Goal: Task Accomplishment & Management: Use online tool/utility

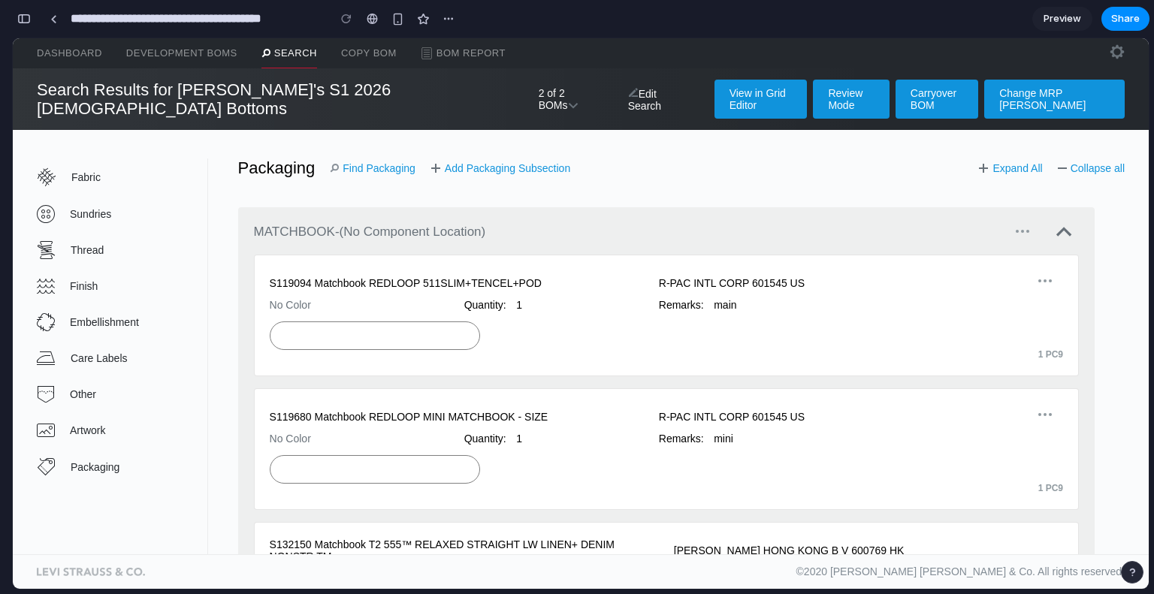
scroll to position [1325, 0]
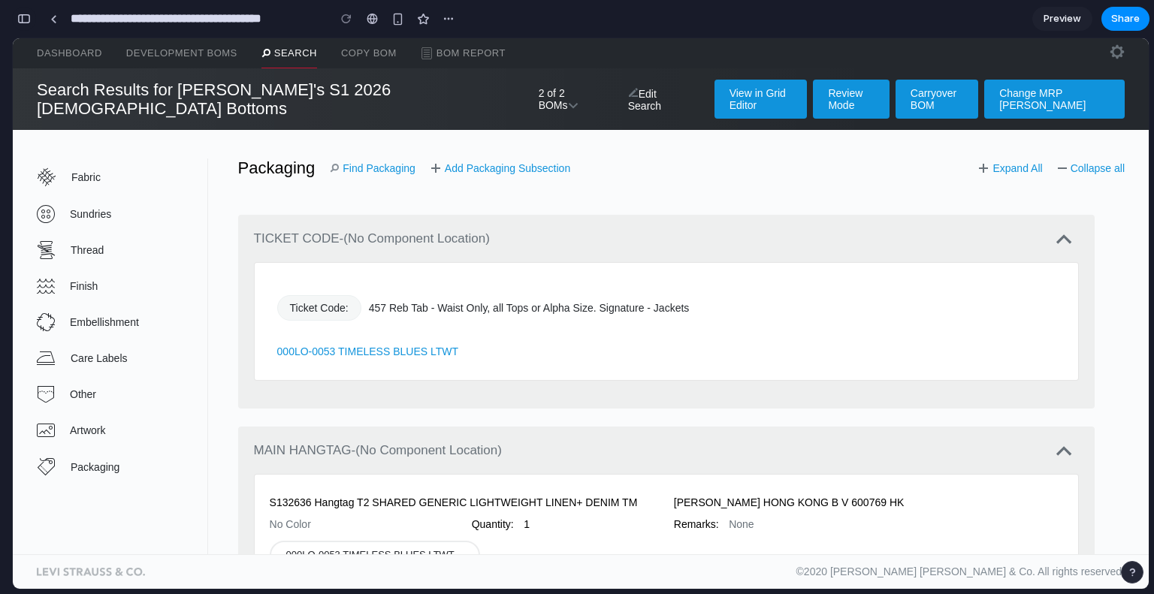
click at [21, 21] on div "button" at bounding box center [24, 19] width 14 height 11
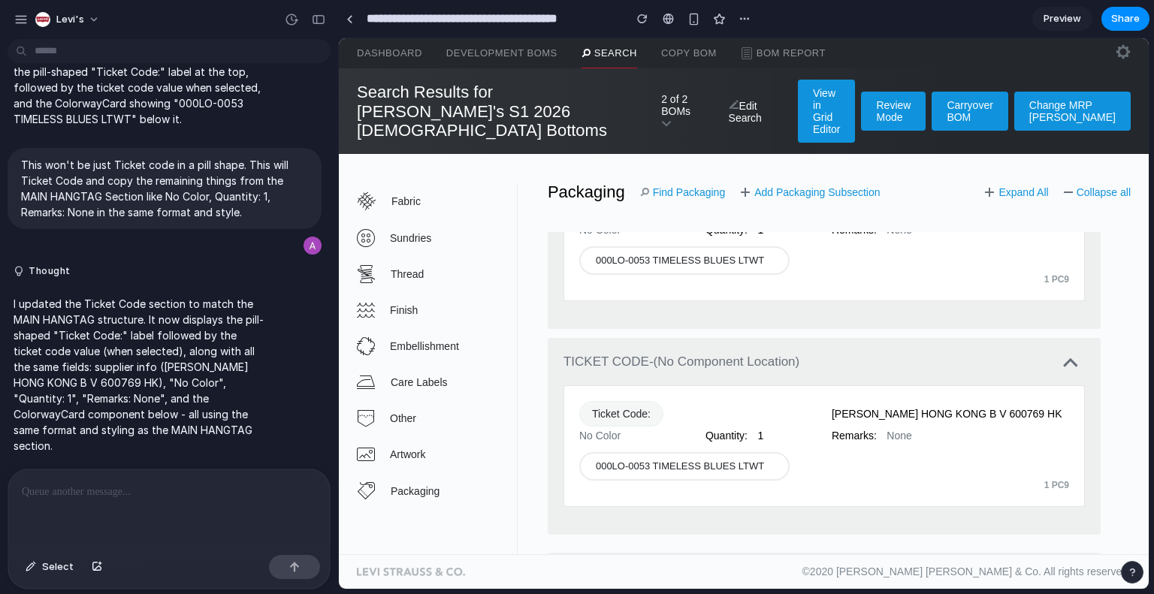
scroll to position [1227, 0]
click at [46, 578] on button "Select" at bounding box center [49, 567] width 63 height 24
click at [590, 383] on div at bounding box center [744, 314] width 810 height 552
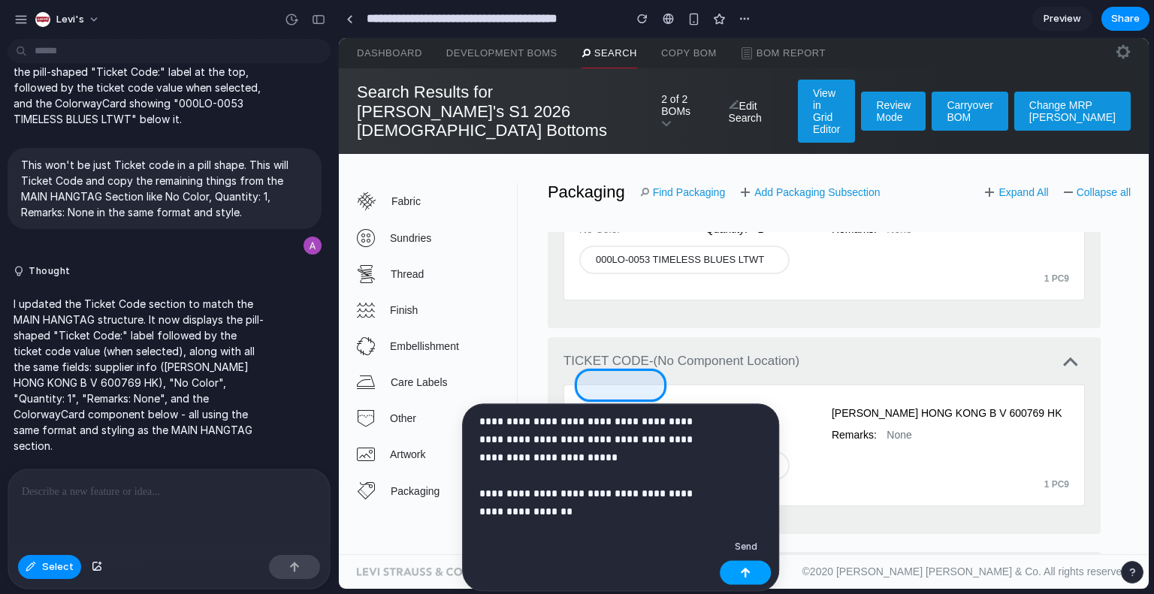
click at [754, 579] on button "button" at bounding box center [745, 573] width 51 height 24
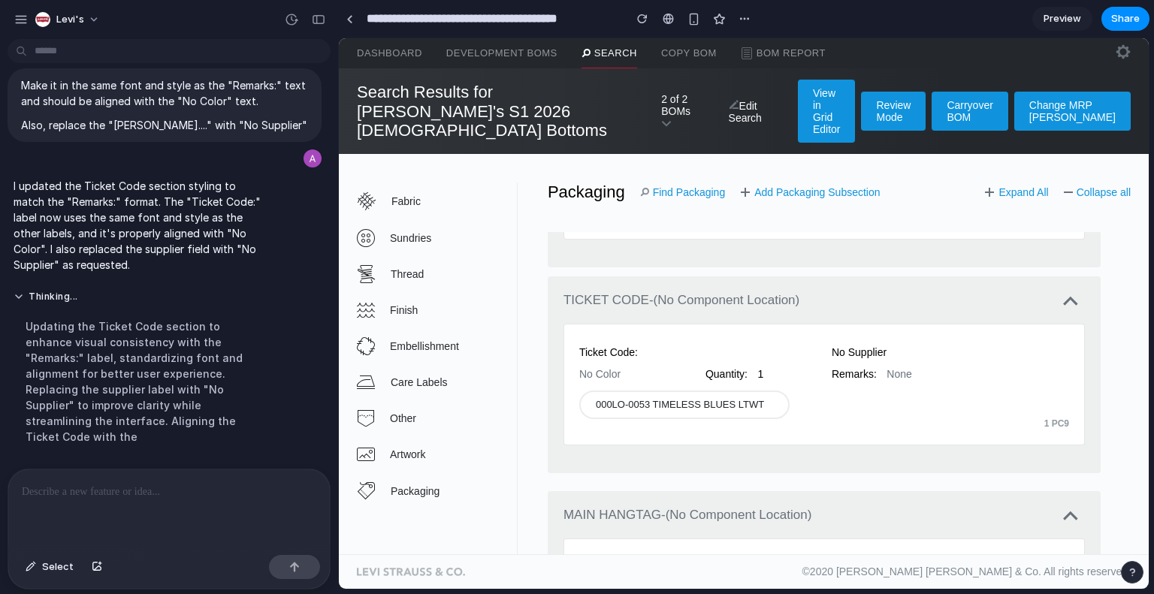
scroll to position [1290, 0]
click at [145, 492] on p at bounding box center [169, 492] width 295 height 18
click at [182, 470] on div at bounding box center [169, 510] width 322 height 80
click at [101, 570] on button "button" at bounding box center [97, 567] width 26 height 24
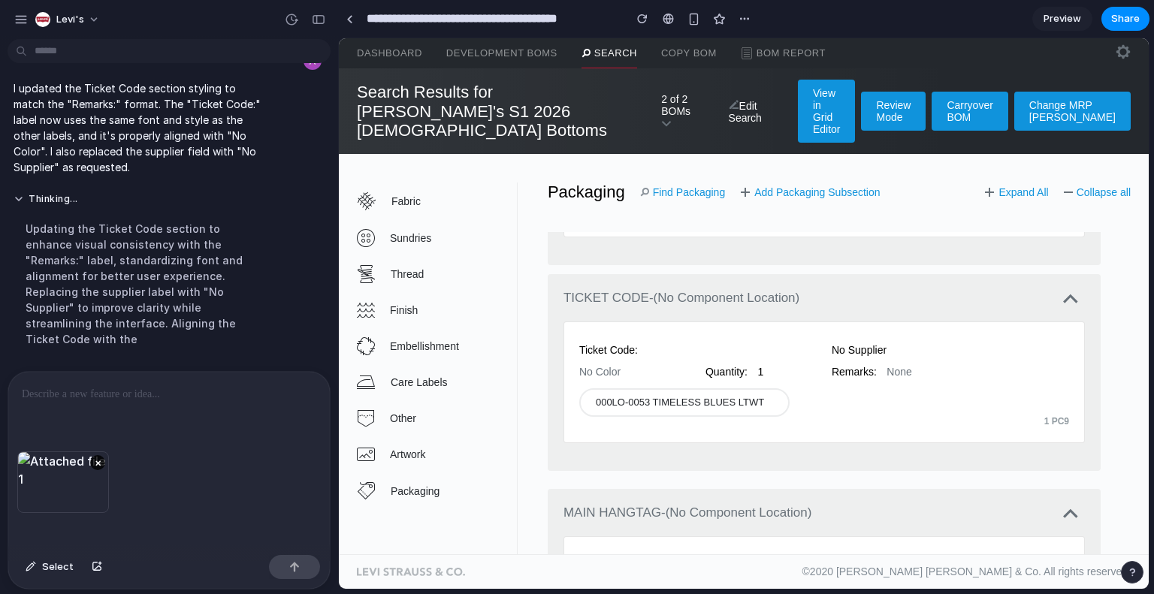
click at [111, 389] on p at bounding box center [169, 395] width 295 height 18
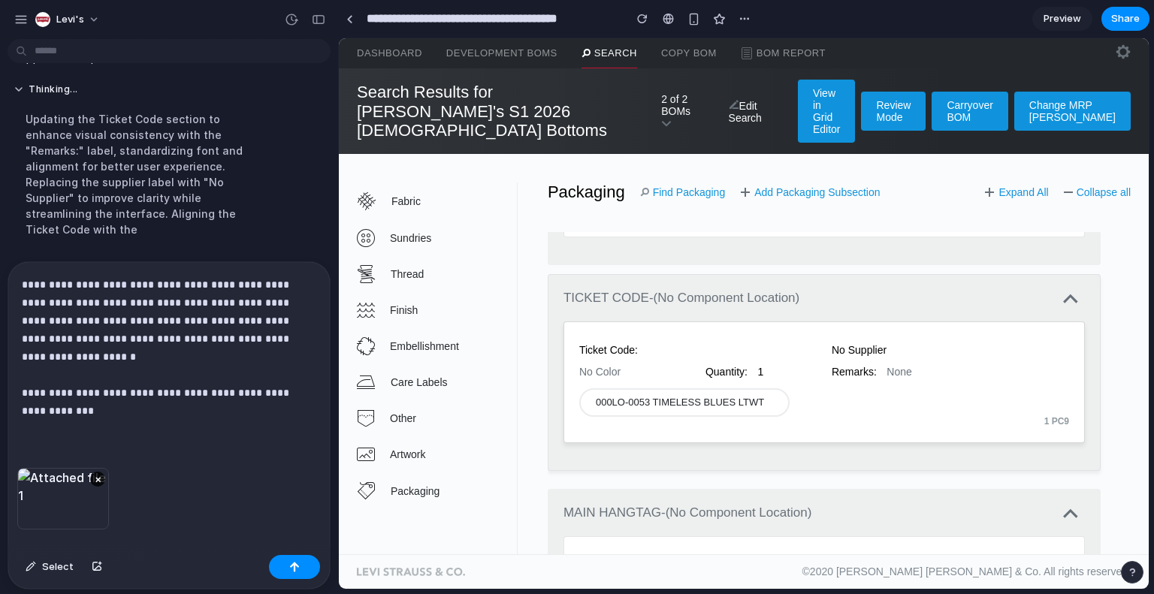
scroll to position [1411, 0]
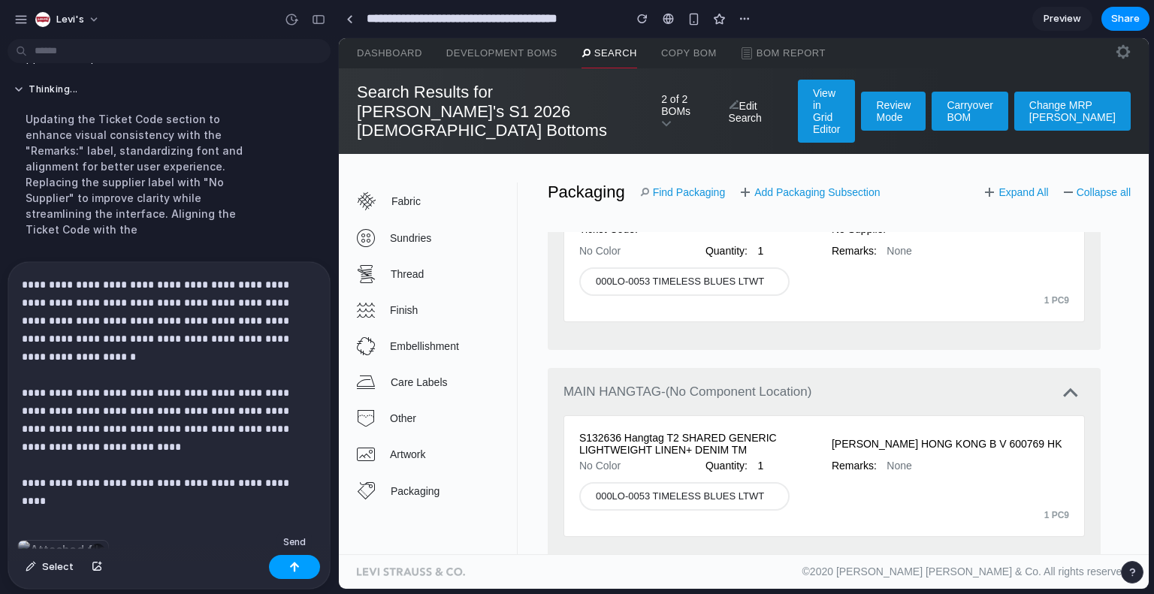
click at [300, 562] on button "button" at bounding box center [294, 567] width 51 height 24
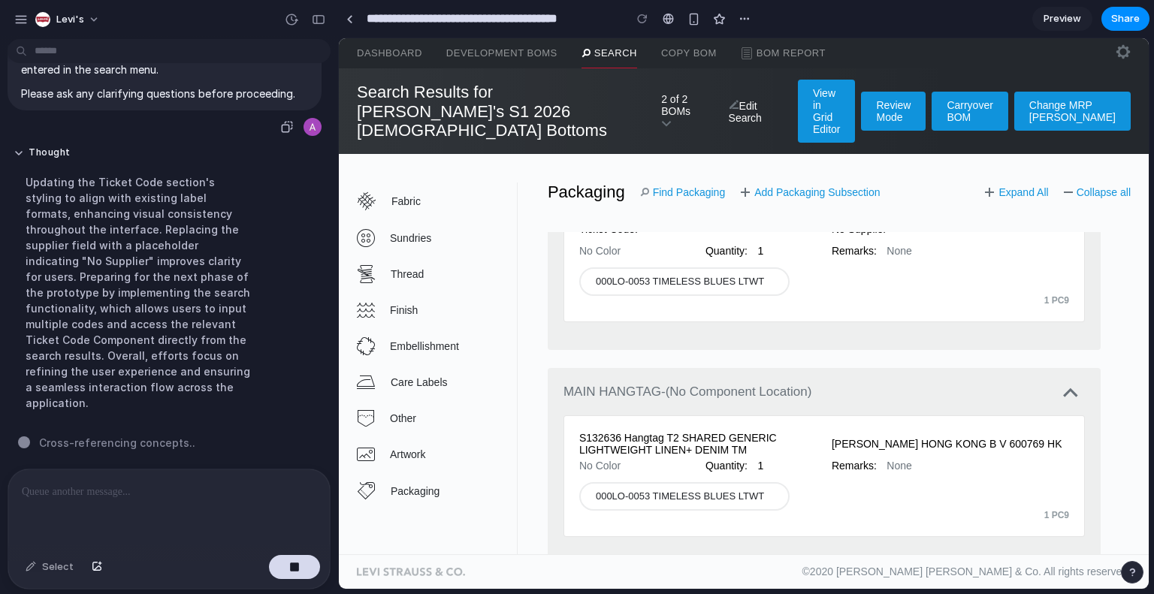
scroll to position [2745, 0]
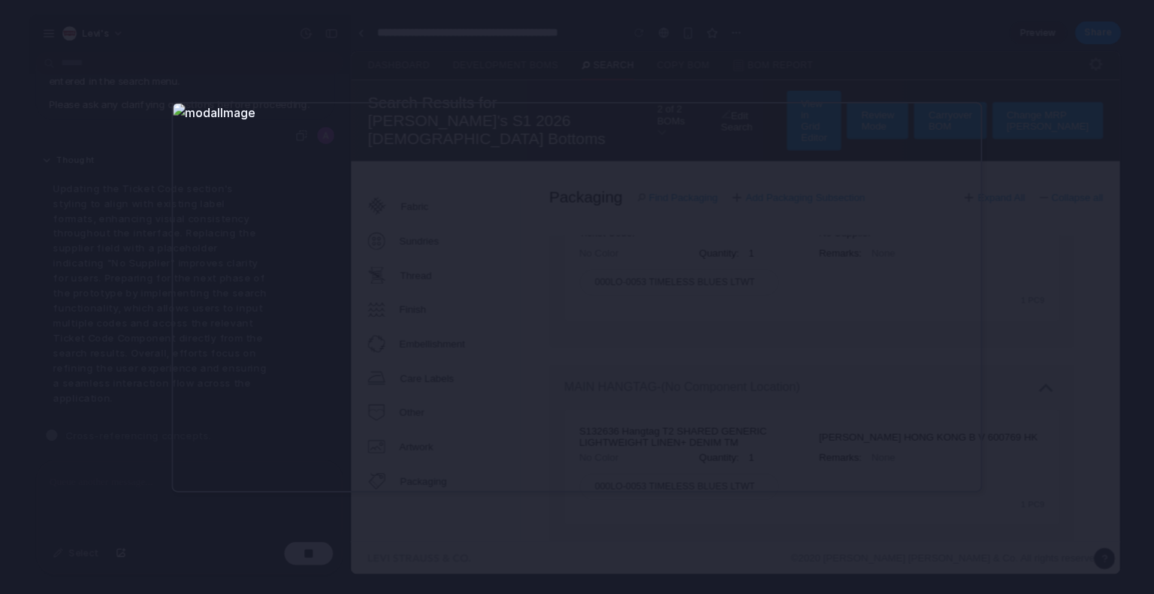
click at [120, 348] on div at bounding box center [577, 297] width 1154 height 594
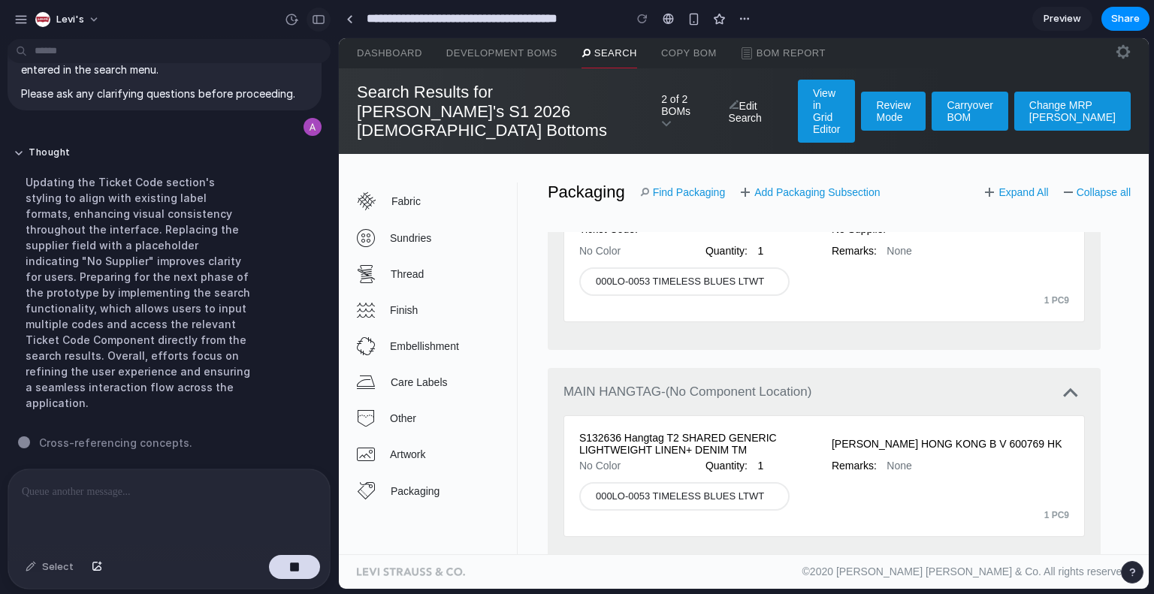
click at [324, 12] on button "button" at bounding box center [319, 20] width 24 height 24
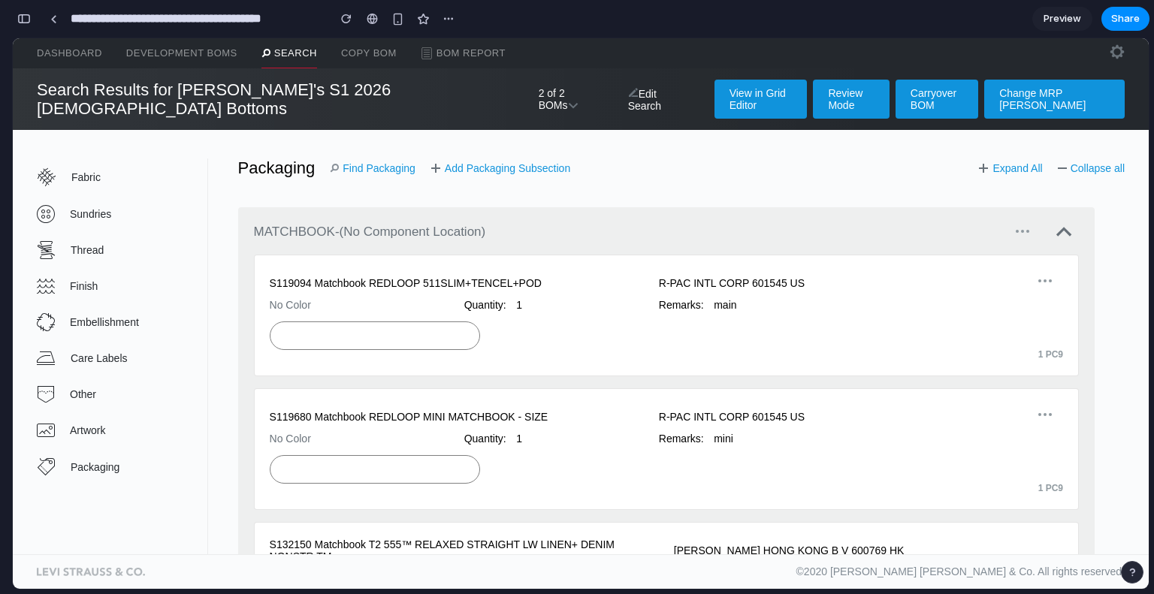
scroll to position [6990, 0]
click at [24, 17] on div "button" at bounding box center [24, 19] width 14 height 11
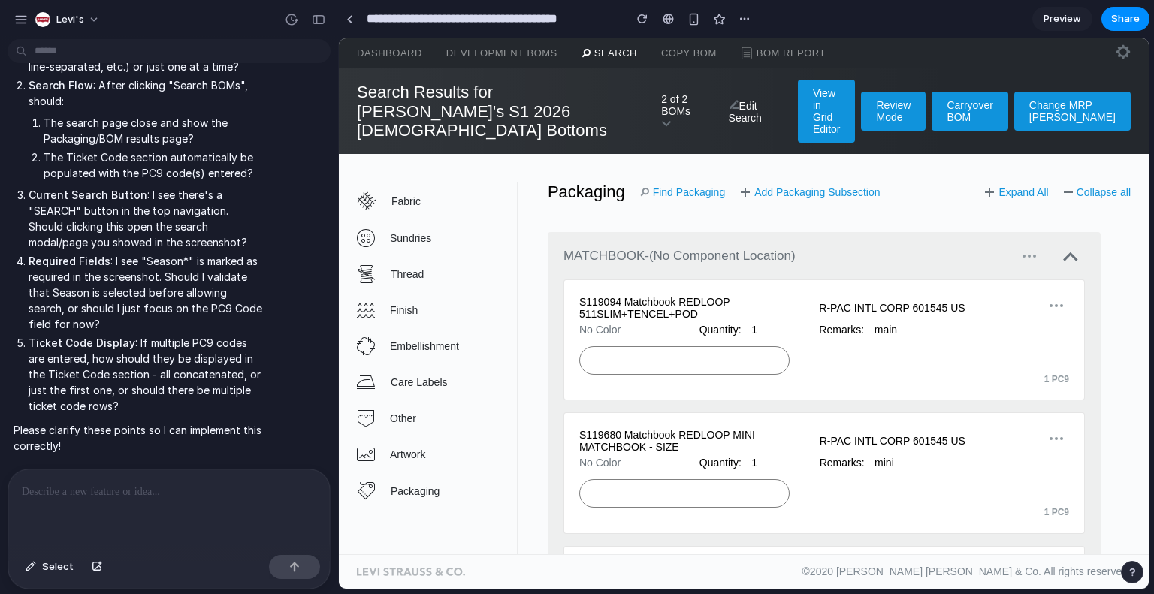
scroll to position [3448, 0]
click at [45, 500] on div at bounding box center [169, 510] width 322 height 80
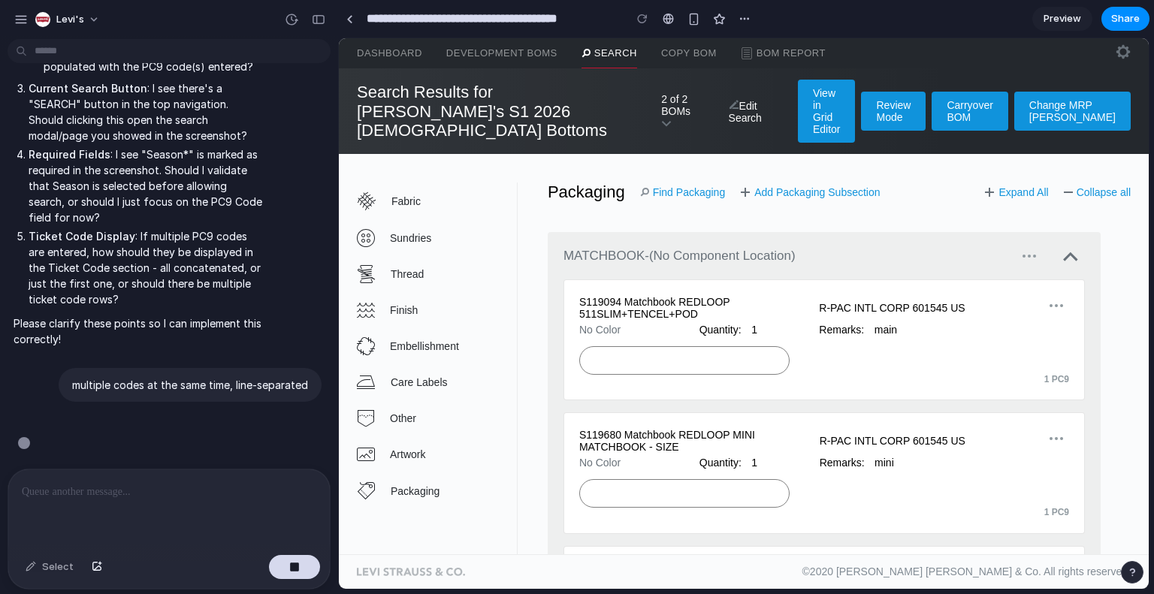
scroll to position [3753, 0]
click at [295, 570] on div "button" at bounding box center [294, 567] width 11 height 11
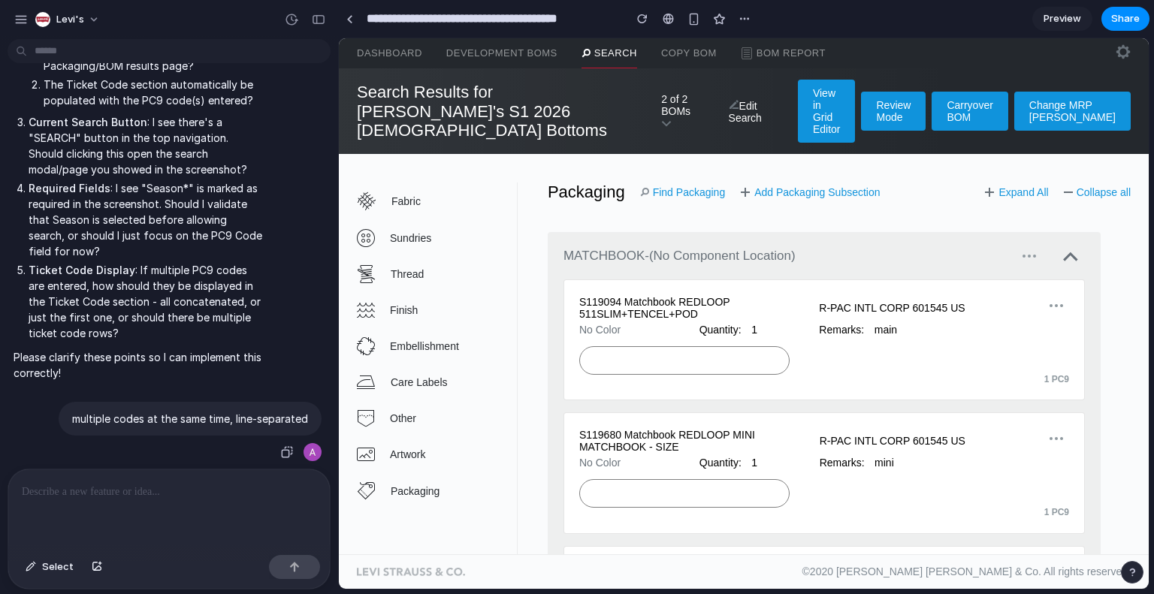
scroll to position [0, 0]
click at [274, 424] on div "multiple codes at the same time, line-separated" at bounding box center [190, 419] width 263 height 34
click at [117, 473] on div at bounding box center [169, 510] width 322 height 80
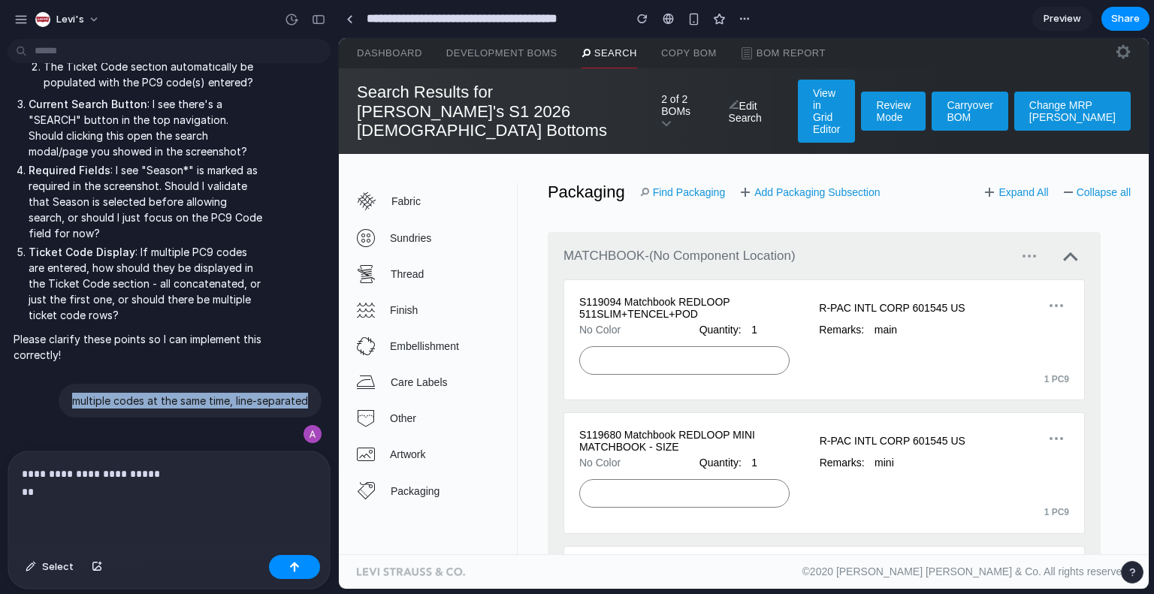
drag, startPoint x: 65, startPoint y: 407, endPoint x: 304, endPoint y: 389, distance: 238.9
copy p "multiple codes at the same time, line-separated"
click at [141, 483] on p "**********" at bounding box center [166, 483] width 289 height 36
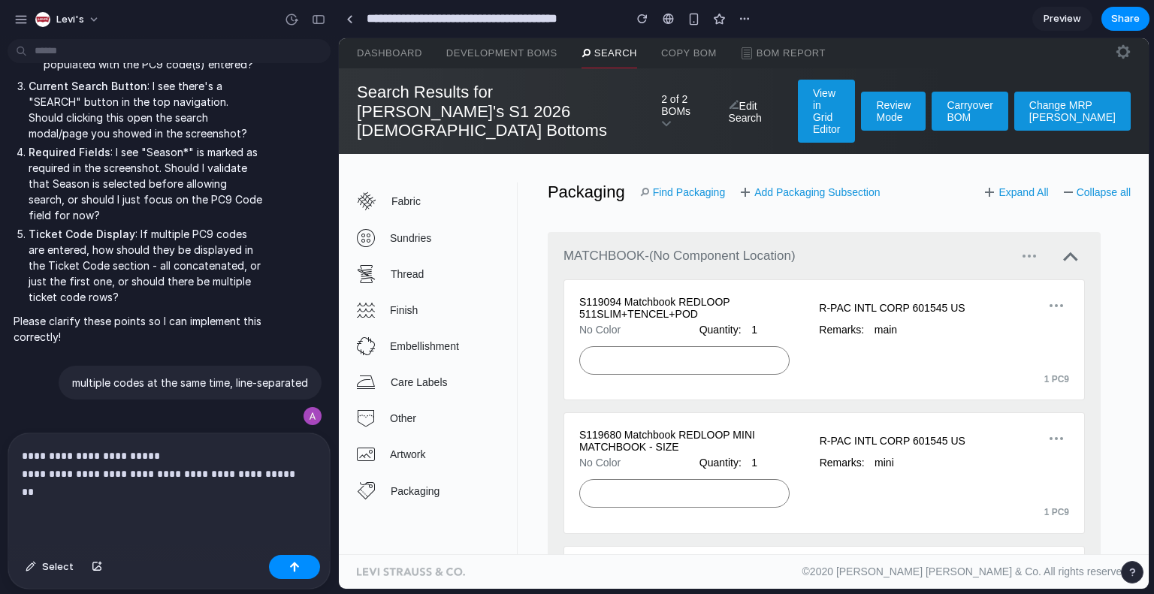
scroll to position [3560, 0]
drag, startPoint x: 45, startPoint y: 204, endPoint x: 250, endPoint y: 247, distance: 209.8
click at [250, 72] on ul "The search page close and show the Packaging/BOM results page? The Ticket Code …" at bounding box center [147, 39] width 236 height 66
copy ul "The search page close and show the Packaging/BOM results page? The Ticket Code …"
drag, startPoint x: 94, startPoint y: 159, endPoint x: 256, endPoint y: 249, distance: 184.7
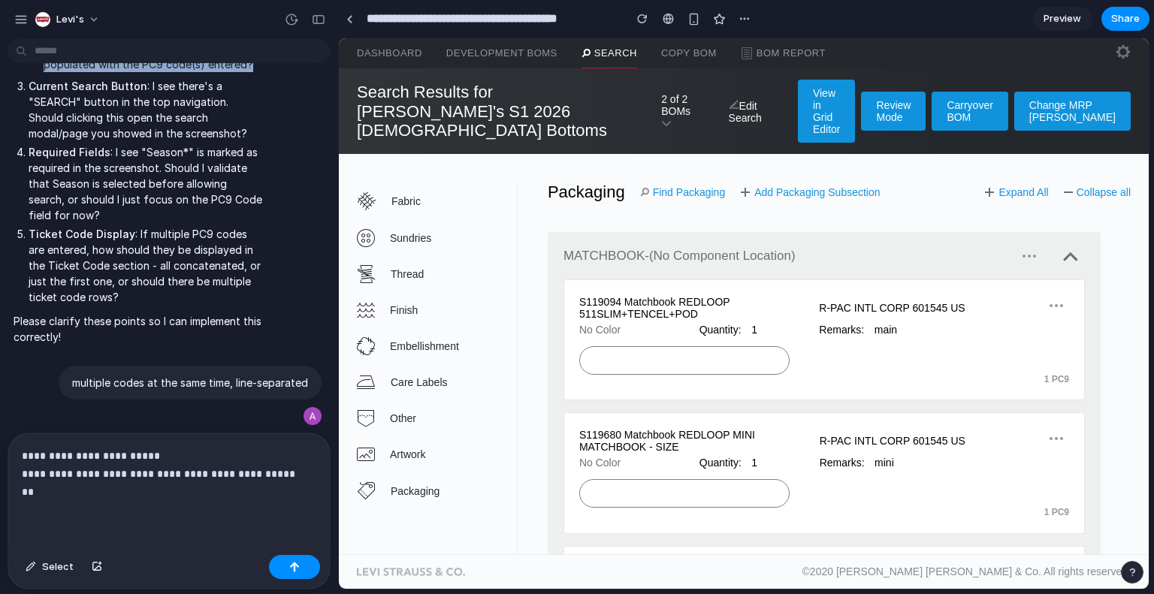
click at [256, 72] on li "Search Flow : After clicking "Search BOMs", should: The search page close and s…" at bounding box center [147, 20] width 236 height 104
copy li "After clicking "Search BOMs", should: The search page close and show the Packag…"
click at [69, 480] on p "**********" at bounding box center [166, 474] width 289 height 54
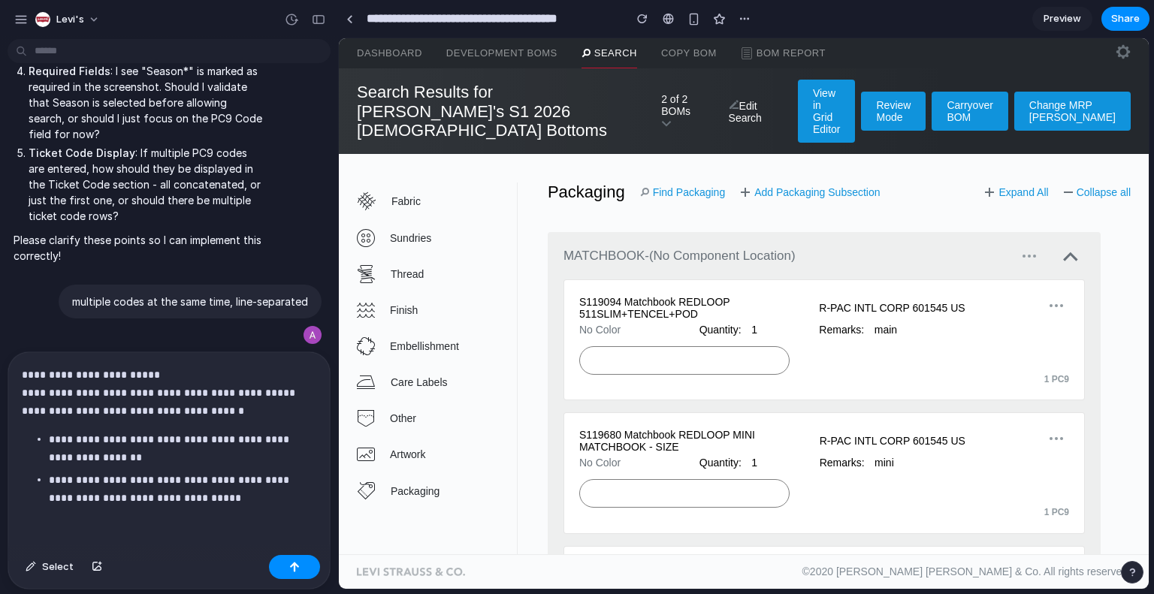
click at [36, 403] on p "**********" at bounding box center [166, 393] width 289 height 54
click at [215, 444] on p "**********" at bounding box center [180, 449] width 262 height 36
click at [211, 494] on p "**********" at bounding box center [180, 489] width 262 height 36
drag, startPoint x: 26, startPoint y: 206, endPoint x: 165, endPoint y: 250, distance: 145.2
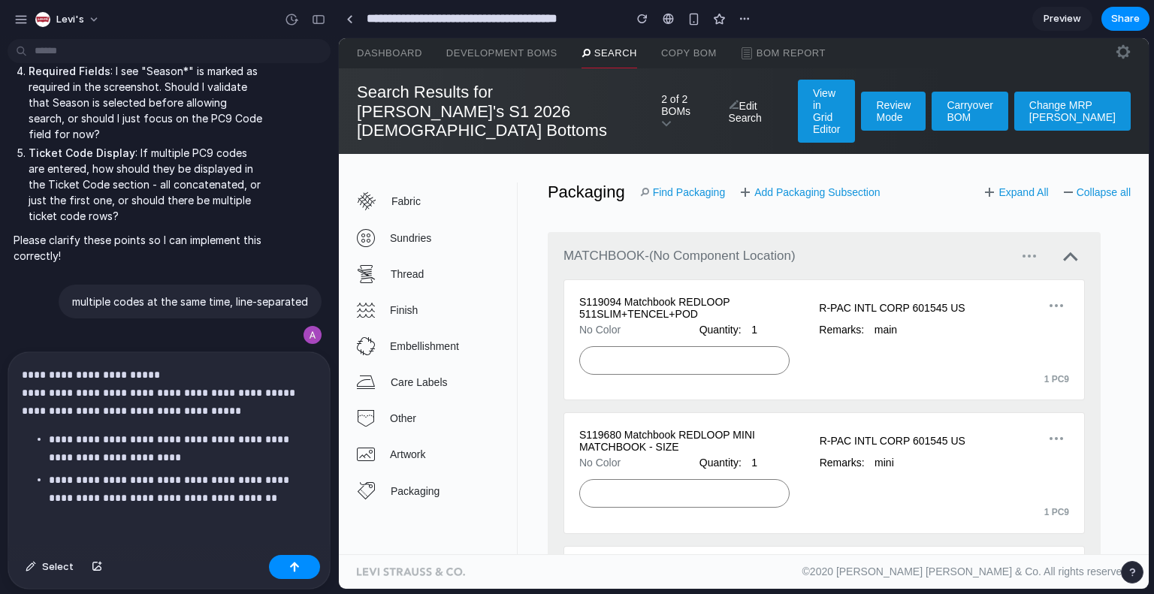
click at [165, 60] on li "Current Search Button : I see there's a "SEARCH" button in the top navigation. …" at bounding box center [147, 28] width 236 height 63
copy p "Current Search Button : I see there's a "SEARCH" button in the top navigation. …"
click at [258, 495] on p "**********" at bounding box center [180, 489] width 262 height 36
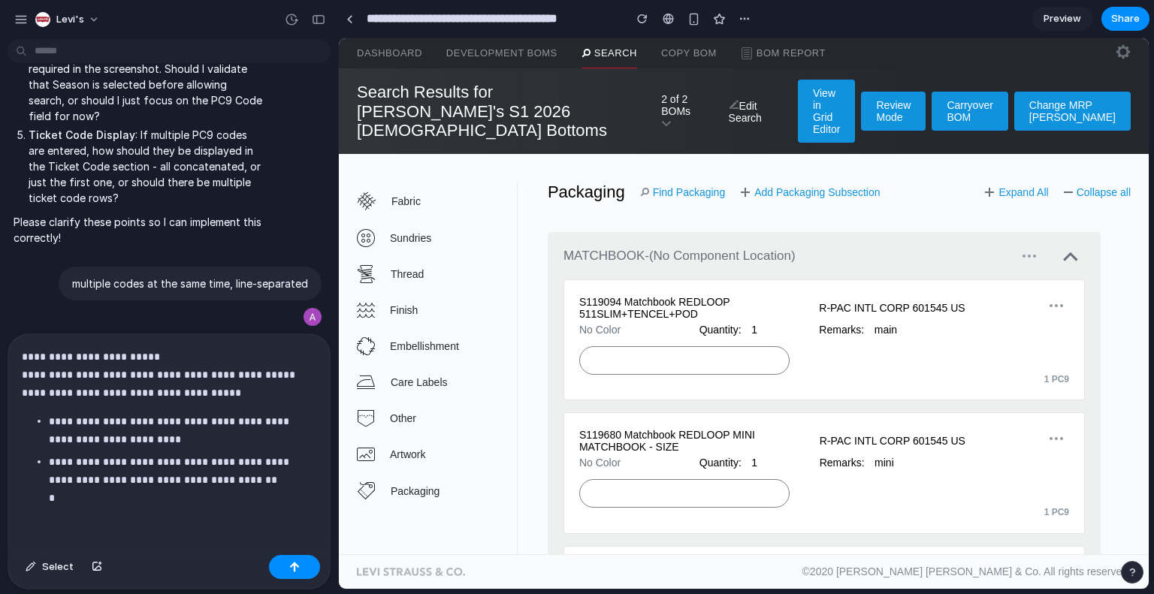
drag, startPoint x: 14, startPoint y: 202, endPoint x: 179, endPoint y: 262, distance: 175.2
click at [179, 206] on ol "Multiple PC9 Codes : When you say "paste a bunch of Codes", should the user be …" at bounding box center [139, 4] width 251 height 403
copy p "Current Search Button : I see there's a "SEARCH" button in the top navigation. …"
click at [87, 498] on p "**********" at bounding box center [180, 480] width 262 height 54
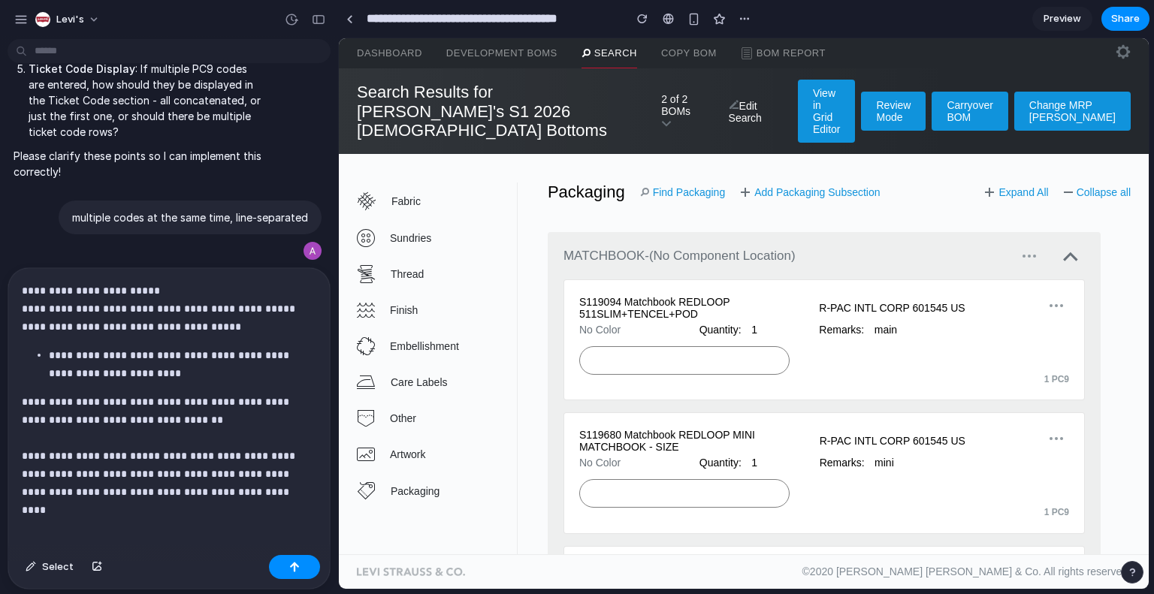
click at [19, 389] on div "**********" at bounding box center [169, 408] width 322 height 281
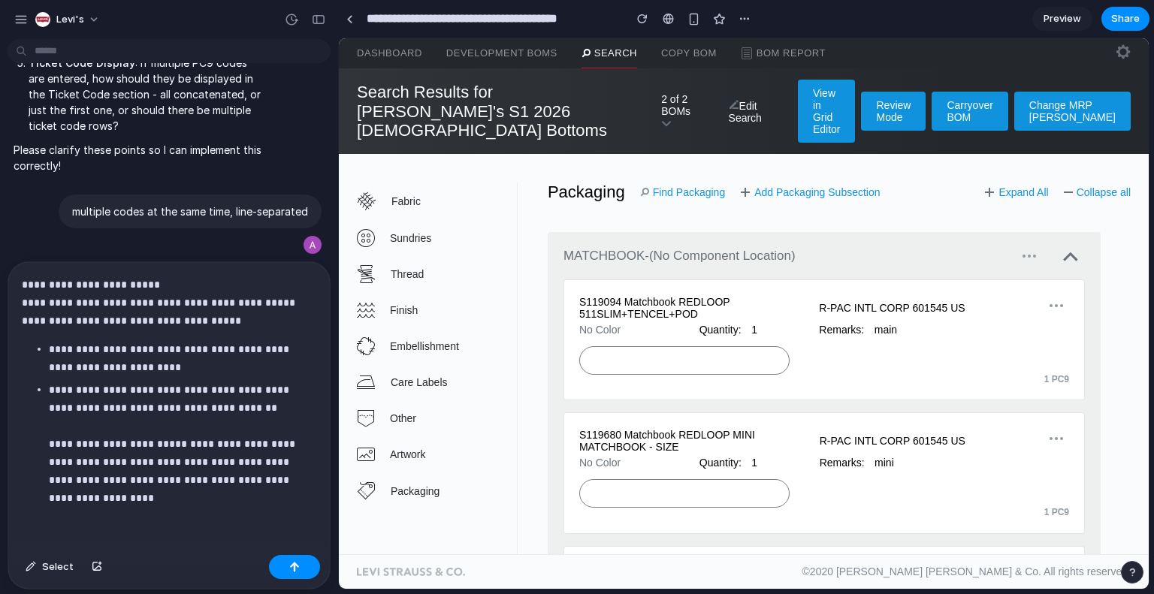
click at [55, 439] on strong "**********" at bounding box center [106, 444] width 114 height 11
click at [48, 437] on ul "**********" at bounding box center [169, 423] width 295 height 167
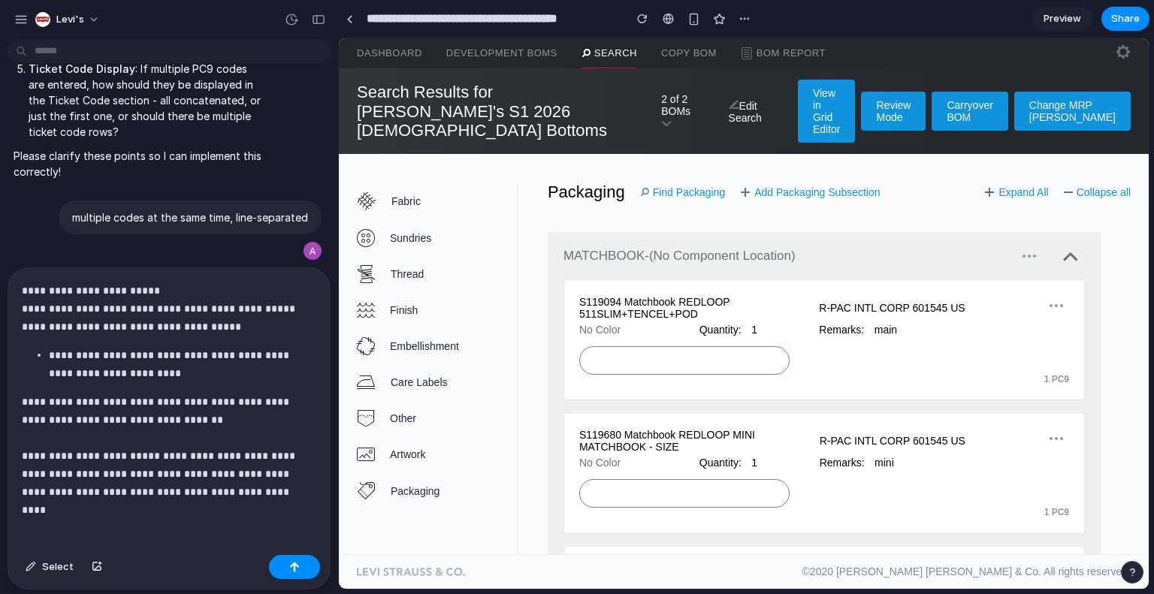
click at [25, 393] on p "**********" at bounding box center [166, 447] width 289 height 108
click at [21, 438] on div "**********" at bounding box center [169, 408] width 322 height 281
click at [256, 489] on p "**********" at bounding box center [166, 447] width 289 height 108
click at [290, 486] on p "**********" at bounding box center [166, 447] width 289 height 108
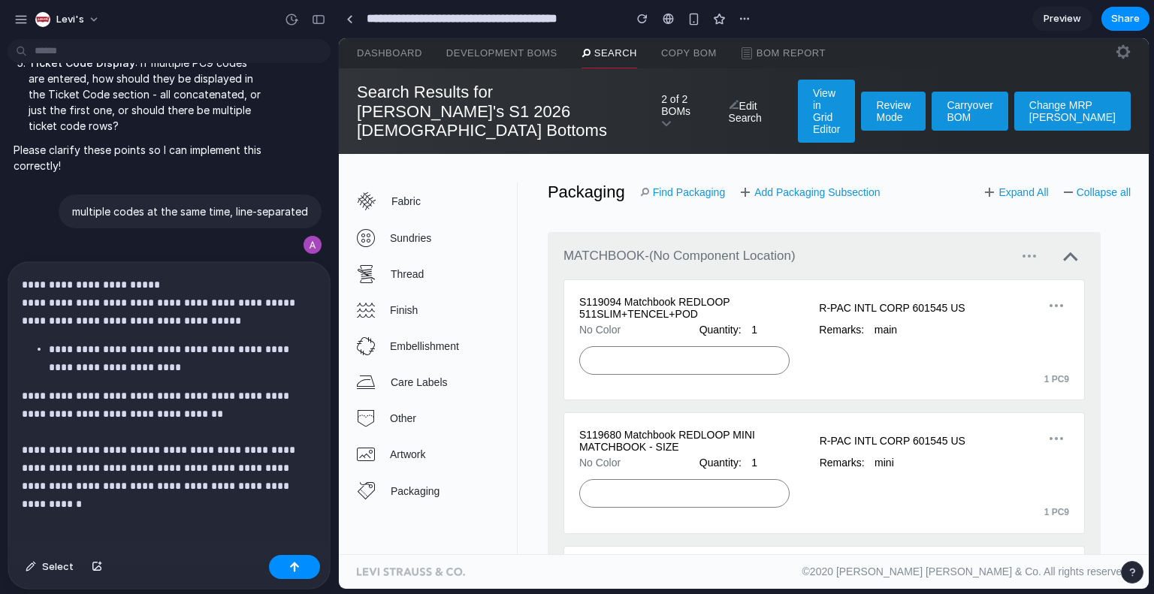
scroll to position [3773, 0]
drag, startPoint x: 107, startPoint y: 193, endPoint x: 27, endPoint y: 135, distance: 98.9
click at [29, 52] on li "Required Fields : I see "Season*" is marked as required in the screenshot. Shou…" at bounding box center [147, 12] width 236 height 79
copy p "Required Fields : I see "Season*" is marked as required in the screenshot. Shou…"
click at [51, 495] on p "**********" at bounding box center [163, 459] width 283 height 144
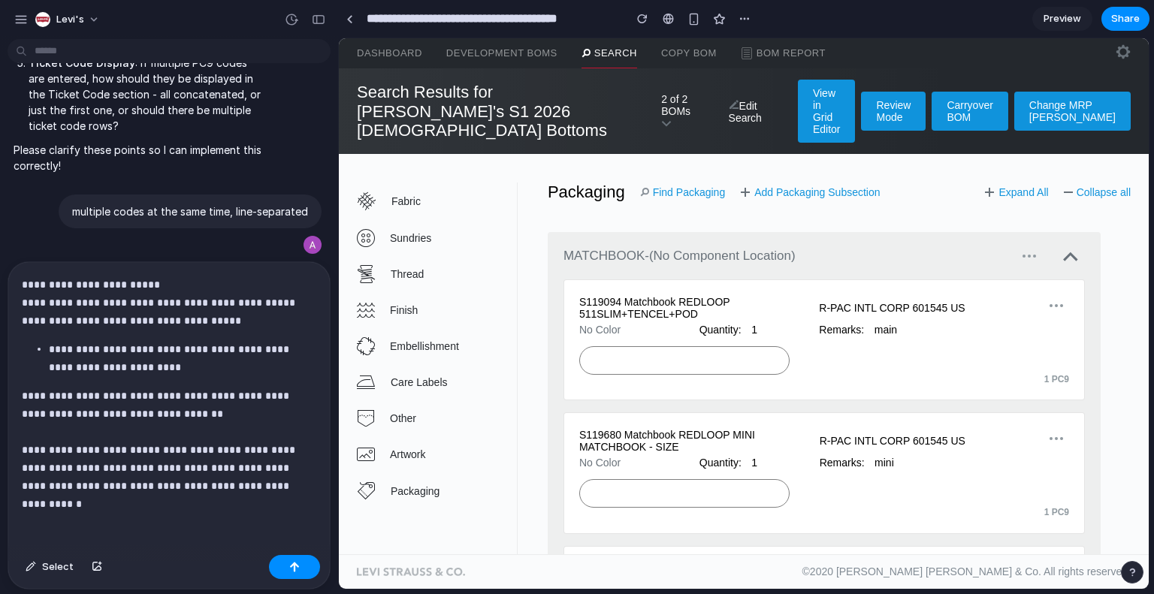
click at [53, 516] on p "**********" at bounding box center [163, 459] width 283 height 144
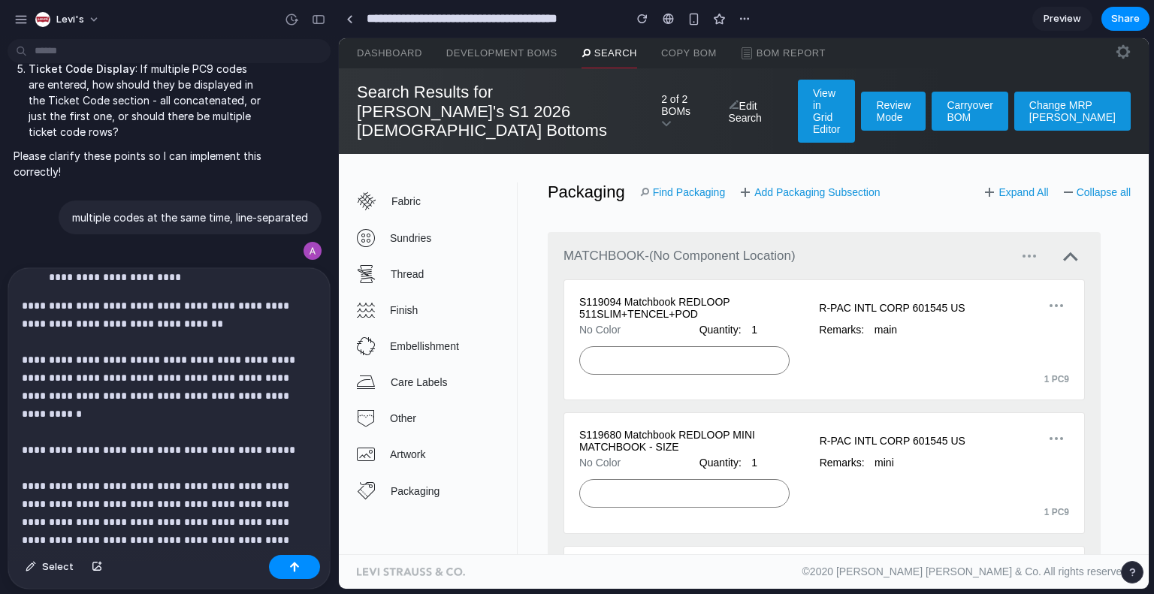
scroll to position [144, 0]
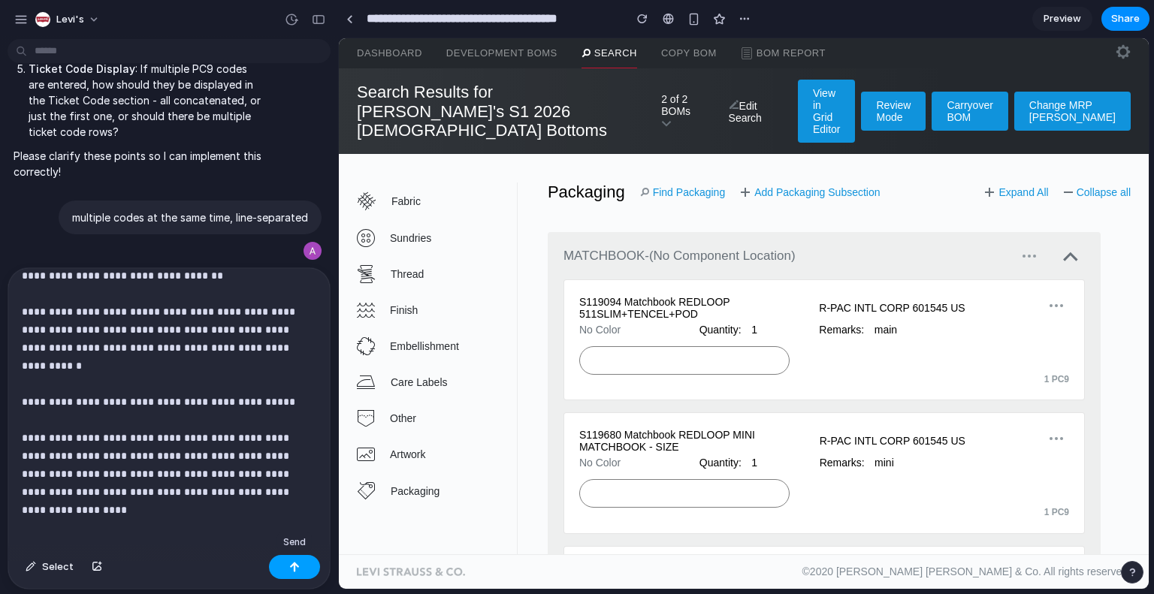
click at [291, 567] on div "button" at bounding box center [294, 567] width 11 height 11
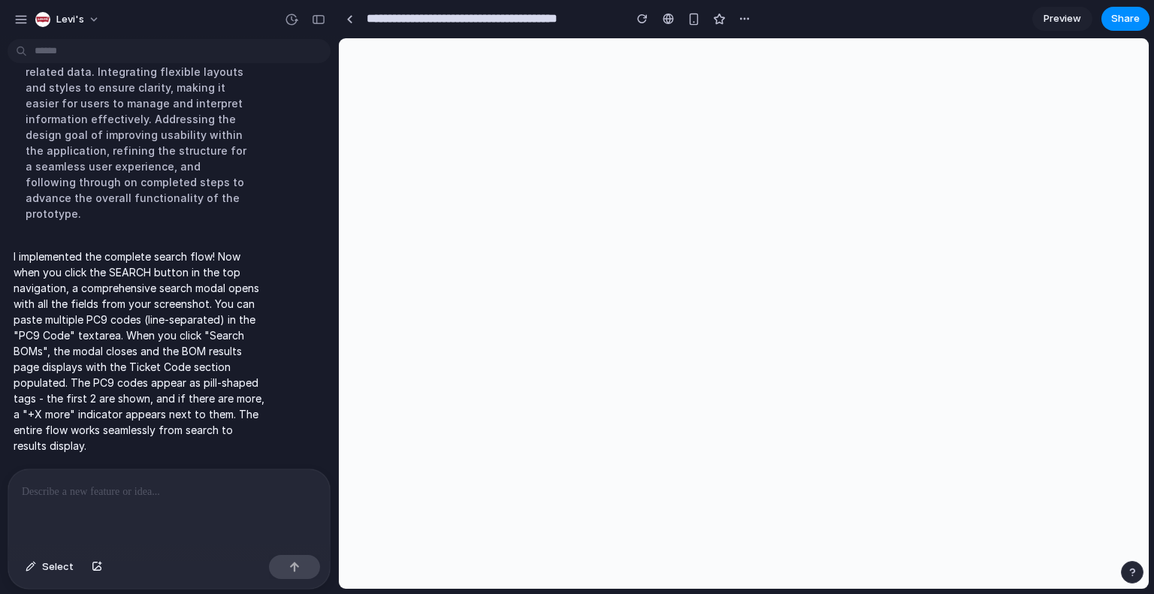
scroll to position [4340, 0]
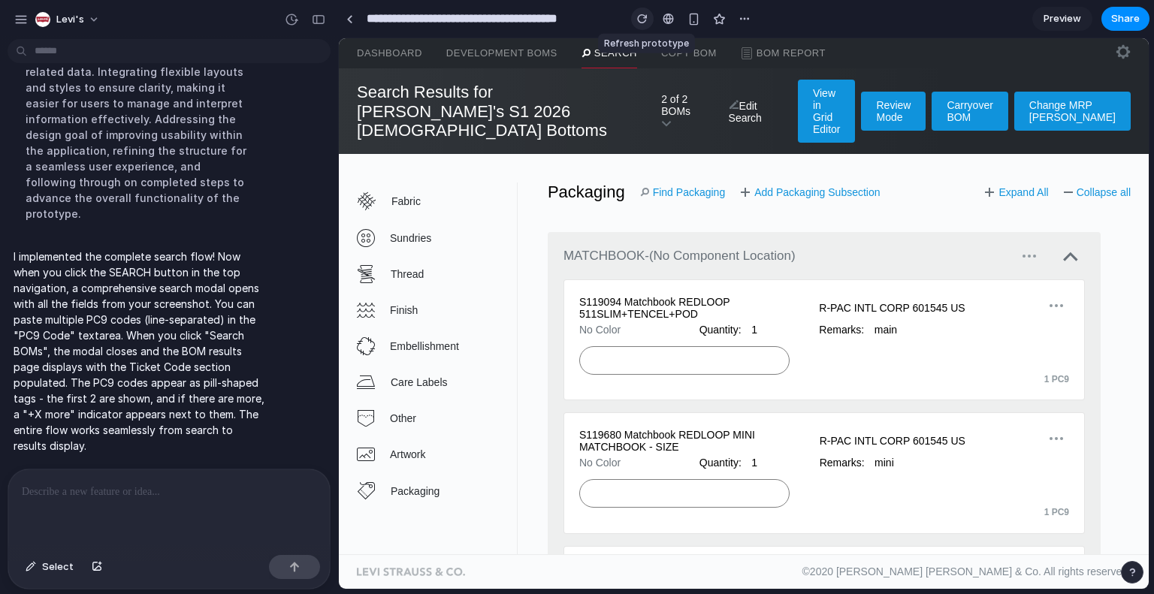
click at [647, 14] on div "button" at bounding box center [642, 19] width 11 height 11
click at [643, 20] on div "button" at bounding box center [642, 19] width 11 height 11
click at [318, 20] on div "button" at bounding box center [319, 19] width 14 height 11
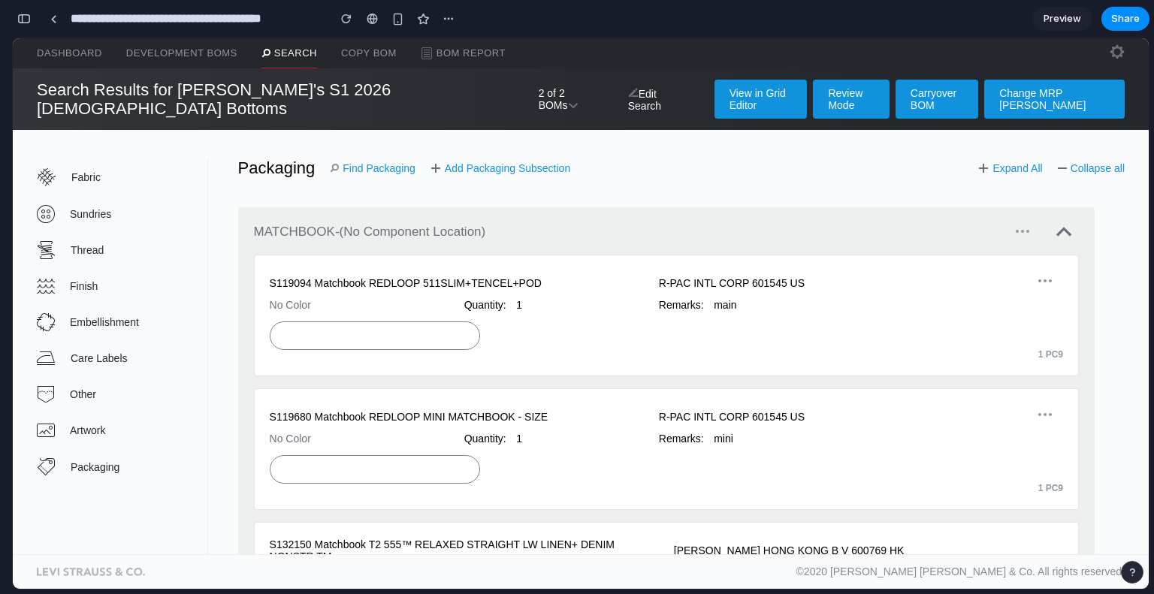
click at [294, 48] on link "Search" at bounding box center [290, 53] width 56 height 30
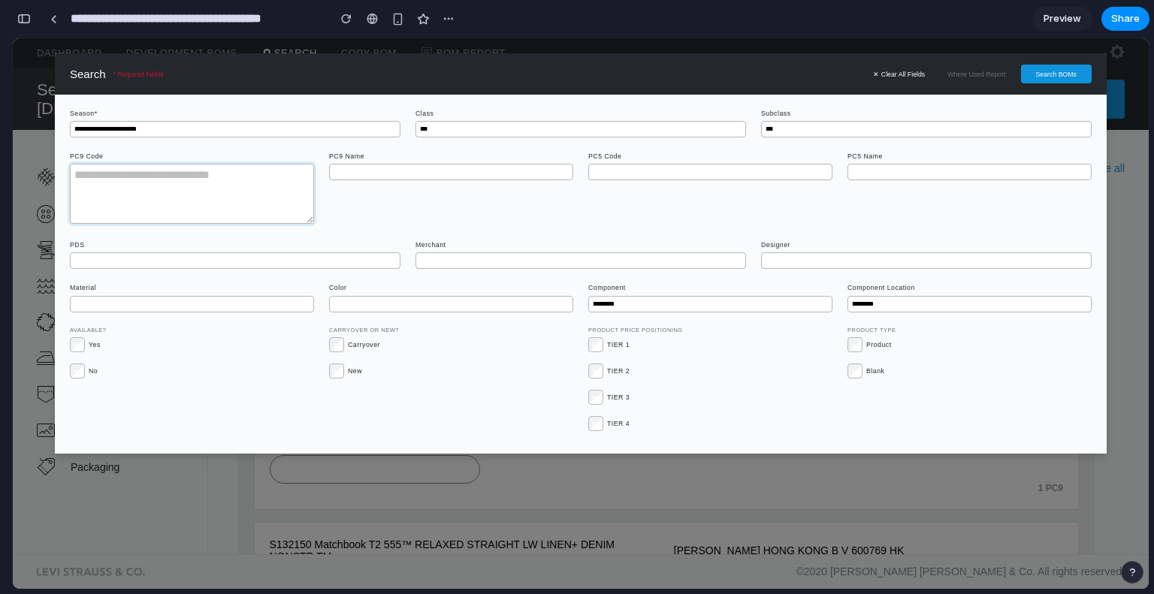
click at [232, 193] on textarea at bounding box center [192, 194] width 244 height 60
paste textarea "**********"
type textarea "**********"
click at [1047, 68] on button "Search BOMs" at bounding box center [1056, 74] width 71 height 19
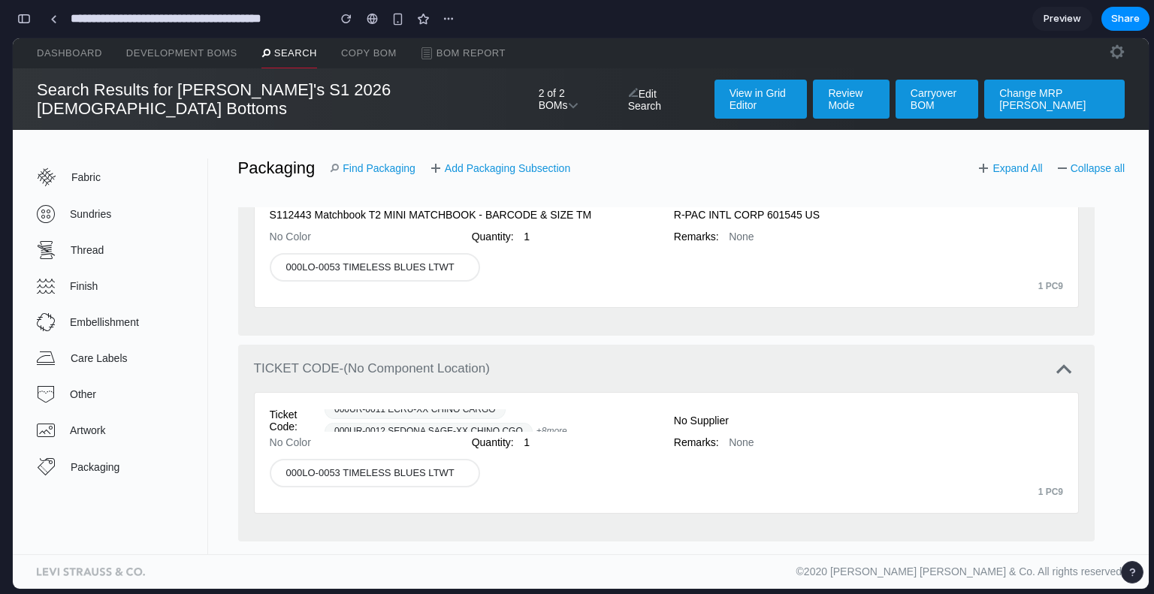
scroll to position [1247, 0]
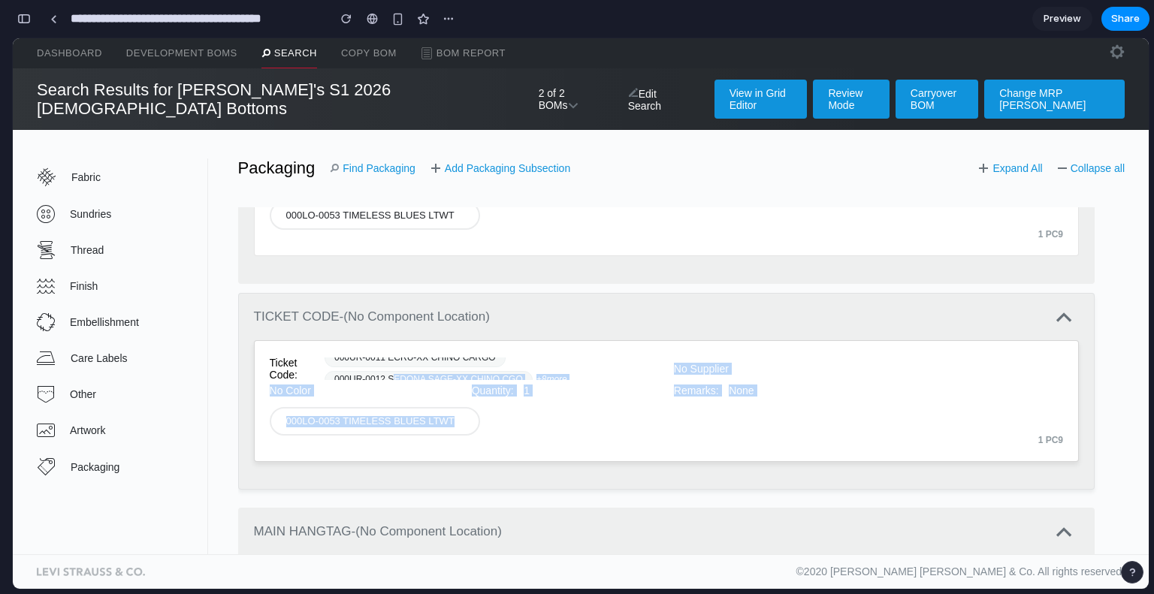
drag, startPoint x: 390, startPoint y: 352, endPoint x: 524, endPoint y: 392, distance: 139.6
click at [524, 392] on div "Ticket Code: 000UR-0011 ECRU-XX CHINO CARGO 000UR-0012 SEDONA SAGE-XX CHINO CGO…" at bounding box center [666, 401] width 825 height 122
click at [524, 436] on div "1 PC9" at bounding box center [667, 441] width 794 height 11
click at [25, 23] on div "button" at bounding box center [24, 19] width 14 height 11
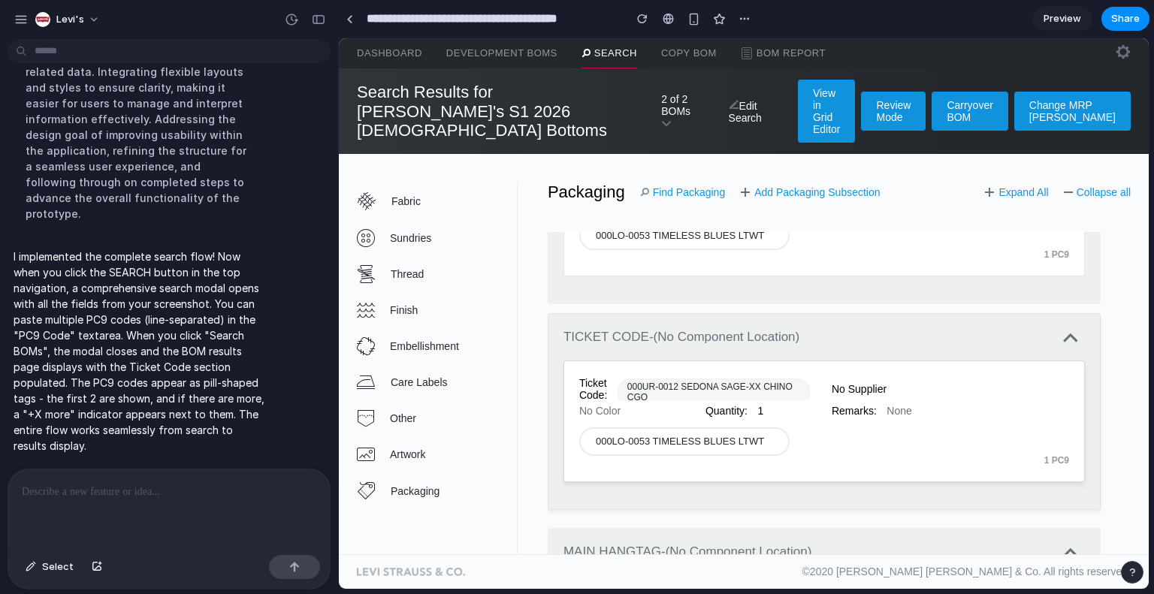
scroll to position [1248, 0]
click at [43, 579] on div "Select" at bounding box center [49, 567] width 63 height 24
click at [663, 381] on span "000UR-0012 SEDONA SAGE-XX CHINO CGO" at bounding box center [714, 395] width 193 height 29
click at [38, 576] on button "Select" at bounding box center [49, 567] width 63 height 24
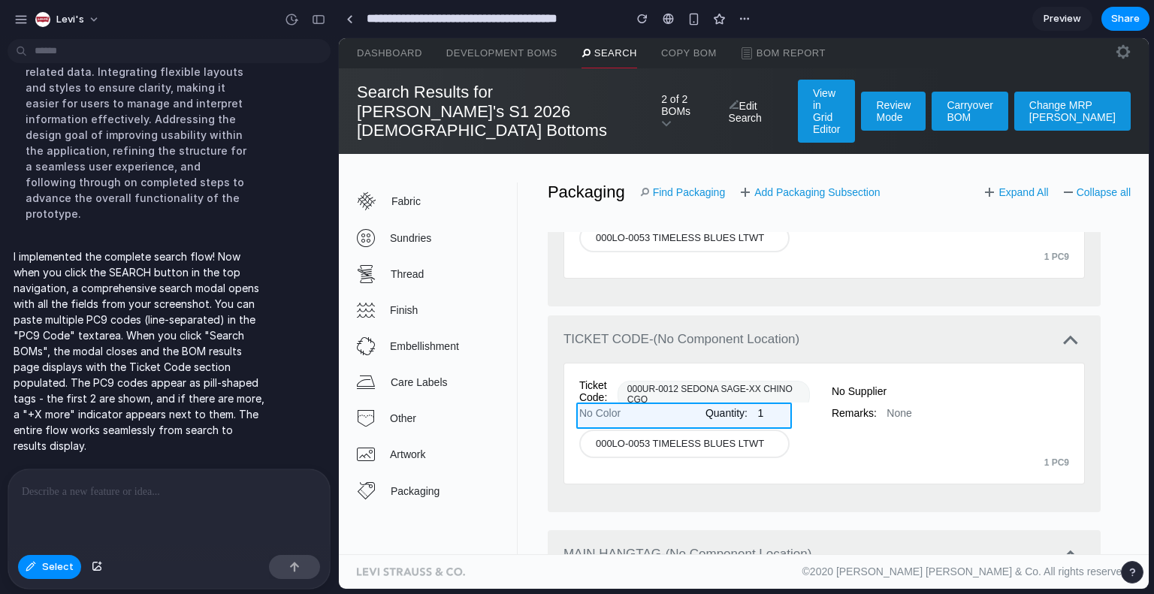
click at [583, 421] on div at bounding box center [744, 314] width 810 height 552
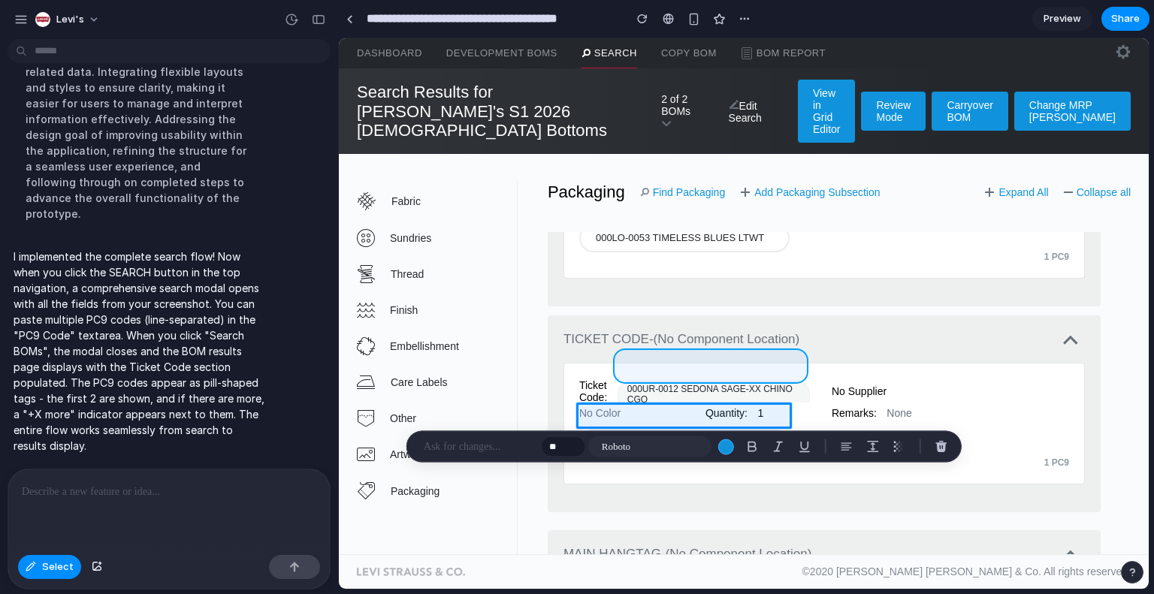
click at [651, 362] on div at bounding box center [744, 314] width 810 height 552
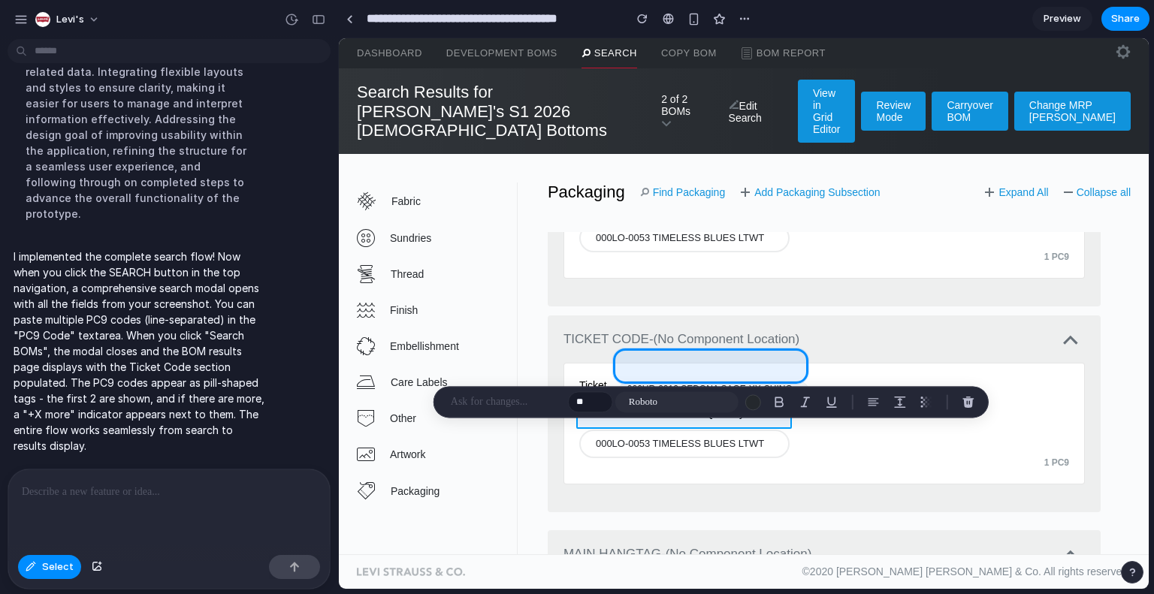
click at [595, 422] on div at bounding box center [744, 314] width 810 height 552
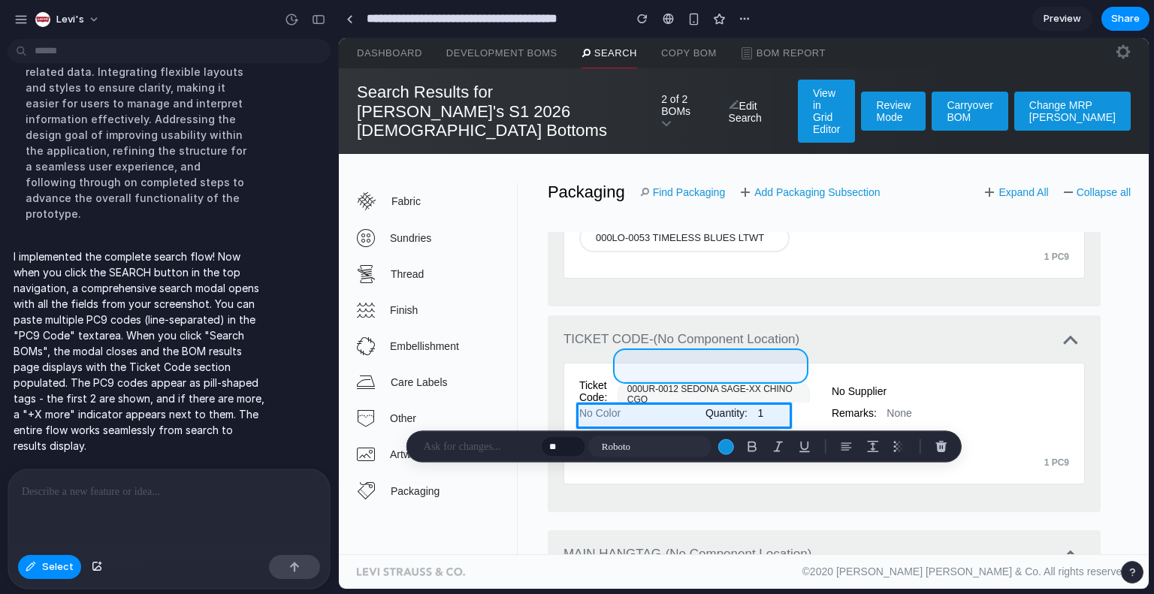
click at [643, 371] on div at bounding box center [744, 314] width 810 height 552
type input "**"
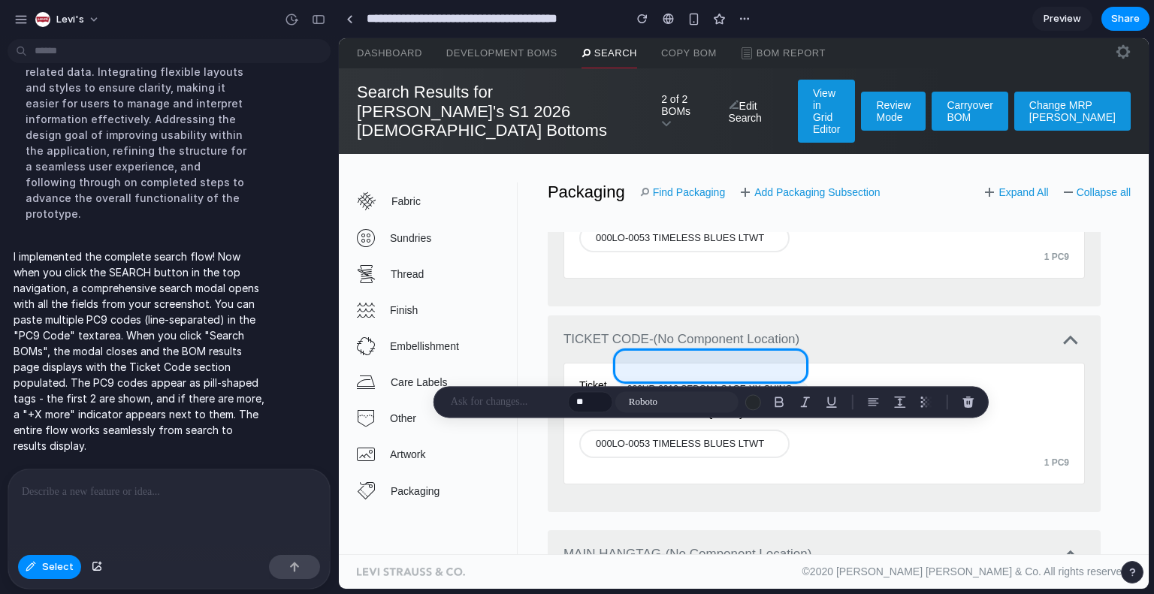
click at [244, 476] on div at bounding box center [166, 510] width 316 height 80
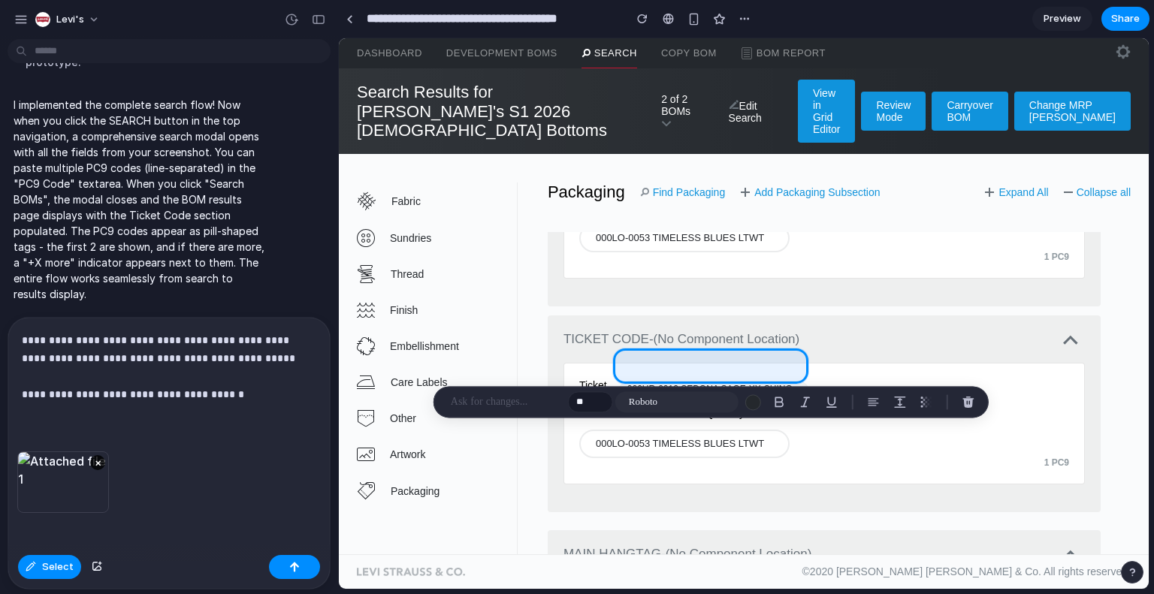
click at [283, 385] on p "**********" at bounding box center [166, 367] width 289 height 72
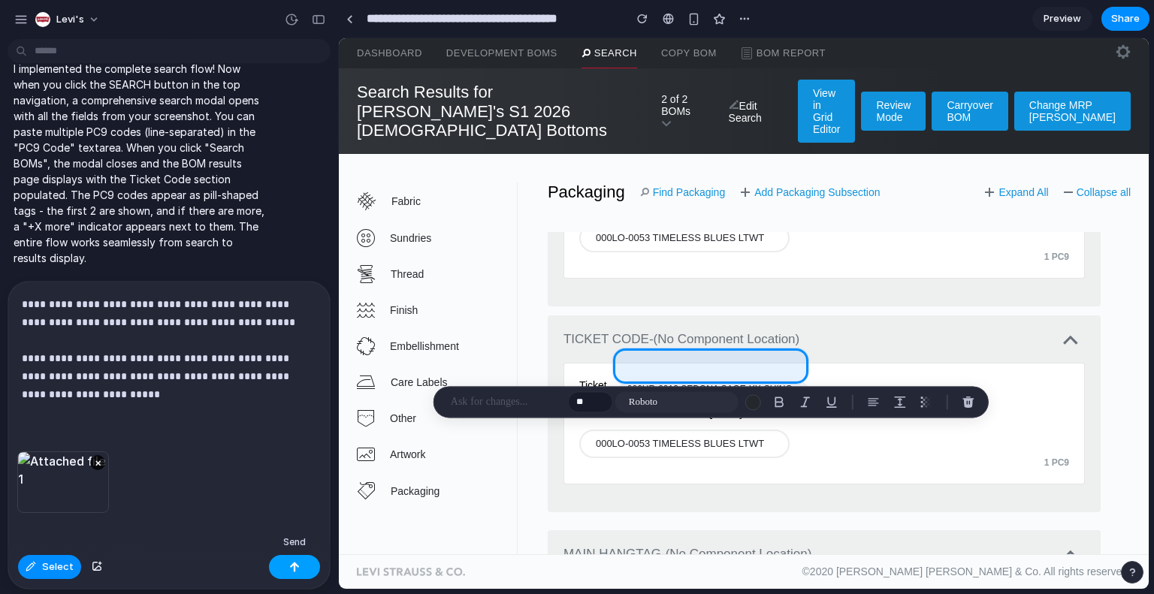
click at [294, 570] on div "button" at bounding box center [294, 567] width 11 height 11
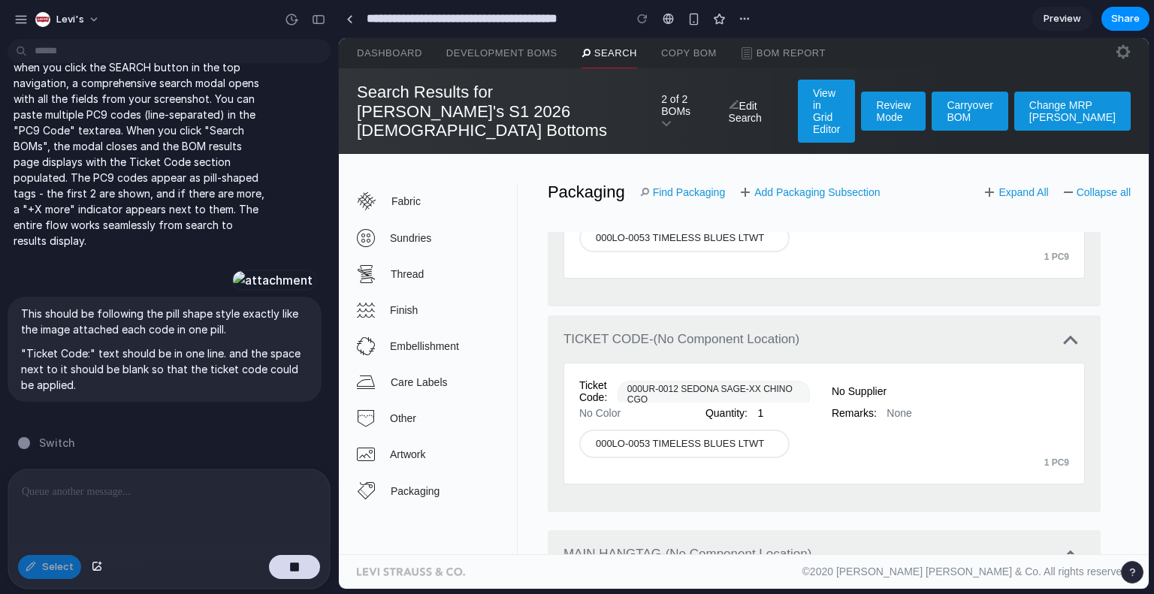
scroll to position [4549, 0]
click at [609, 49] on link "Search" at bounding box center [610, 53] width 56 height 30
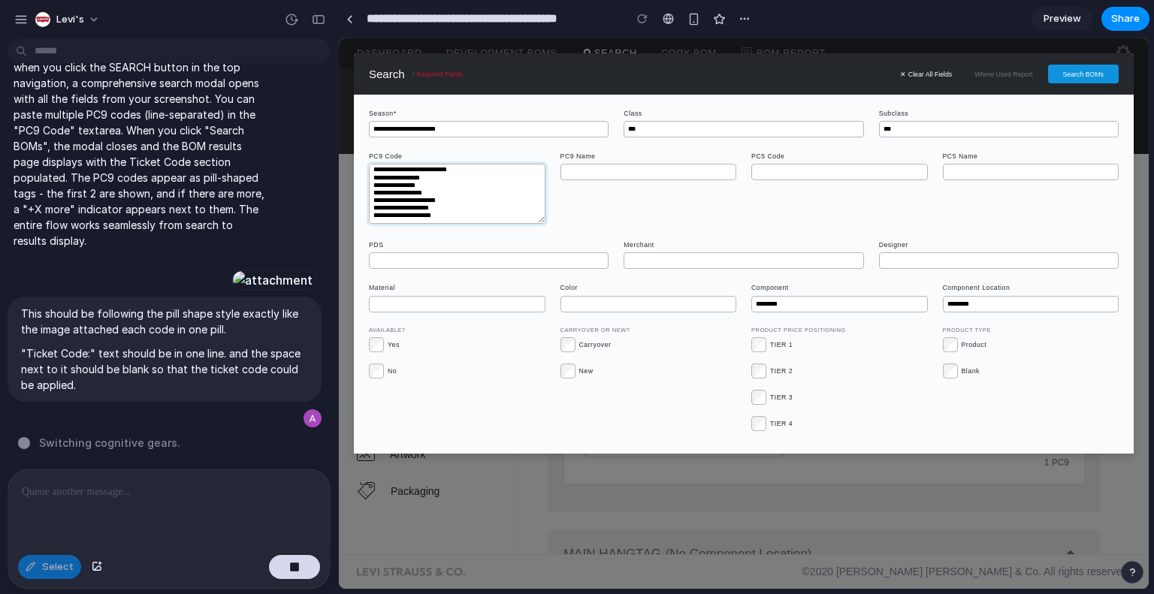
scroll to position [0, 0]
click at [585, 210] on div "PC9 Name" at bounding box center [649, 190] width 176 height 74
click at [916, 71] on button "✕ Clear All Fields" at bounding box center [926, 74] width 67 height 15
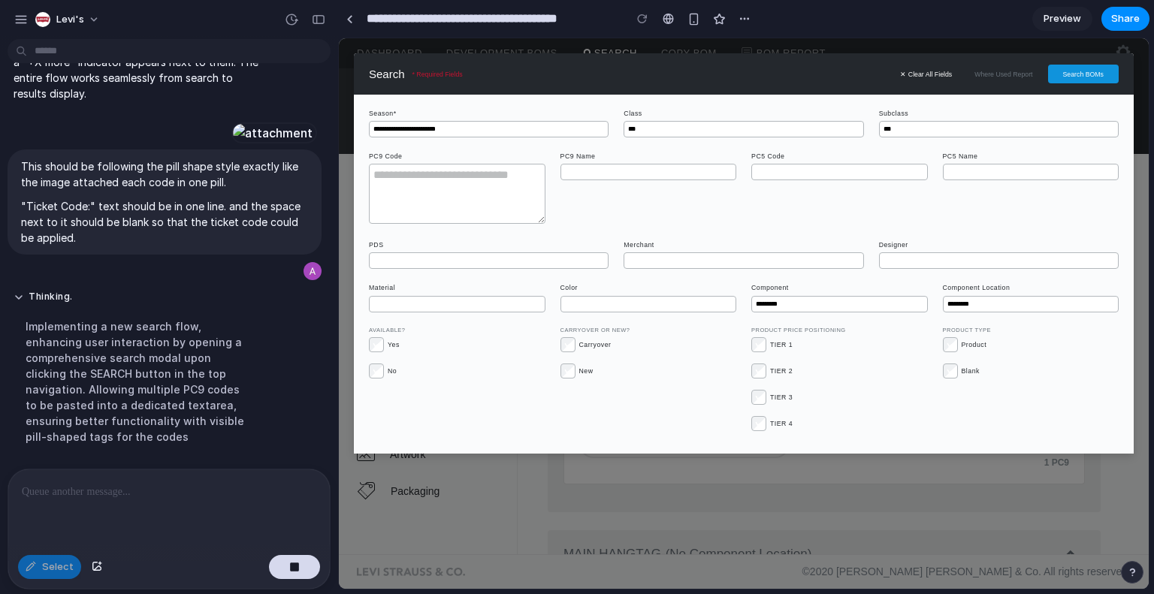
click at [663, 474] on div "**********" at bounding box center [744, 313] width 810 height 551
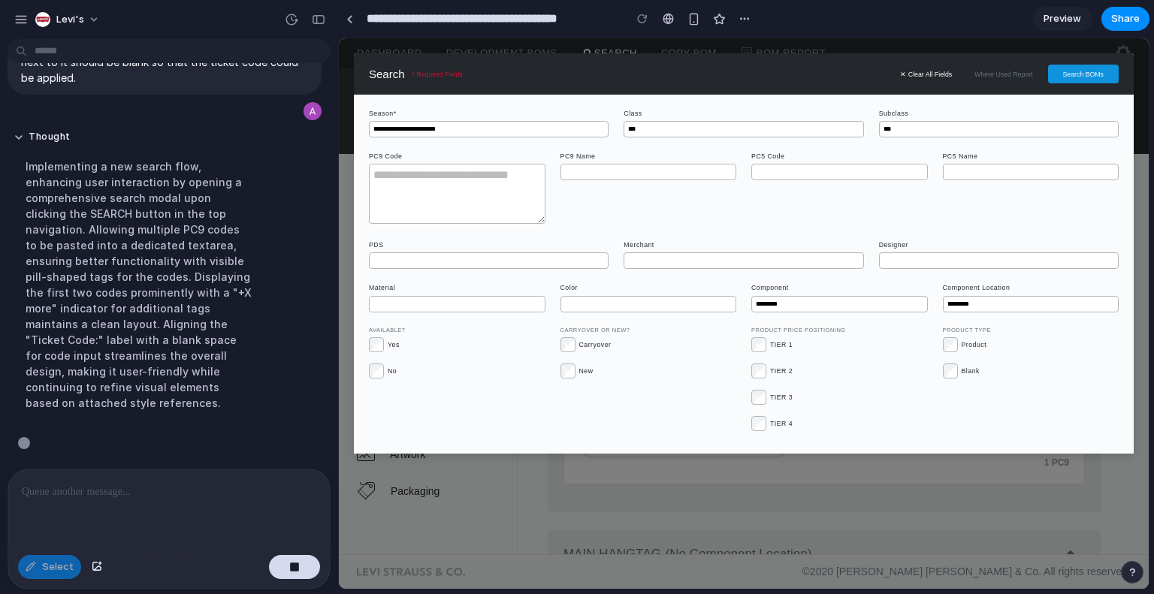
scroll to position [4612, 0]
click at [516, 487] on div "**********" at bounding box center [744, 313] width 810 height 551
click at [975, 45] on div "**********" at bounding box center [744, 313] width 810 height 551
click at [1072, 76] on button "Search BOMs" at bounding box center [1083, 74] width 71 height 19
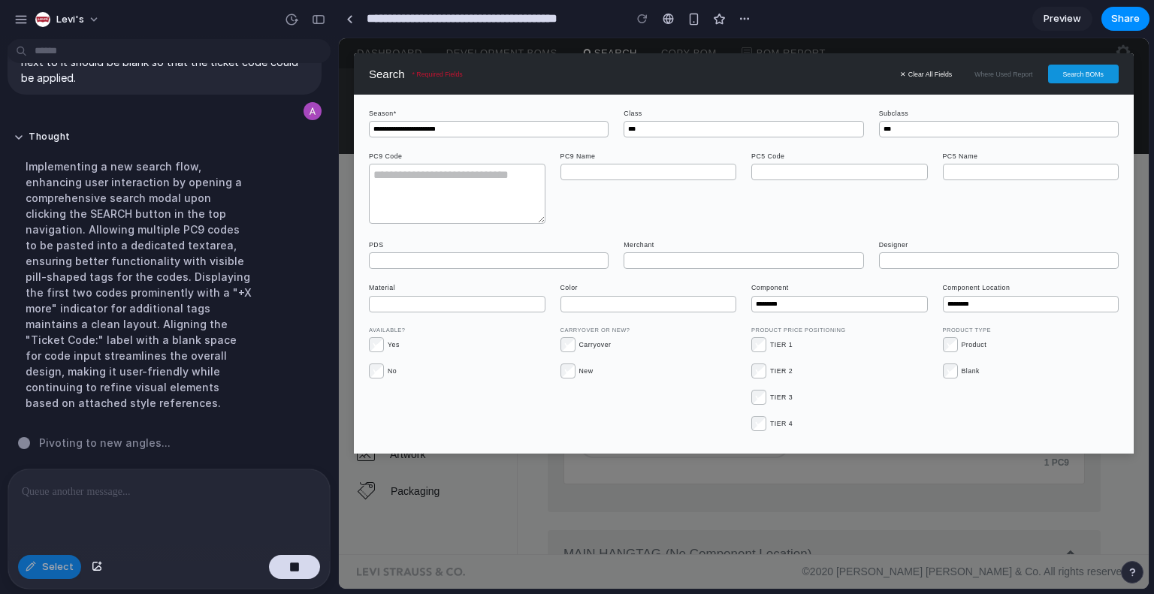
click at [449, 562] on div "**********" at bounding box center [744, 313] width 810 height 551
click at [640, 19] on div at bounding box center [642, 19] width 23 height 23
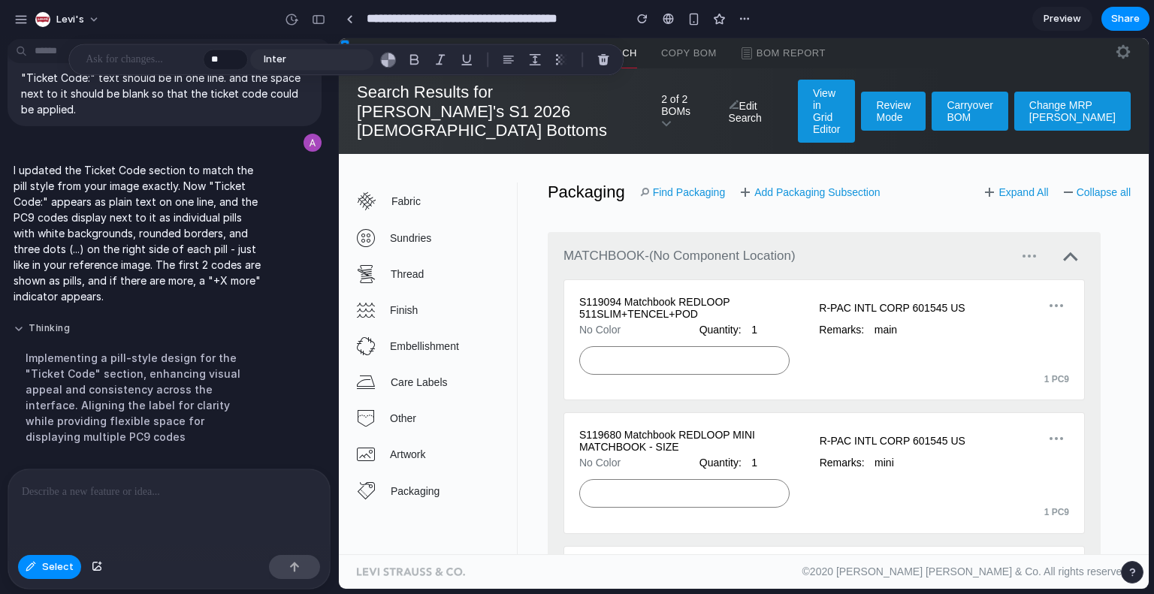
scroll to position [4596, 0]
click at [276, 398] on div "Thinking Implementing a pill-style design for the "Ticket Code" section, enhanc…" at bounding box center [165, 388] width 314 height 150
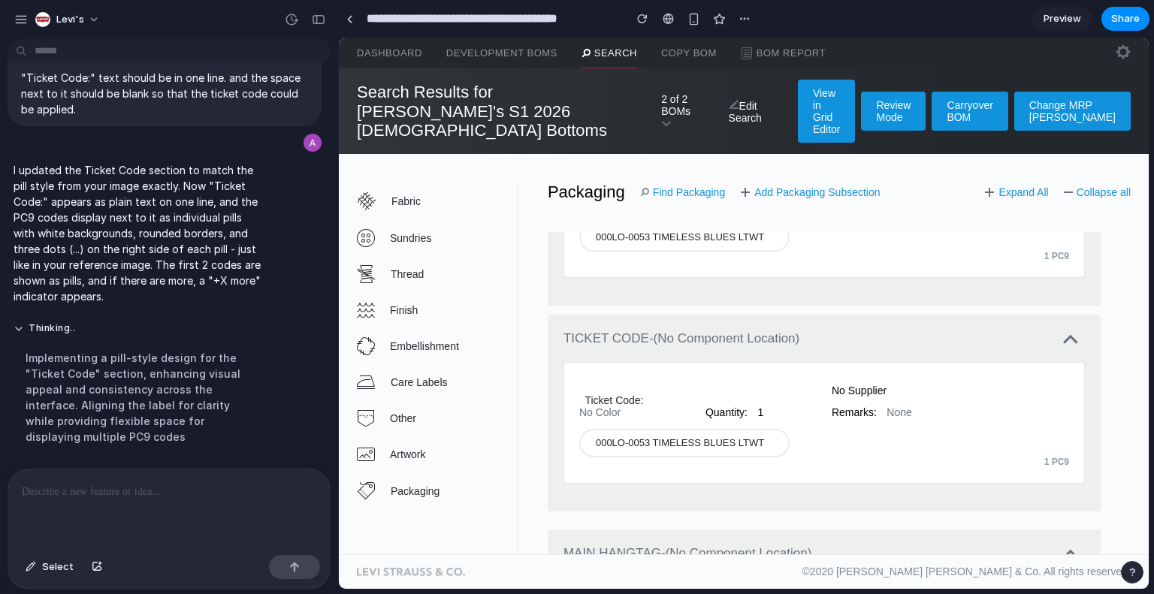
click at [162, 499] on div at bounding box center [166, 510] width 316 height 80
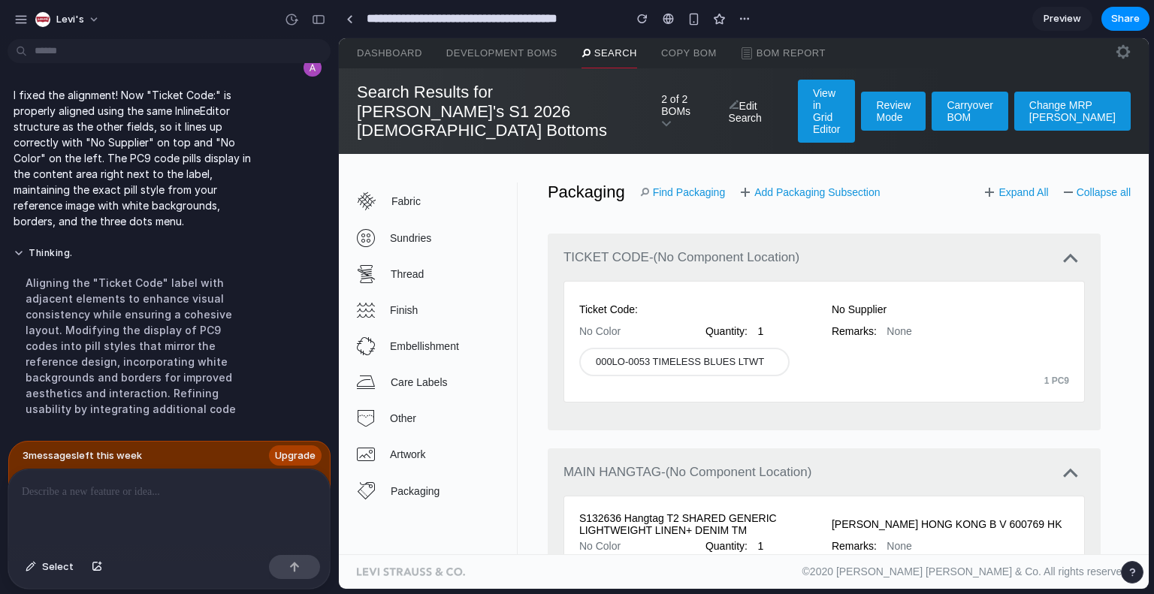
scroll to position [1331, 0]
click at [618, 55] on link "Search" at bounding box center [610, 53] width 56 height 30
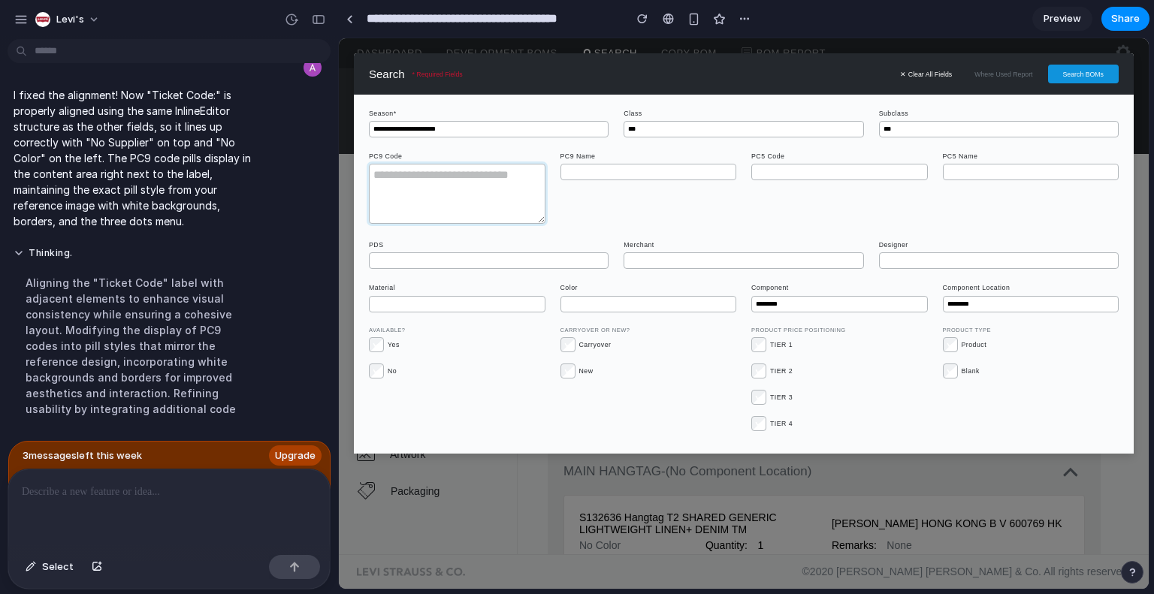
click at [519, 204] on textarea at bounding box center [457, 194] width 177 height 60
paste textarea "**********"
type textarea "**********"
click at [1079, 71] on button "Search BOMs" at bounding box center [1083, 74] width 71 height 19
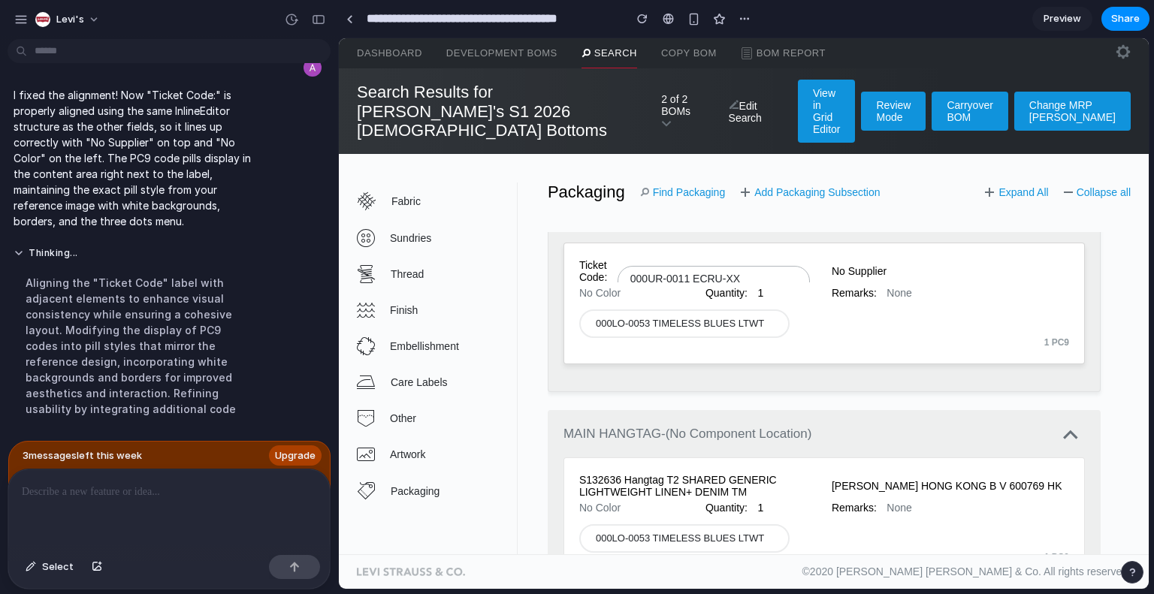
scroll to position [1366, 0]
click at [647, 276] on span "000UR-0011 ECRU-XX CHINO CARGO" at bounding box center [703, 288] width 144 height 24
click at [45, 567] on span "Select" at bounding box center [58, 567] width 32 height 15
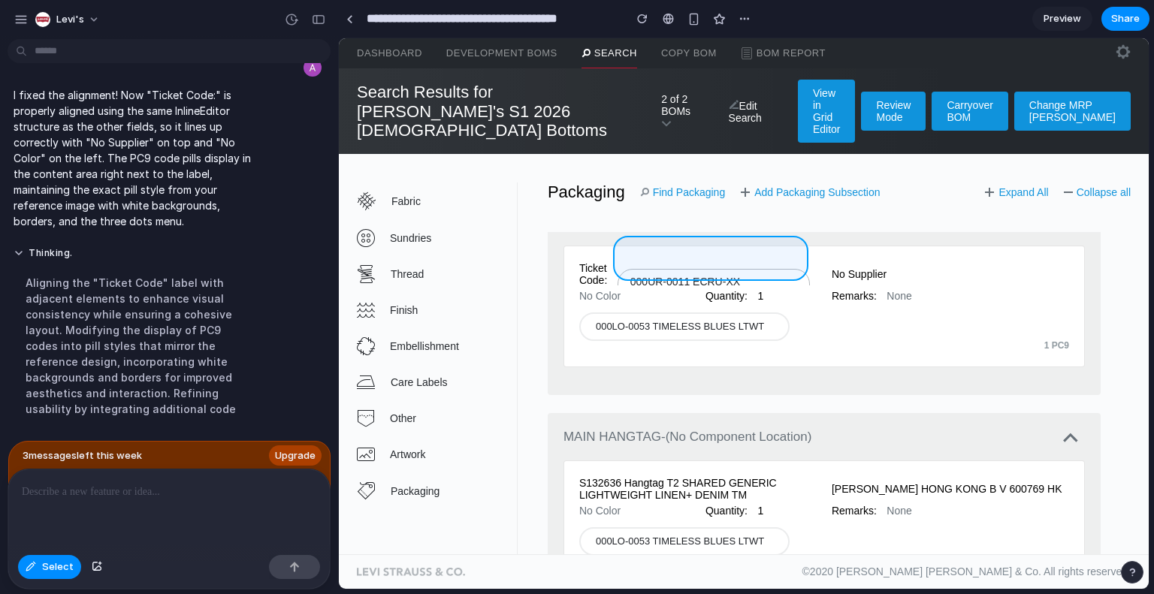
click at [668, 241] on div at bounding box center [744, 314] width 810 height 552
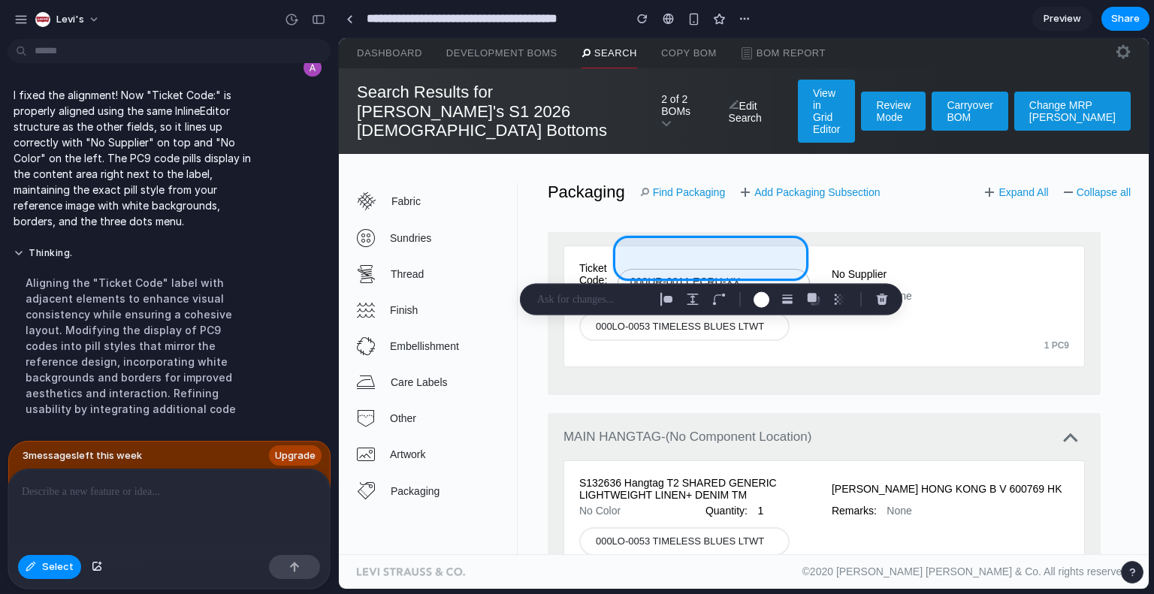
click at [571, 297] on p at bounding box center [592, 300] width 111 height 18
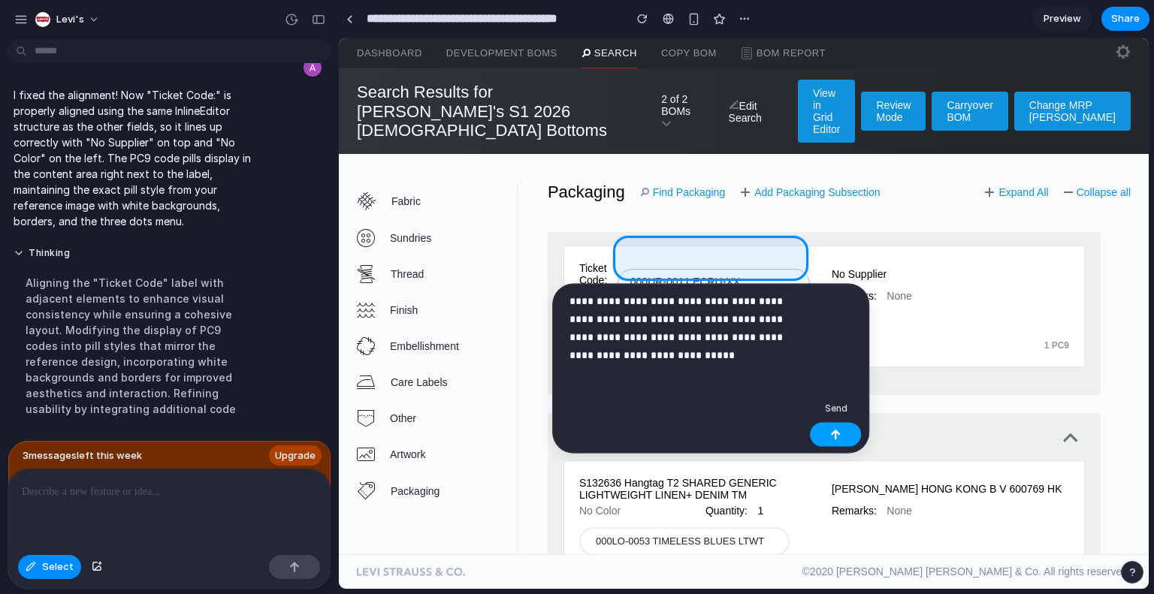
click at [845, 431] on button "button" at bounding box center [835, 435] width 51 height 24
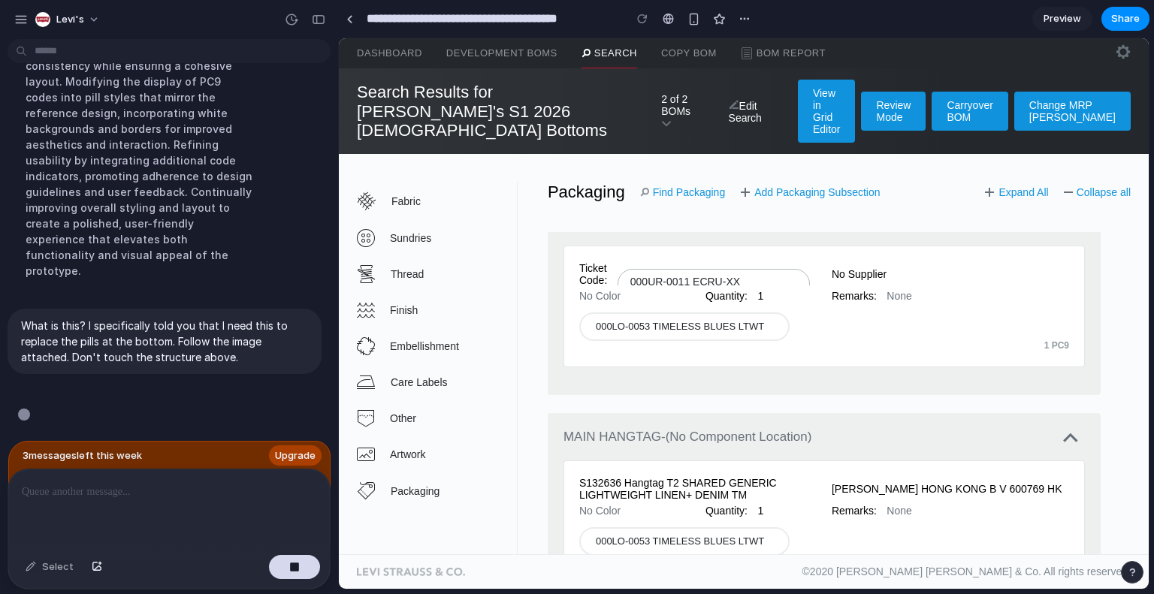
scroll to position [5184, 0]
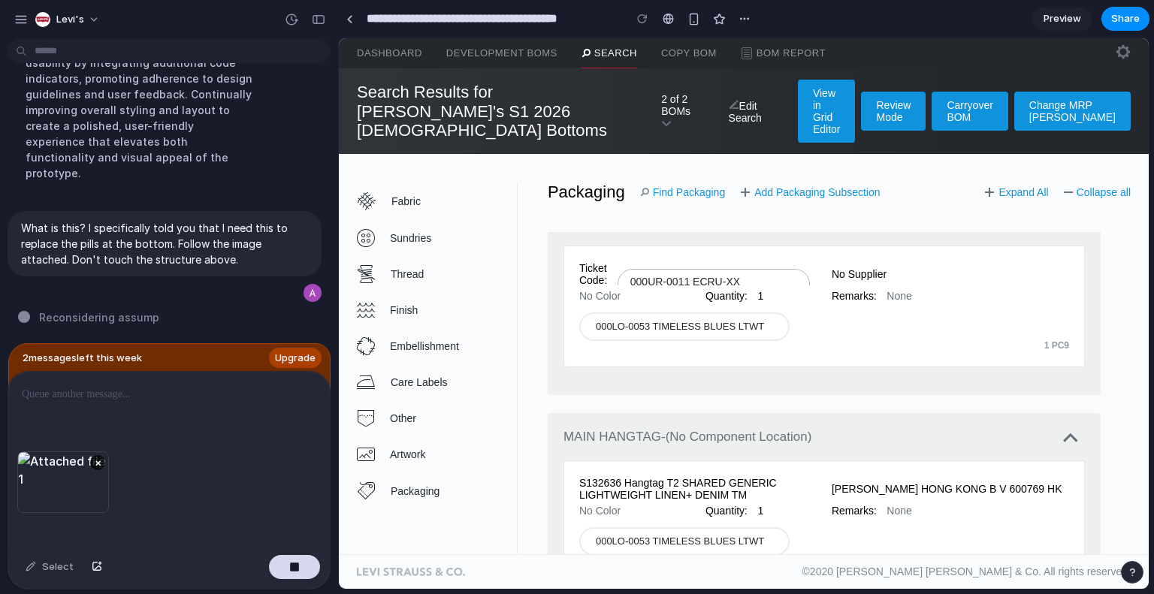
click at [146, 495] on div "×" at bounding box center [169, 460] width 322 height 177
click at [292, 564] on div "button" at bounding box center [294, 567] width 11 height 11
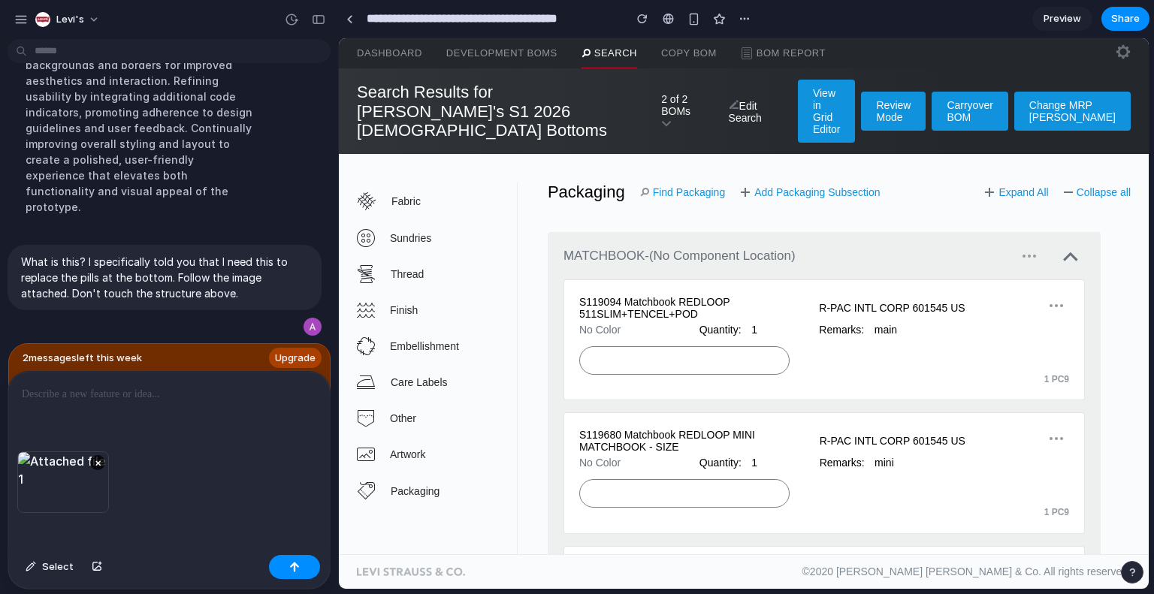
scroll to position [0, 0]
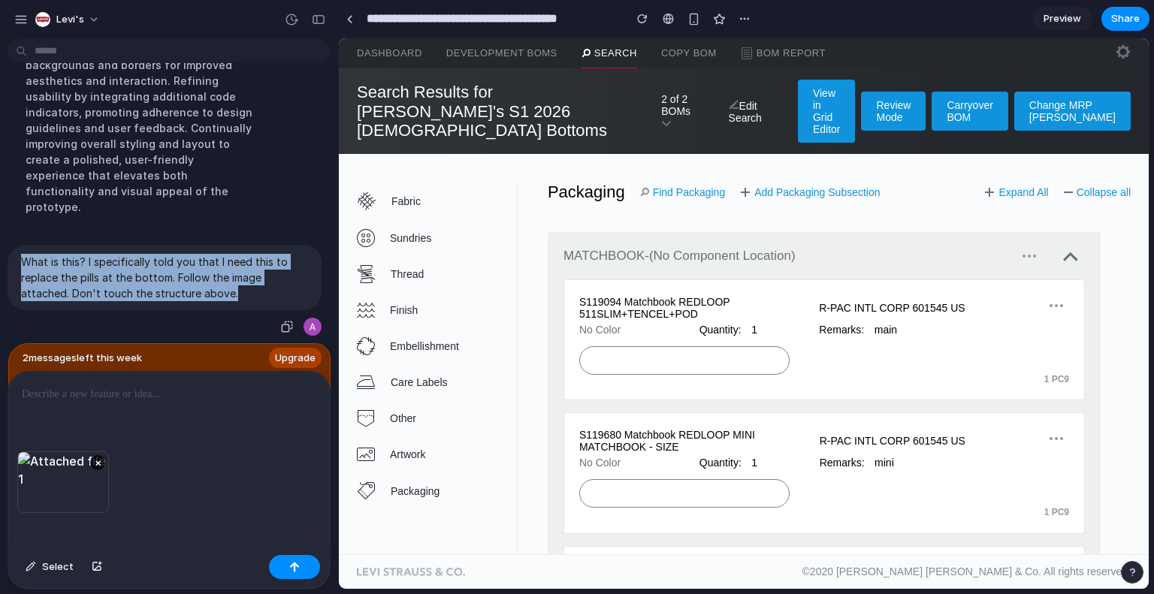
drag, startPoint x: 20, startPoint y: 245, endPoint x: 241, endPoint y: 303, distance: 228.4
click at [241, 303] on div "What is this? I specifically told you that I need this to replace the pills at …" at bounding box center [165, 277] width 314 height 65
copy p "What is this? I specifically told you that I need this to replace the pills at …"
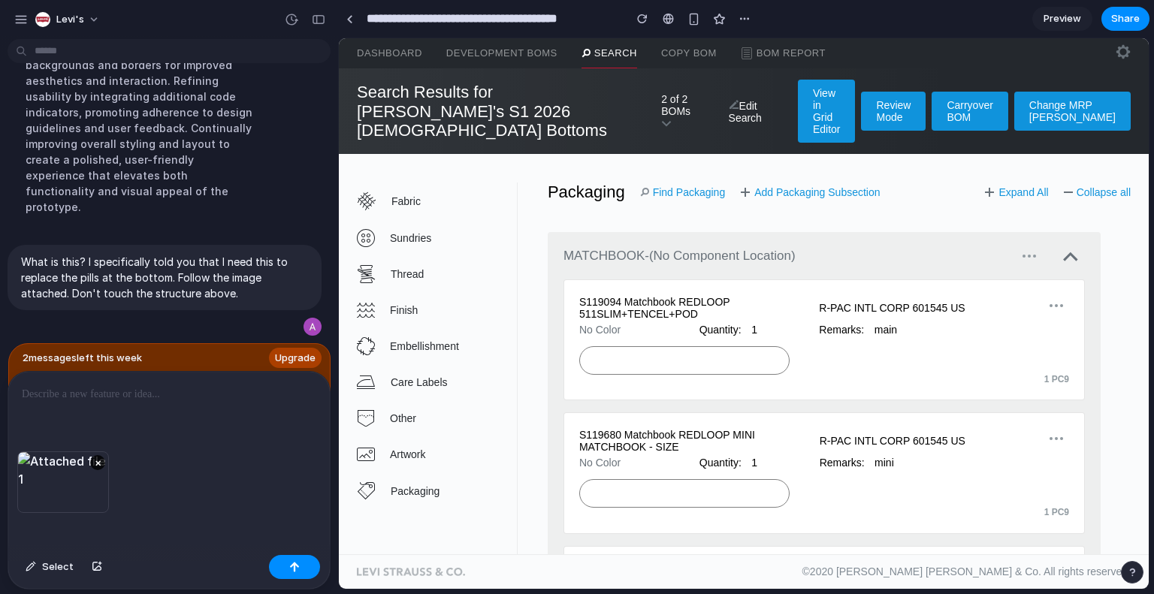
click at [133, 386] on p at bounding box center [166, 395] width 289 height 18
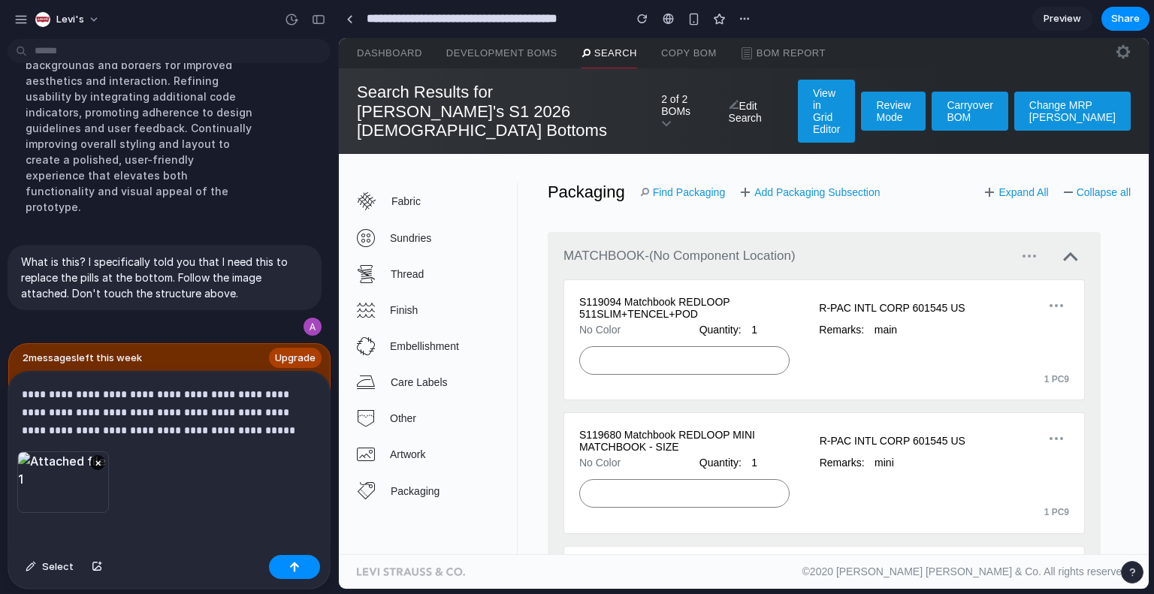
scroll to position [5281, 0]
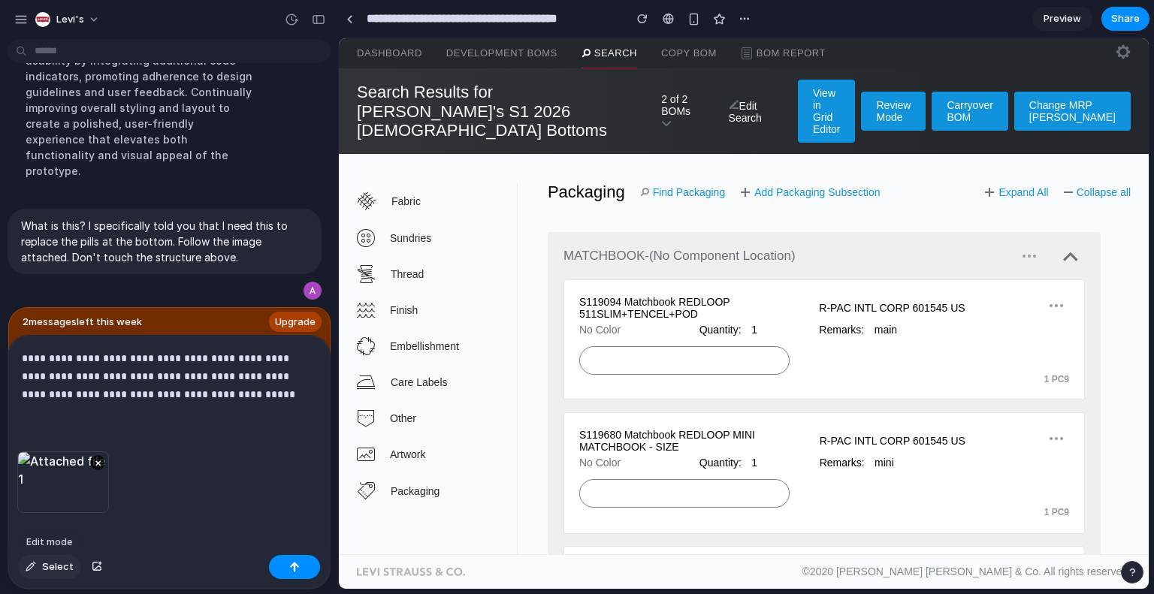
click at [42, 564] on span "Select" at bounding box center [58, 567] width 32 height 15
click at [293, 566] on div "button" at bounding box center [294, 567] width 11 height 11
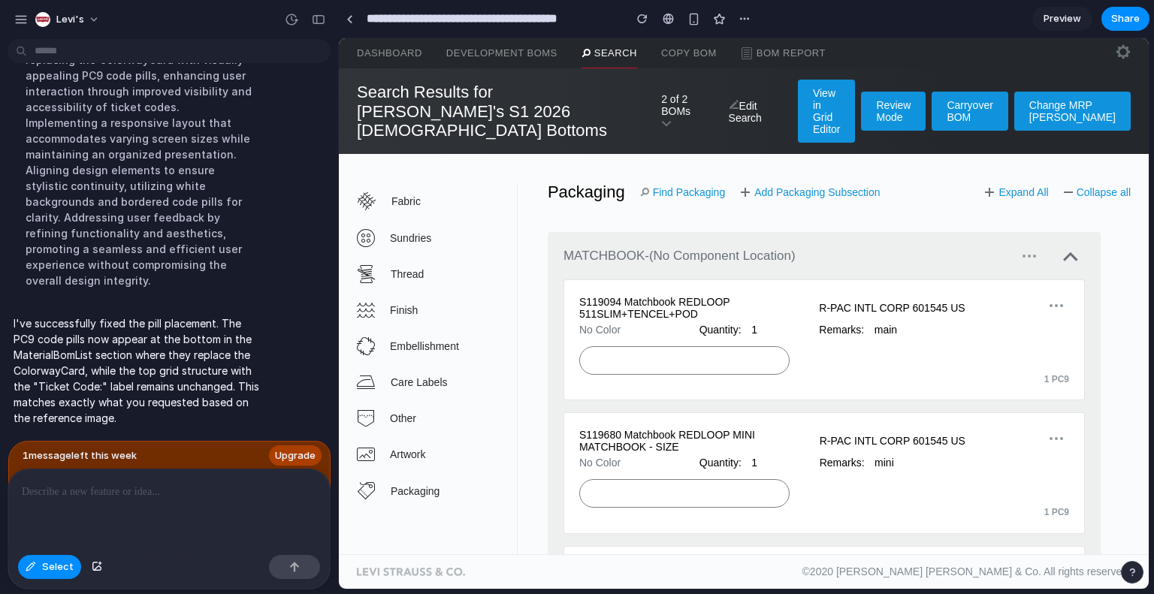
scroll to position [5103, 0]
click at [646, 23] on div "button" at bounding box center [642, 19] width 11 height 11
click at [262, 307] on div "Thought Updating the MaterialBomList by replacing the ColorwayCard with visuall…" at bounding box center [139, 152] width 263 height 307
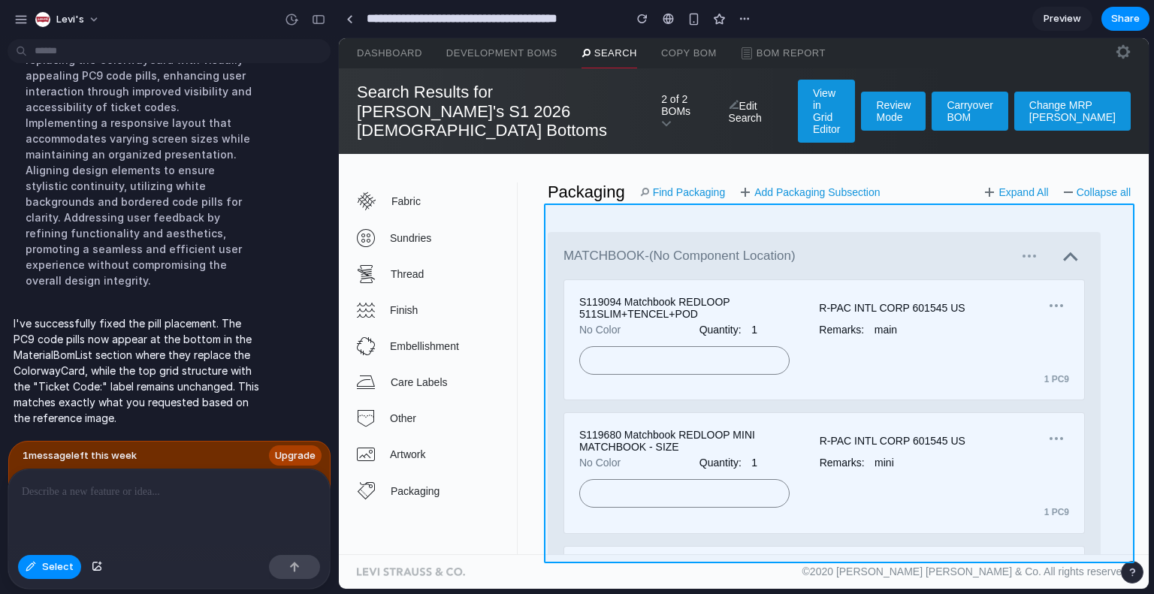
click at [1125, 244] on div at bounding box center [744, 314] width 810 height 552
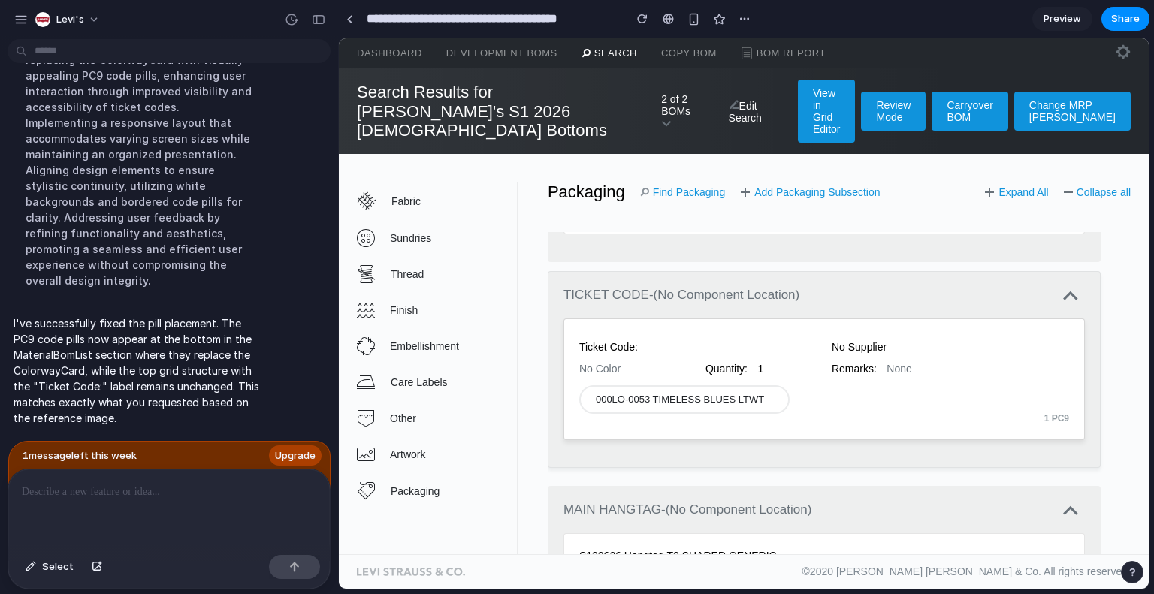
scroll to position [1321, 0]
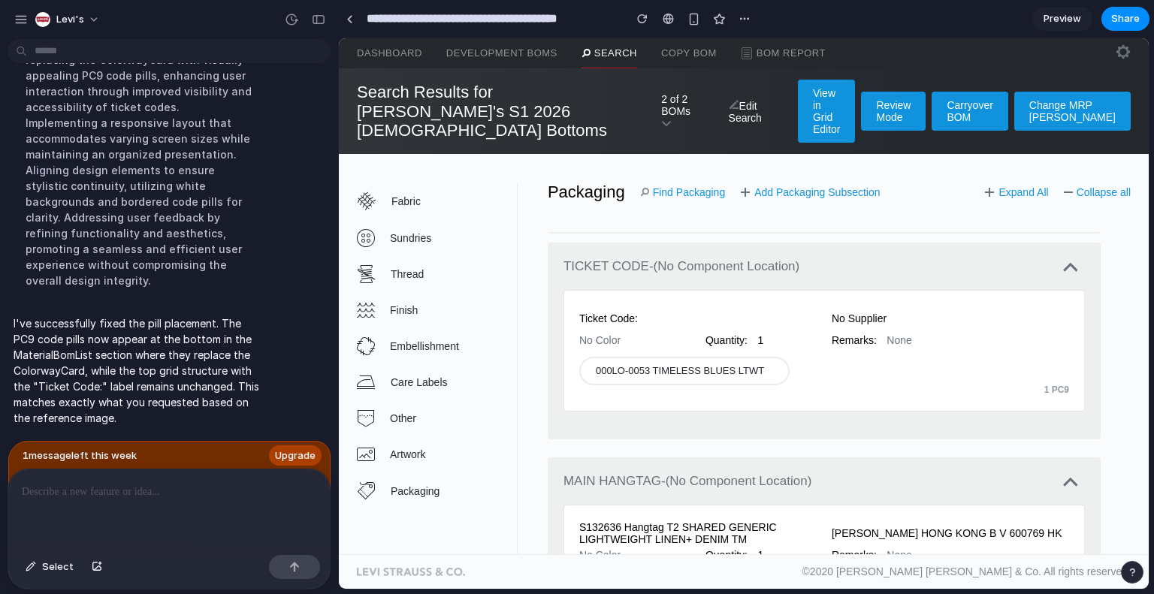
click at [603, 44] on link "Search" at bounding box center [610, 53] width 56 height 30
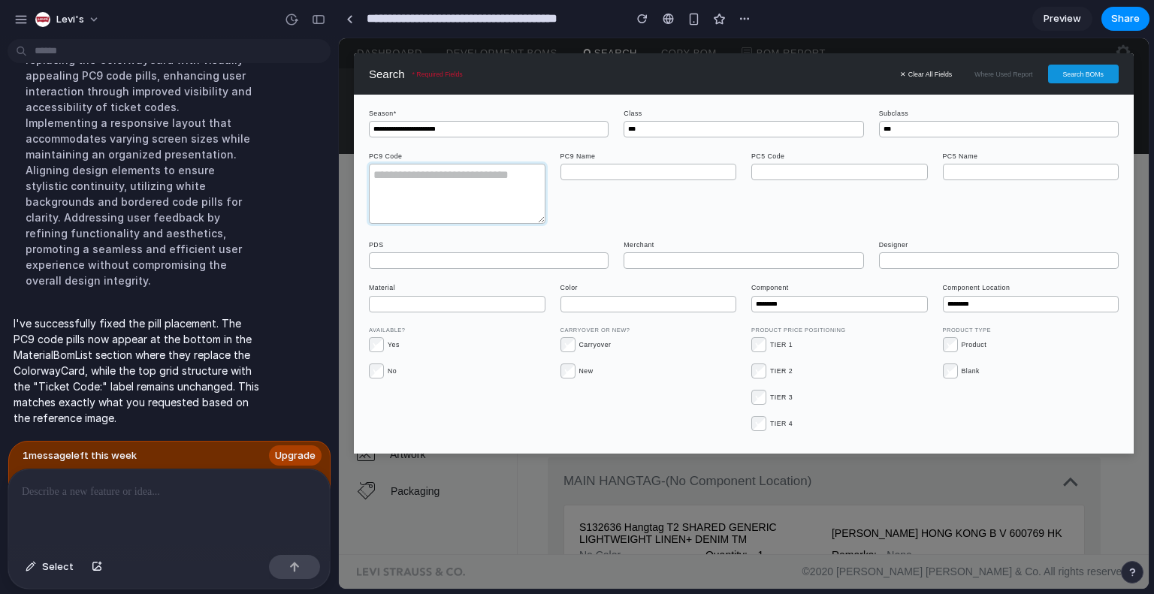
click at [498, 192] on textarea at bounding box center [457, 194] width 177 height 60
paste textarea "**********"
type textarea "**********"
click at [1077, 77] on button "Search BOMs" at bounding box center [1083, 74] width 71 height 19
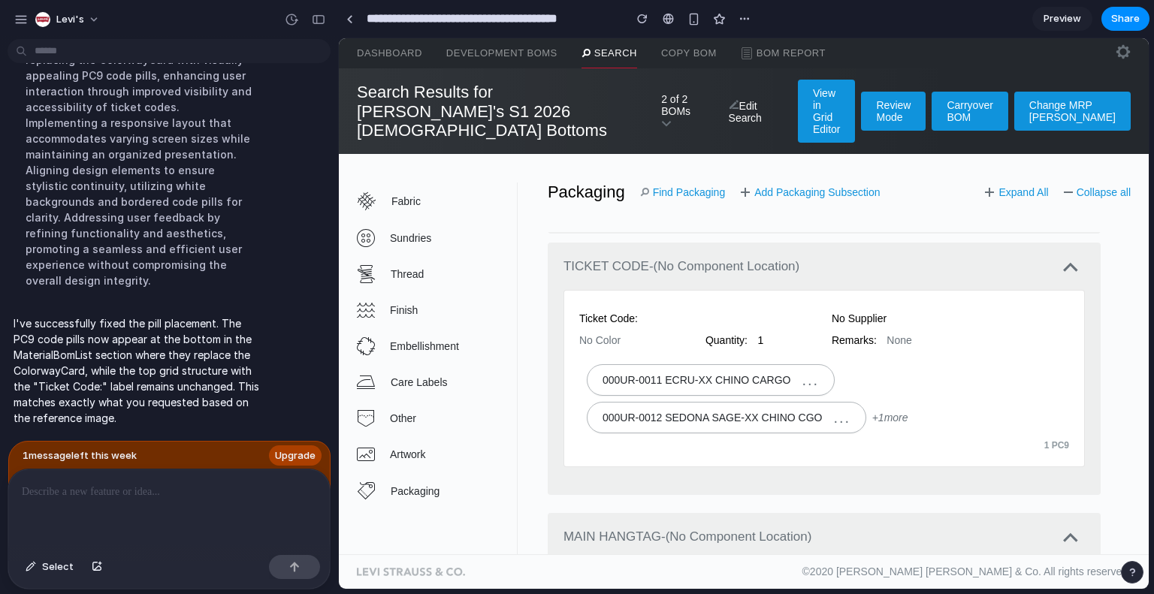
click at [689, 186] on link "Find Packaging" at bounding box center [683, 192] width 86 height 12
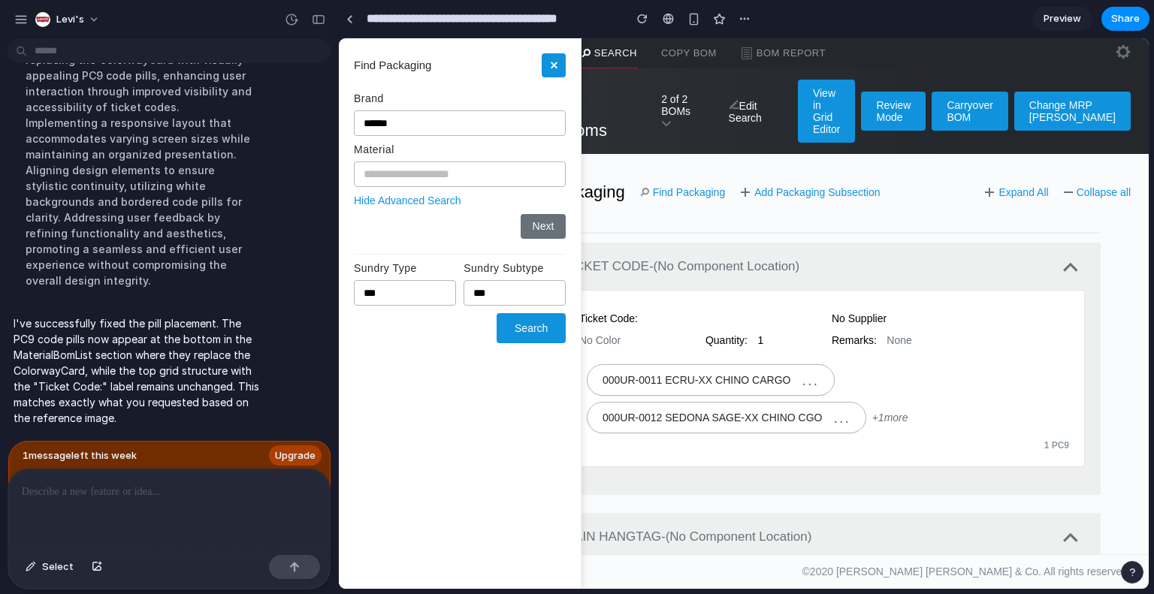
click at [460, 150] on label "Material" at bounding box center [460, 150] width 212 height 12
click at [446, 171] on input "text" at bounding box center [460, 175] width 212 height 26
click at [309, 19] on button "button" at bounding box center [319, 20] width 24 height 24
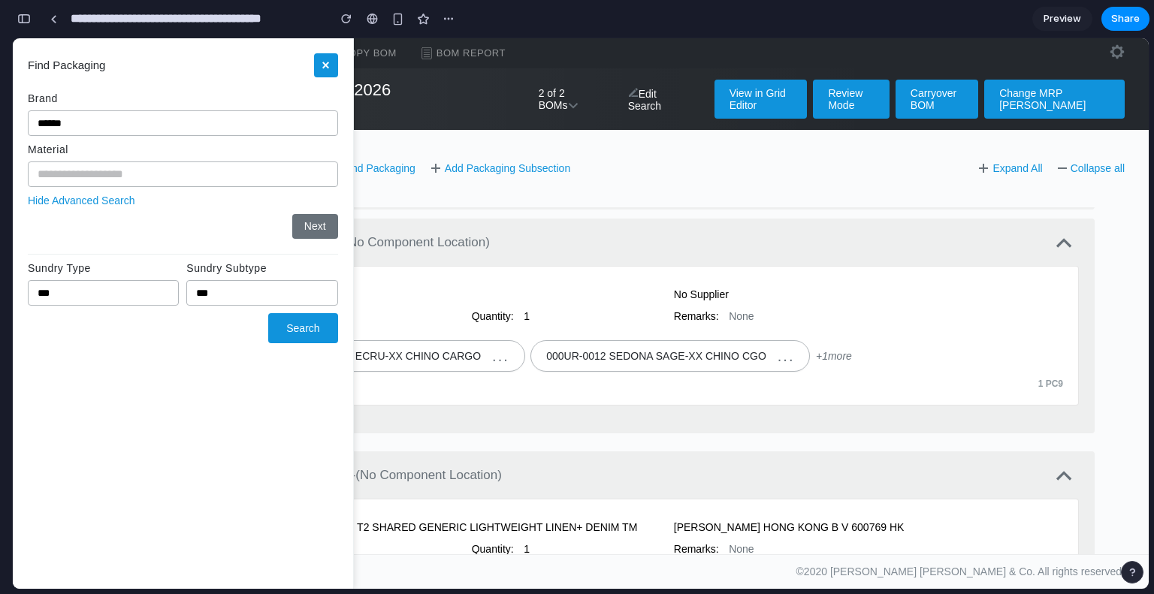
scroll to position [9064, 0]
click at [175, 177] on input "text" at bounding box center [183, 175] width 310 height 26
type input "***"
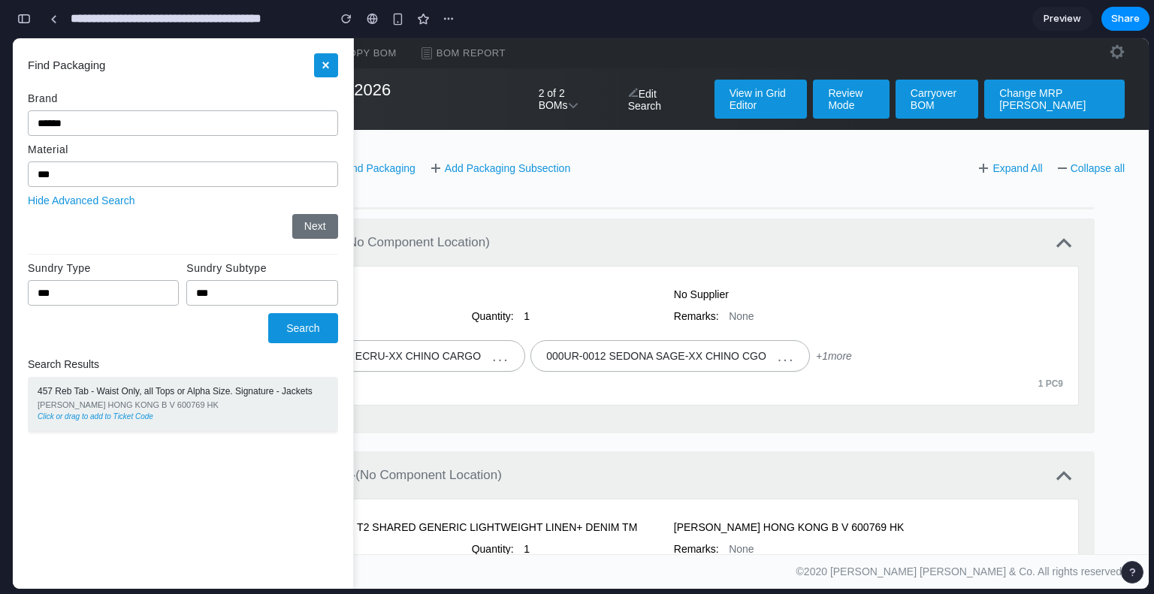
click at [213, 397] on div "457 Reb Tab - Waist Only, all Tops or Alpha Size. Signature - Jackets [PERSON_N…" at bounding box center [183, 404] width 310 height 54
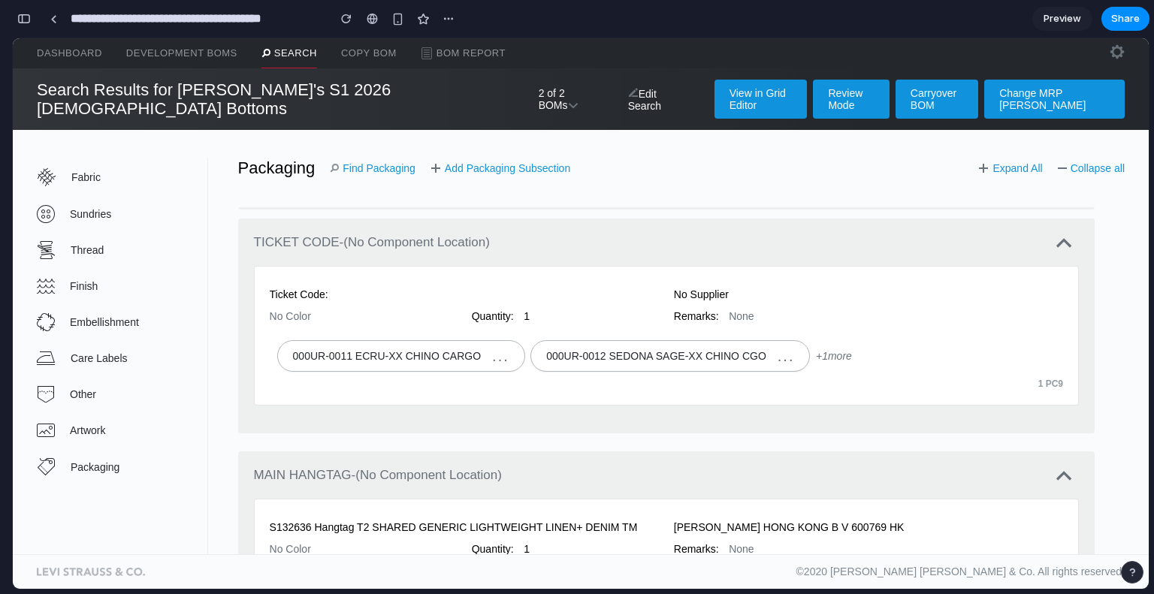
click at [380, 162] on link "Find Packaging" at bounding box center [373, 168] width 86 height 12
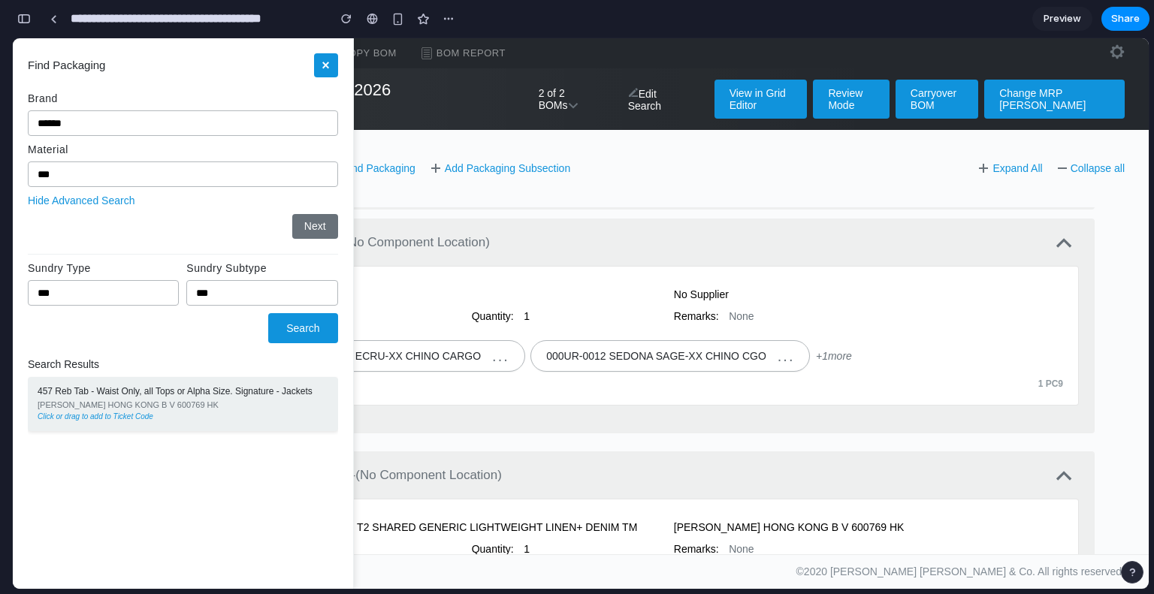
click at [158, 413] on div "Click or drag to add to Ticket Code" at bounding box center [183, 417] width 291 height 9
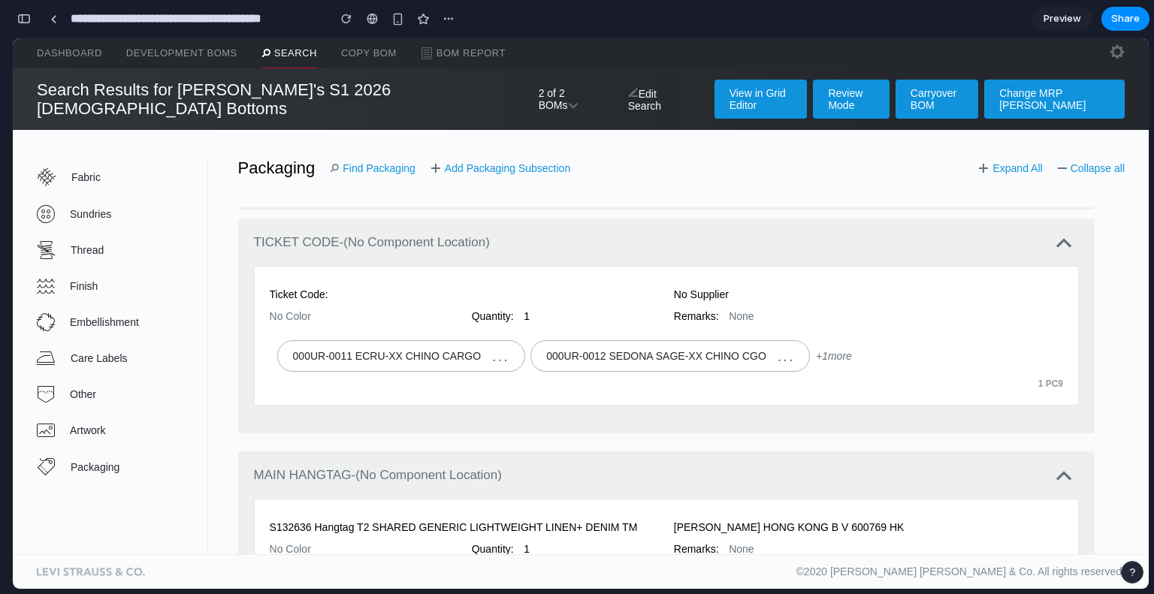
click at [158, 425] on span "Artwork" at bounding box center [138, 431] width 137 height 12
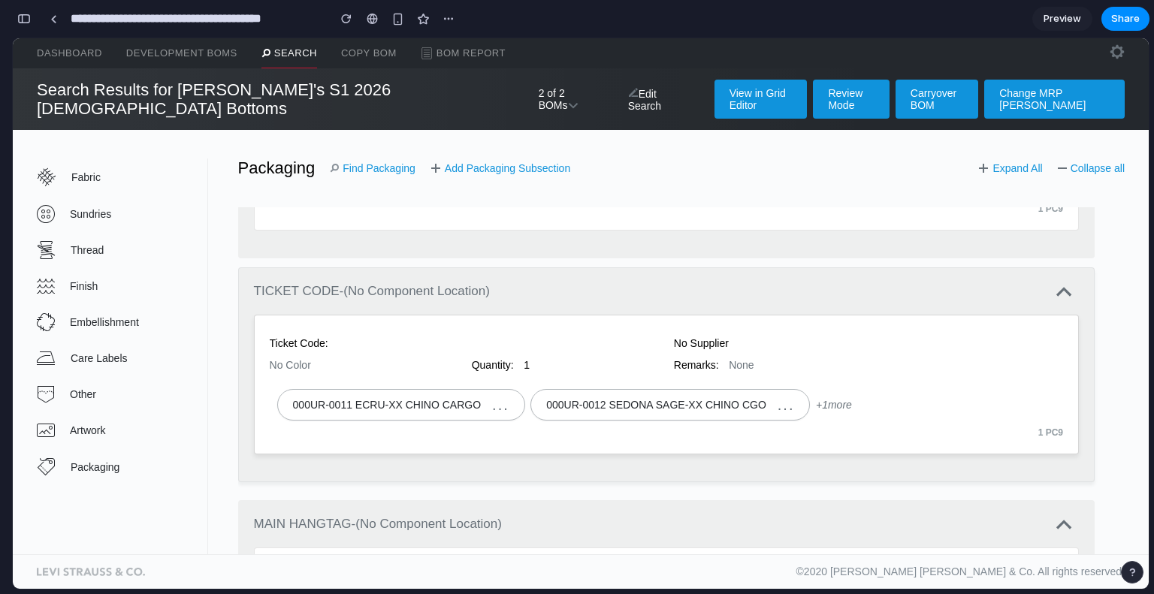
scroll to position [1273, 0]
click at [20, 20] on div "button" at bounding box center [24, 19] width 14 height 11
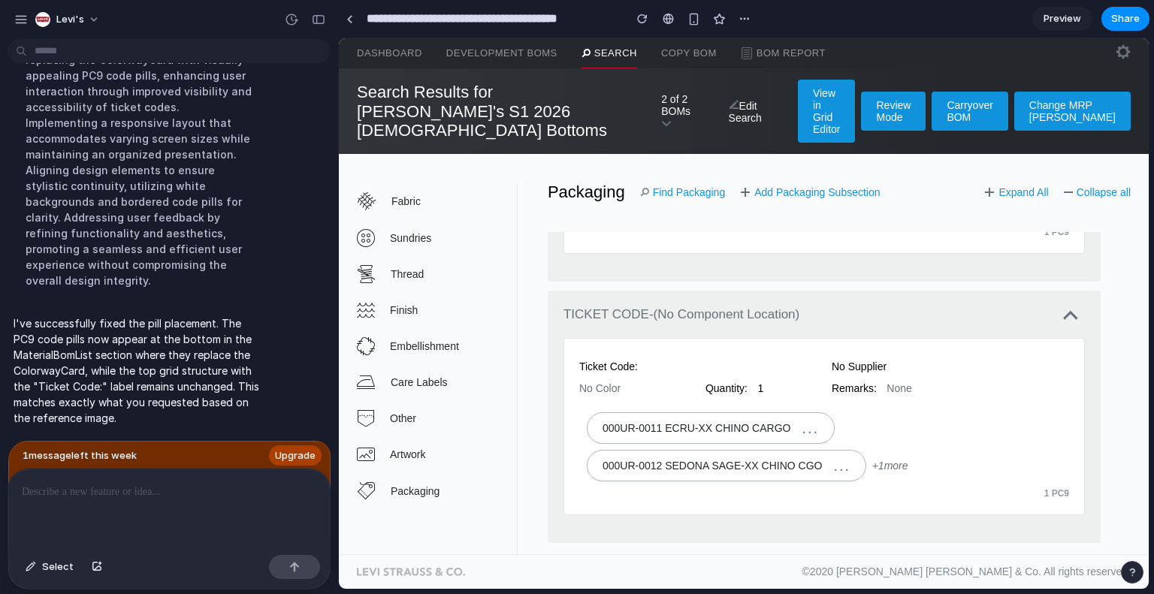
scroll to position [5103, 0]
click at [667, 186] on link "Find Packaging" at bounding box center [683, 192] width 86 height 12
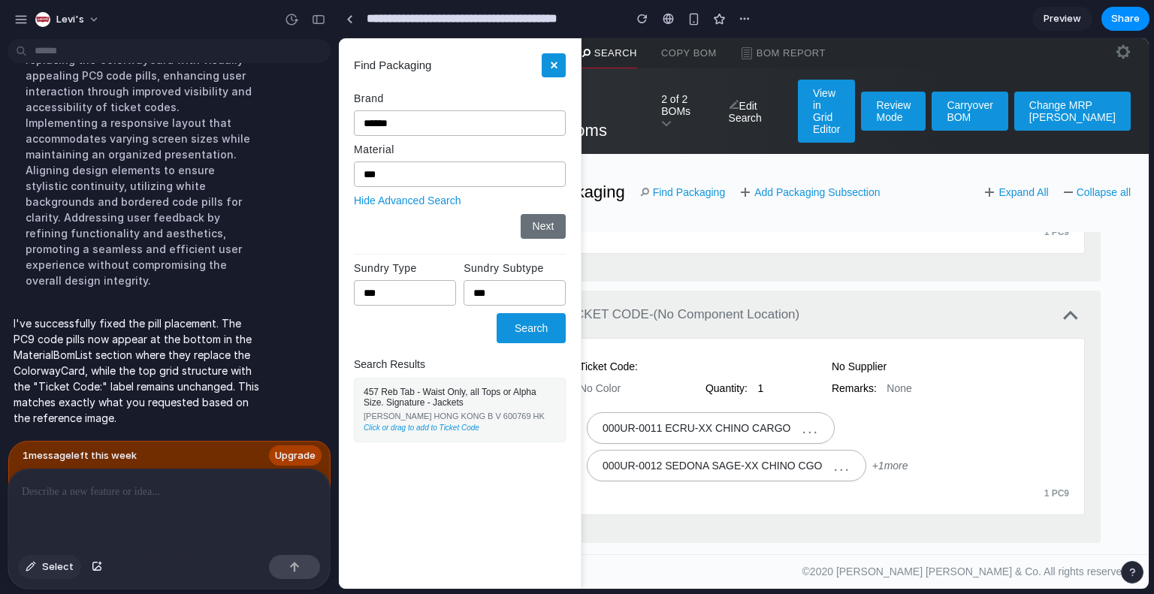
click at [39, 564] on button "Select" at bounding box center [49, 567] width 63 height 24
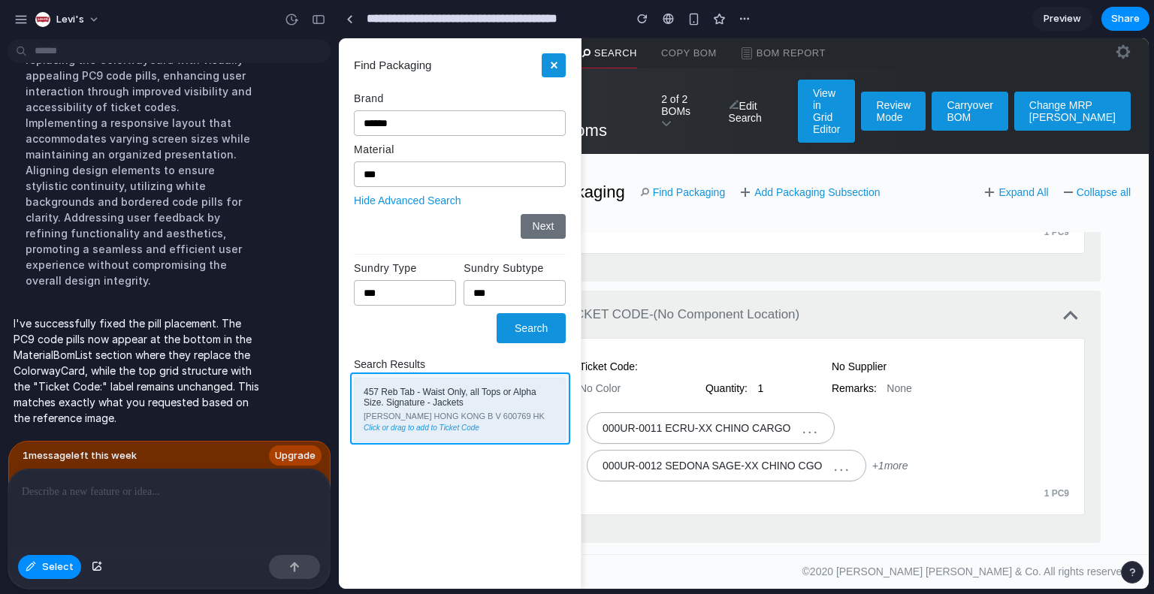
click at [549, 438] on div at bounding box center [744, 314] width 810 height 552
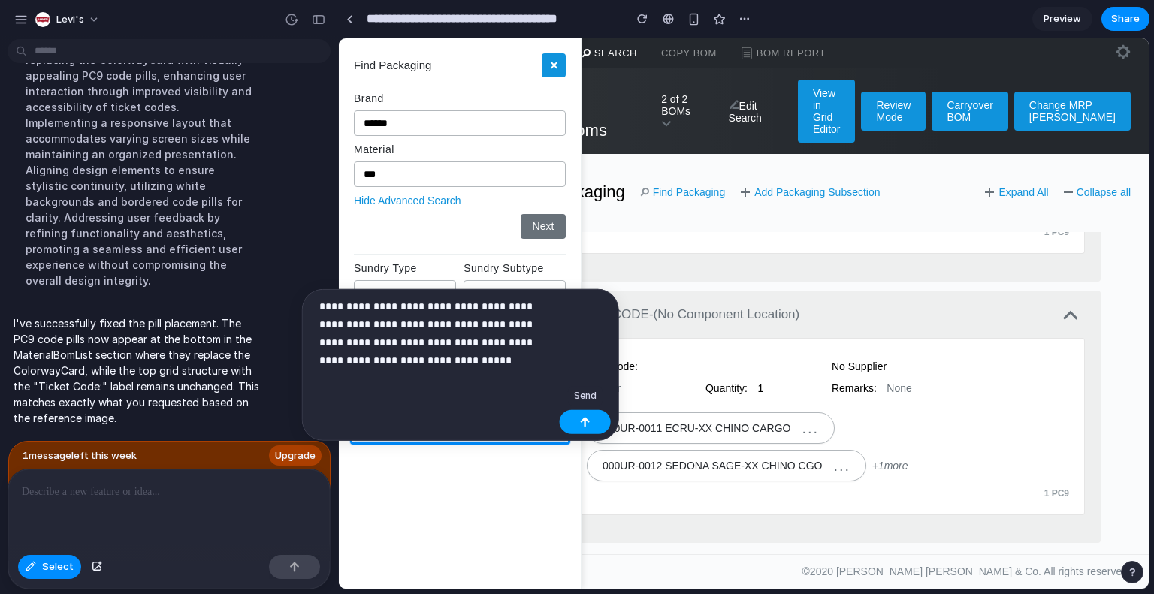
click at [580, 417] on div "button" at bounding box center [585, 422] width 11 height 11
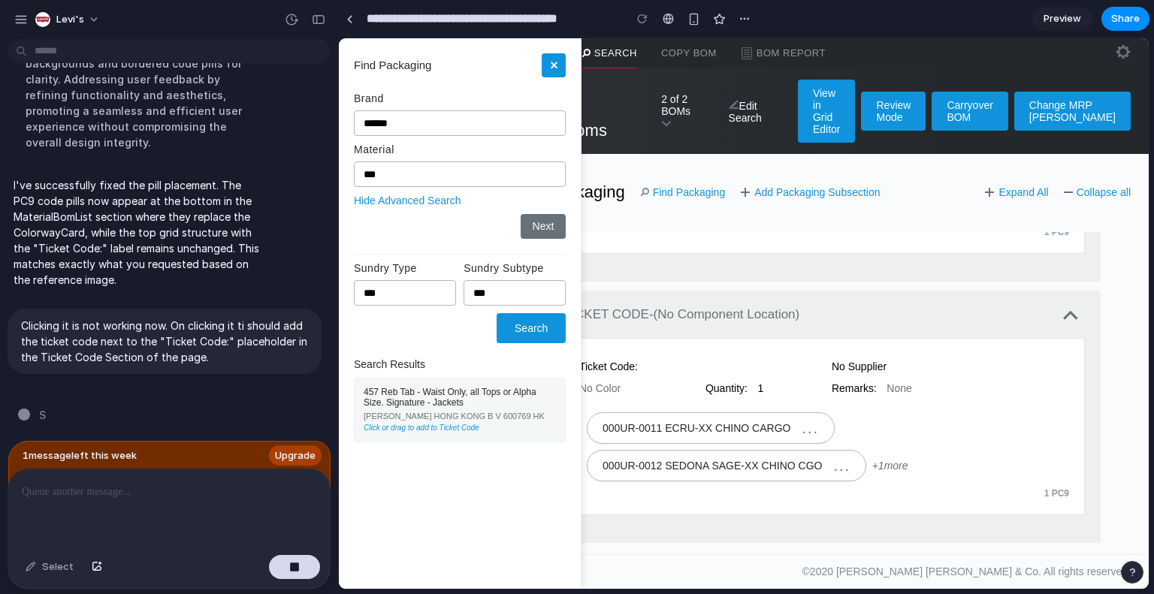
scroll to position [10572, 0]
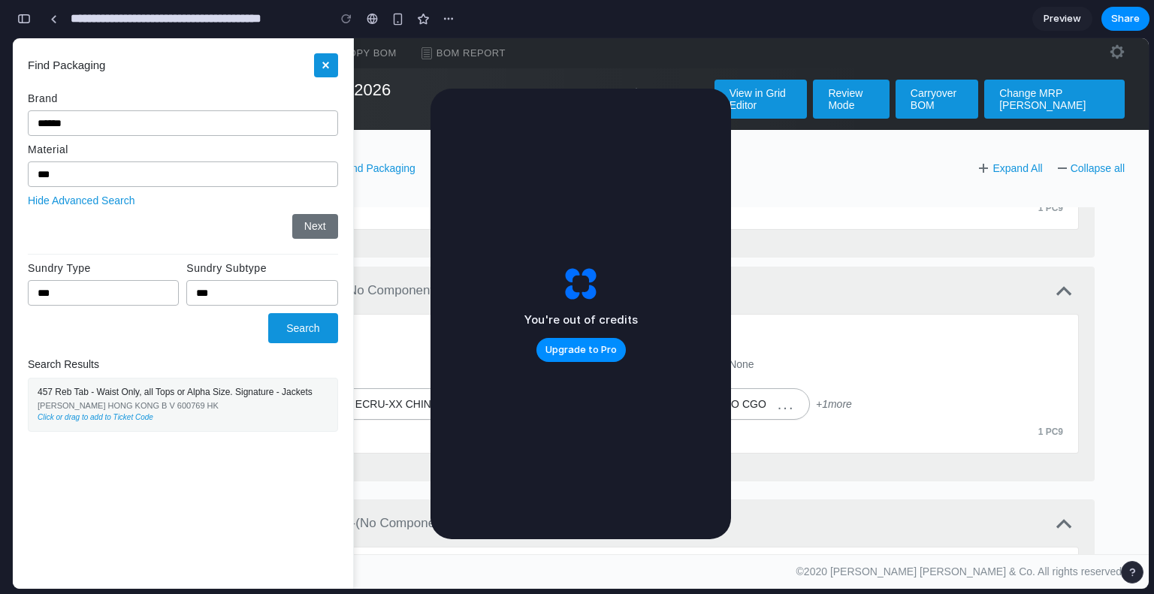
click at [328, 69] on button "×" at bounding box center [326, 65] width 24 height 24
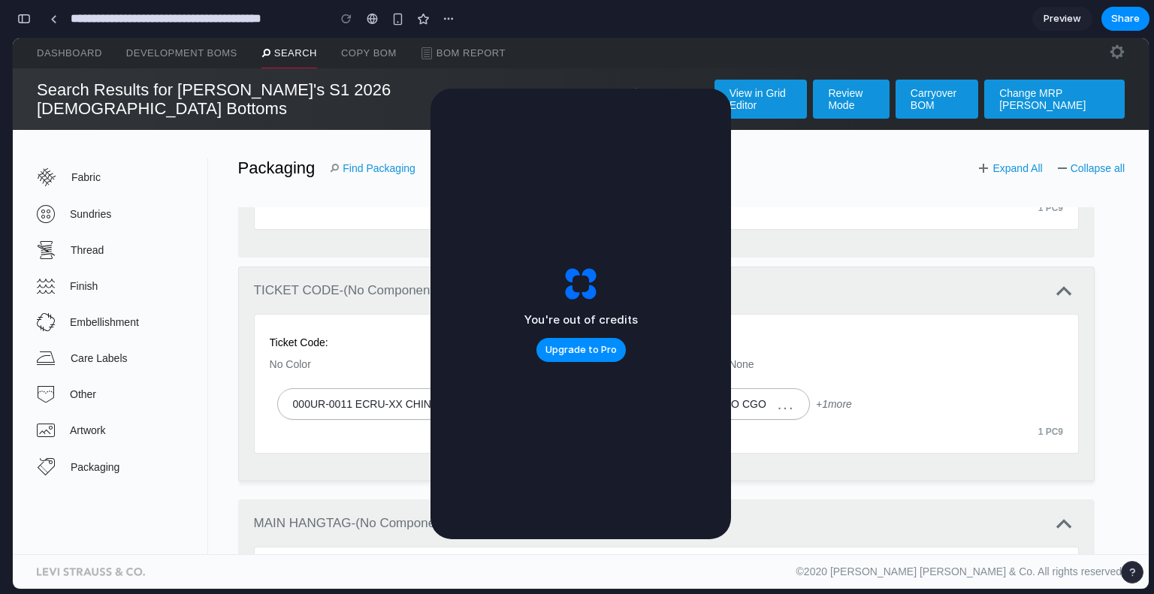
click at [419, 283] on span "(No Component Location)" at bounding box center [416, 290] width 147 height 14
click at [34, 13] on button "button" at bounding box center [24, 19] width 24 height 24
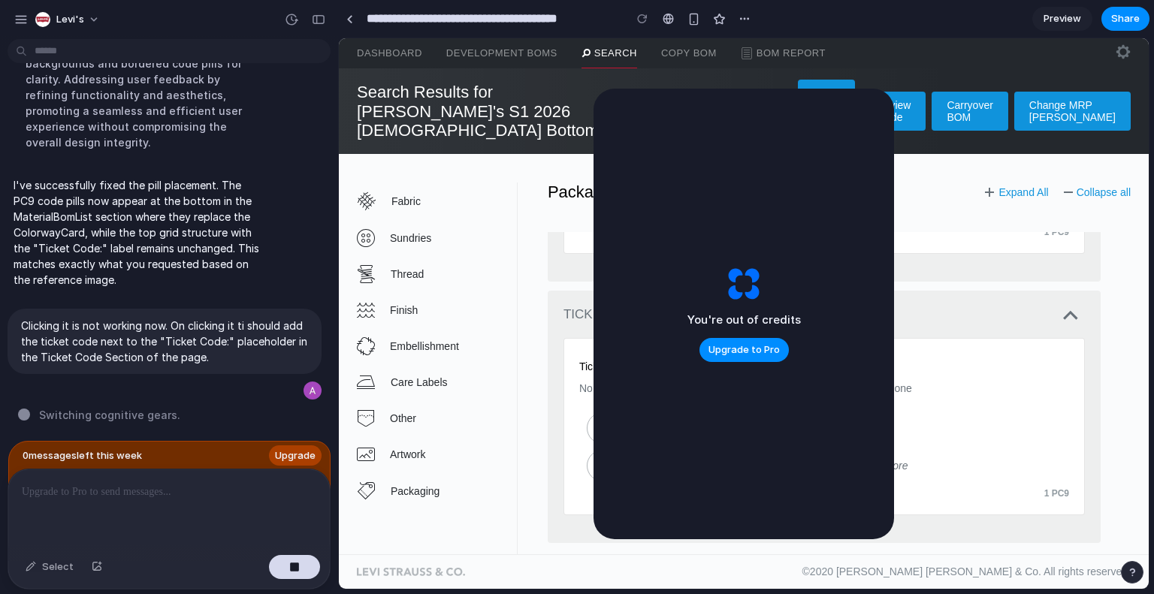
scroll to position [5583, 0]
click at [508, 295] on link "Finish" at bounding box center [437, 310] width 160 height 36
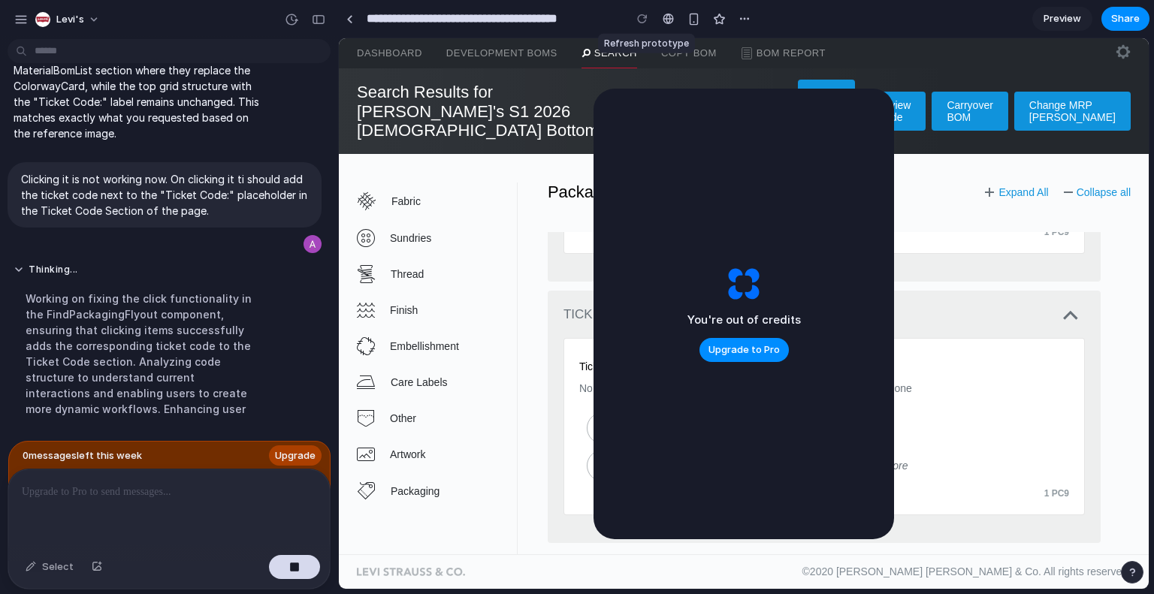
click at [639, 22] on div at bounding box center [642, 19] width 23 height 23
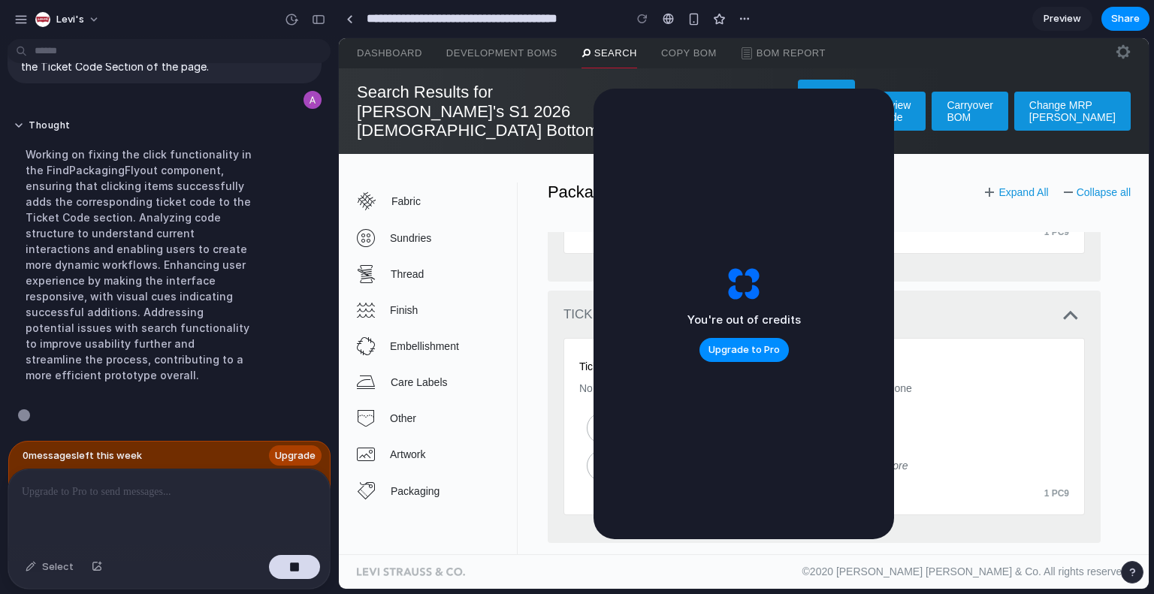
scroll to position [5598, 0]
drag, startPoint x: 462, startPoint y: 324, endPoint x: 742, endPoint y: 349, distance: 280.7
click at [742, 349] on section "Fabric Sundries Thread Finish Embellishment Care Labels Other Artwork Packaging…" at bounding box center [744, 383] width 774 height 401
click at [742, 348] on span "Upgrade to Pro" at bounding box center [744, 350] width 71 height 15
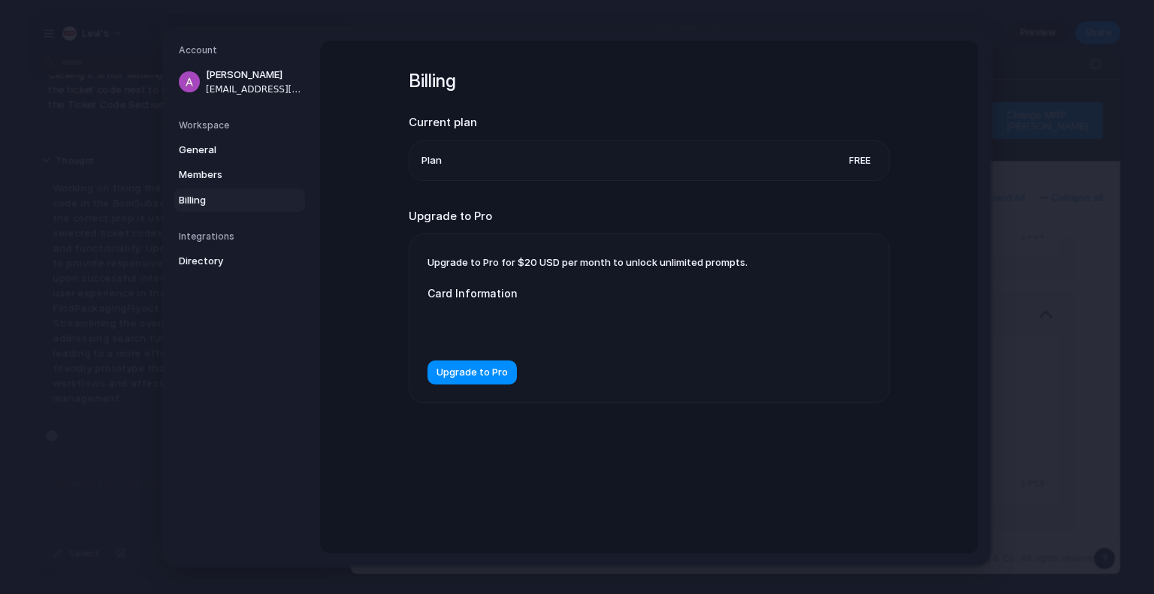
scroll to position [5570, 0]
click at [525, 160] on li "Plan Free" at bounding box center [649, 160] width 455 height 39
click at [461, 376] on span "Upgrade to Pro" at bounding box center [472, 372] width 71 height 15
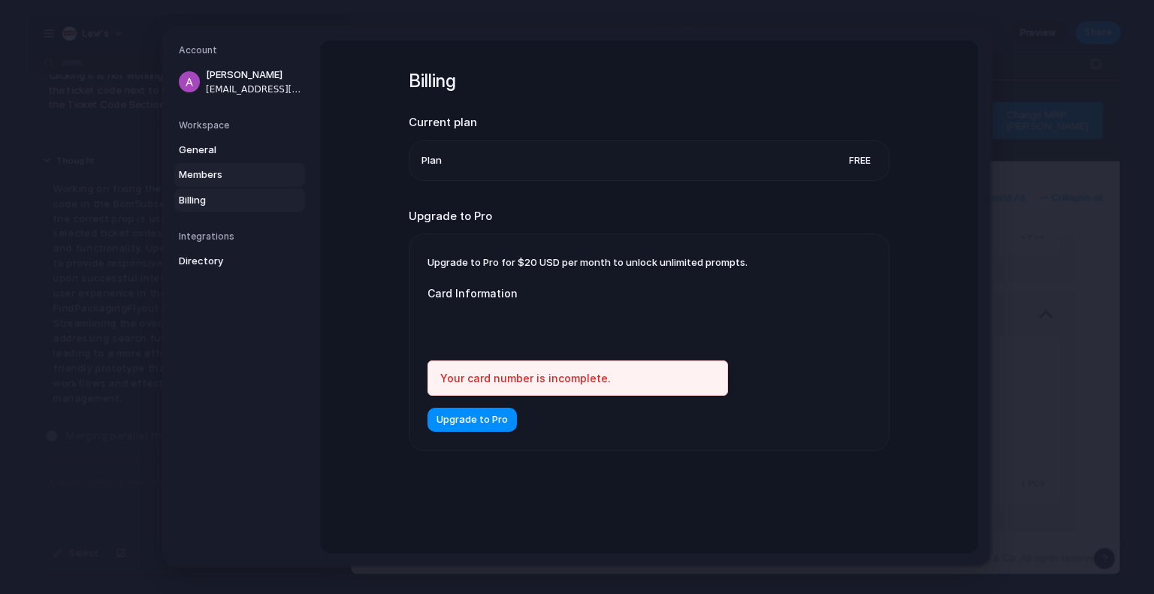
click at [232, 176] on span "Members" at bounding box center [227, 175] width 96 height 15
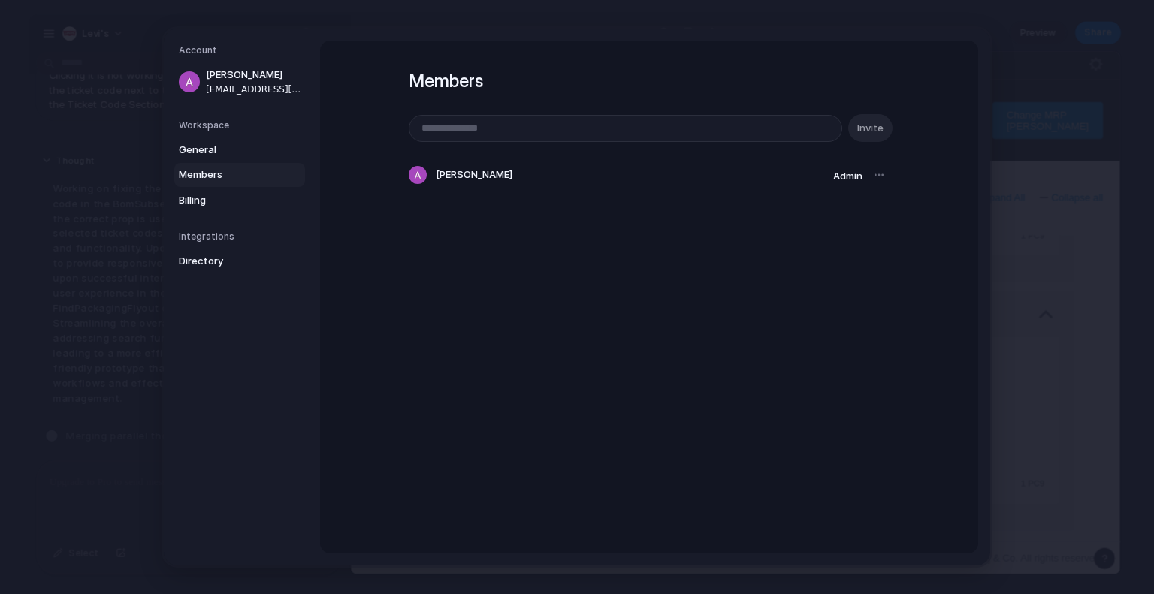
click at [216, 162] on div "General Members Billing" at bounding box center [242, 175] width 126 height 74
click at [201, 153] on span "General" at bounding box center [227, 150] width 96 height 15
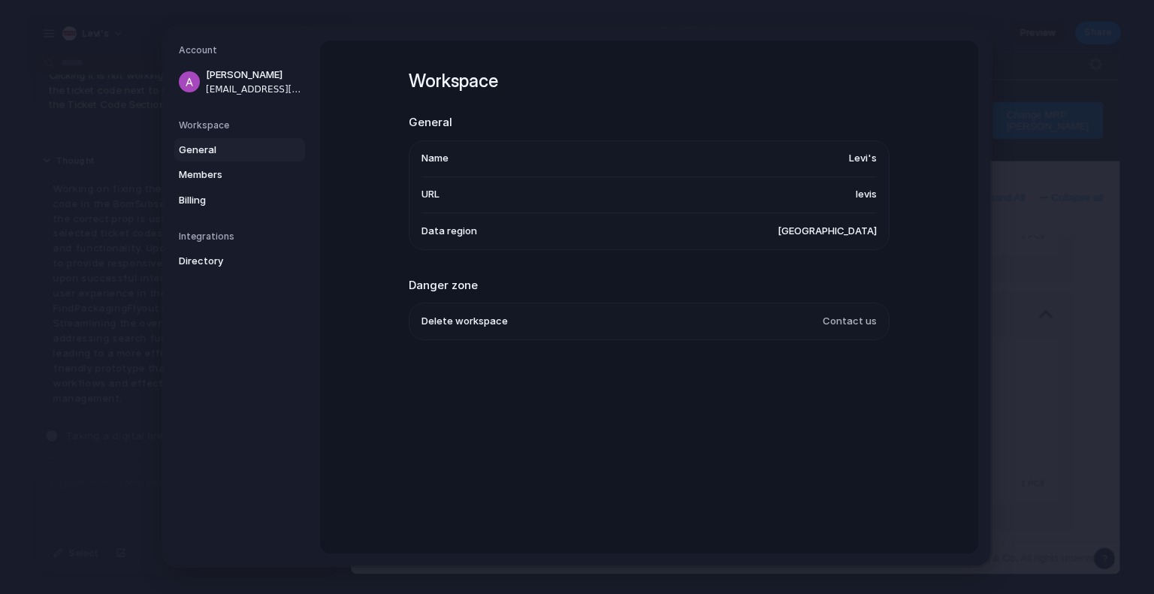
click at [706, 162] on li "Name Levi's" at bounding box center [649, 159] width 455 height 36
click at [845, 162] on li "Name Levi's" at bounding box center [649, 159] width 455 height 36
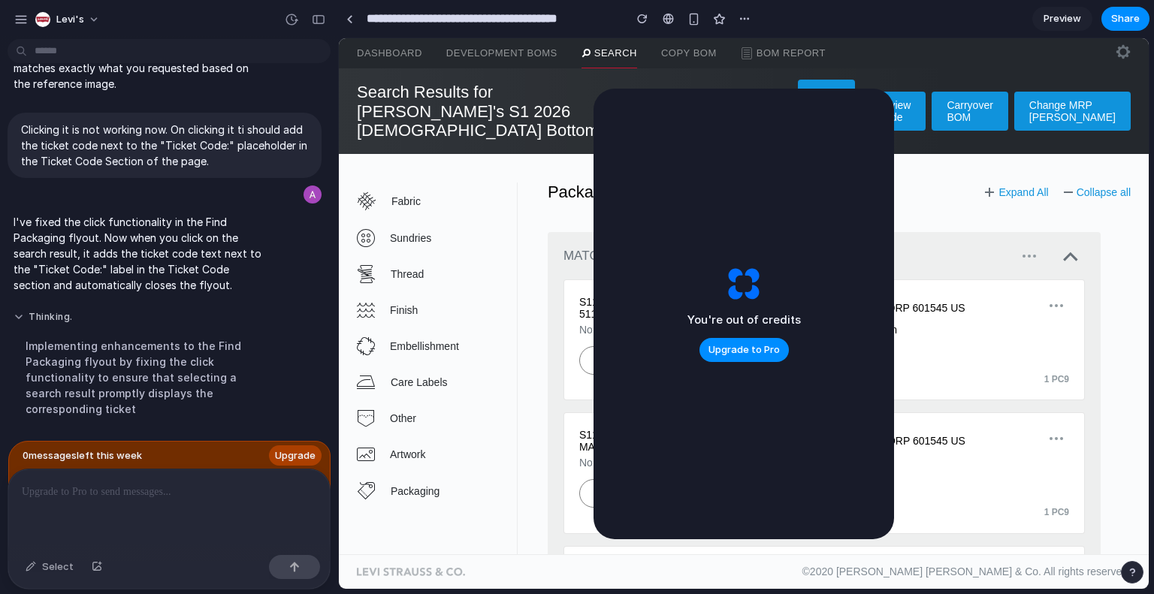
scroll to position [5520, 0]
click at [535, 237] on div "Add Subsection MATCHBOOK - (No Component Location) S119094 Matchbook REDLOOP 51…" at bounding box center [824, 393] width 613 height 382
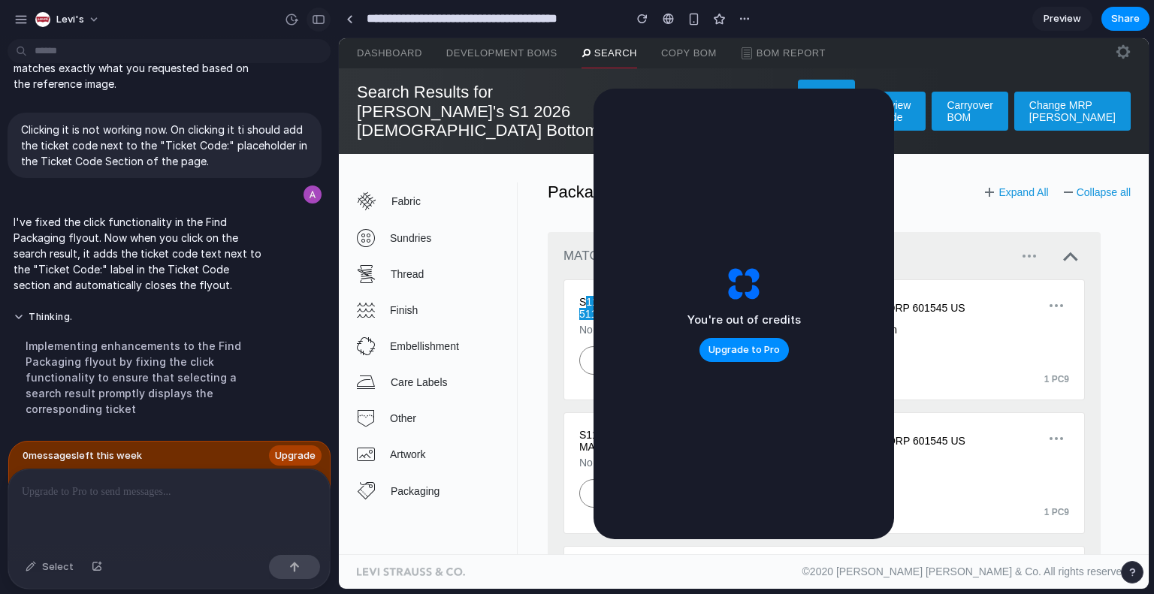
click at [322, 17] on div "button" at bounding box center [319, 19] width 14 height 11
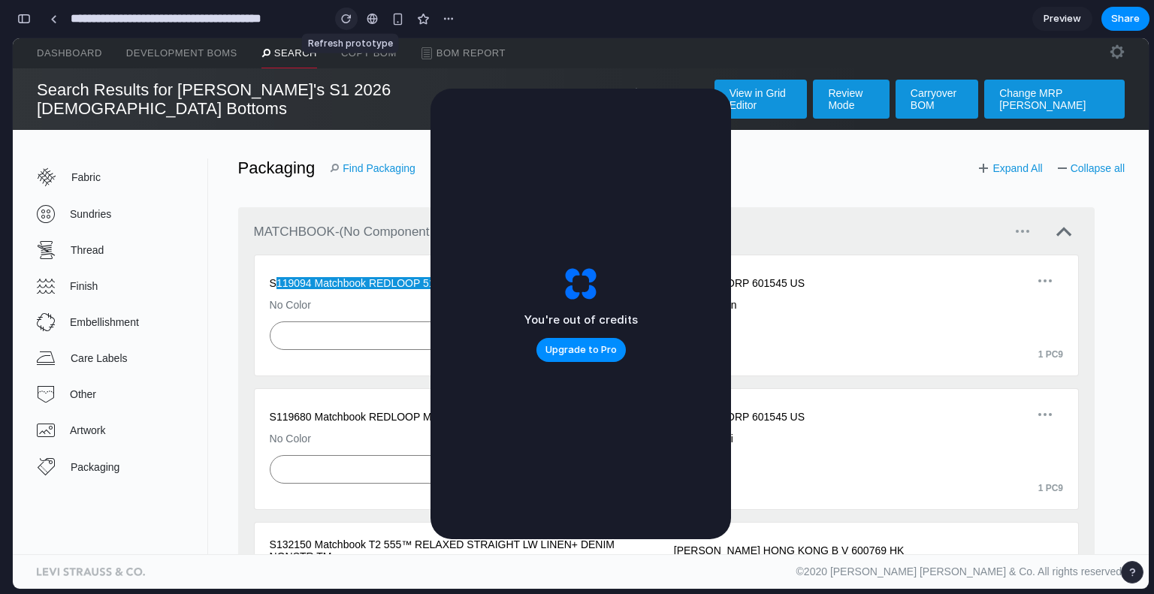
click at [346, 22] on div "button" at bounding box center [346, 19] width 11 height 11
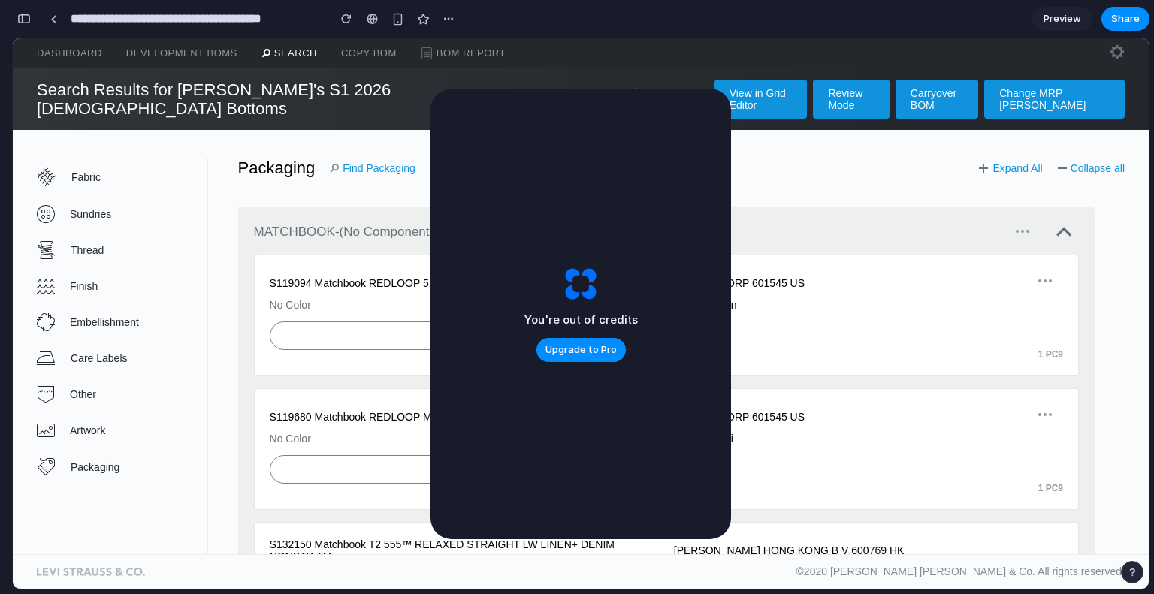
scroll to position [0, 0]
click at [33, 24] on button "button" at bounding box center [24, 19] width 24 height 24
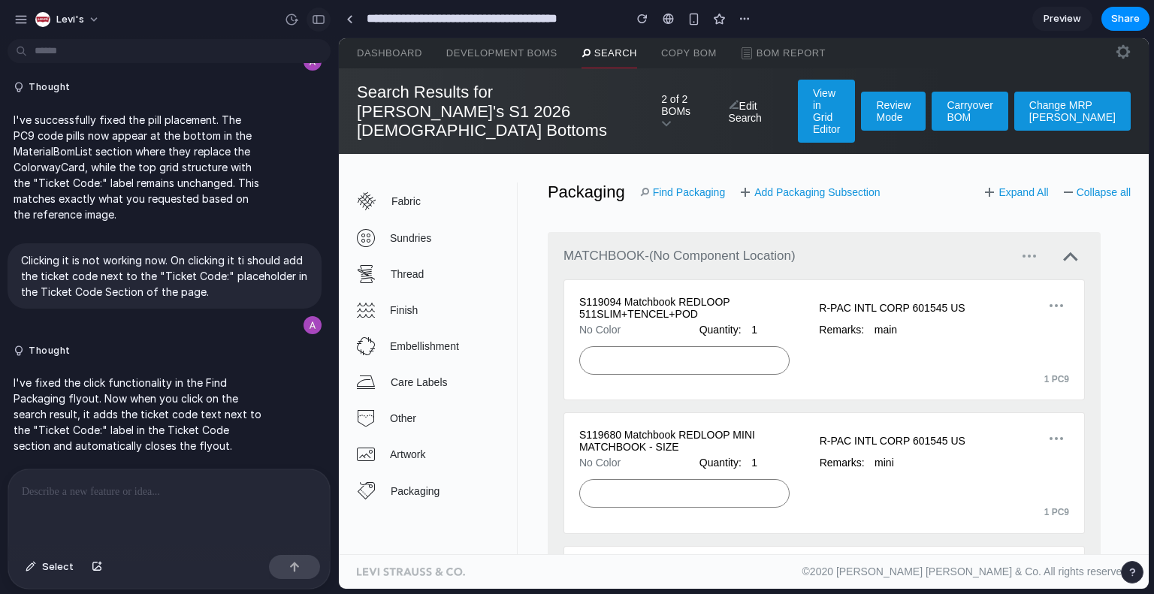
click at [314, 14] on div "button" at bounding box center [319, 19] width 14 height 11
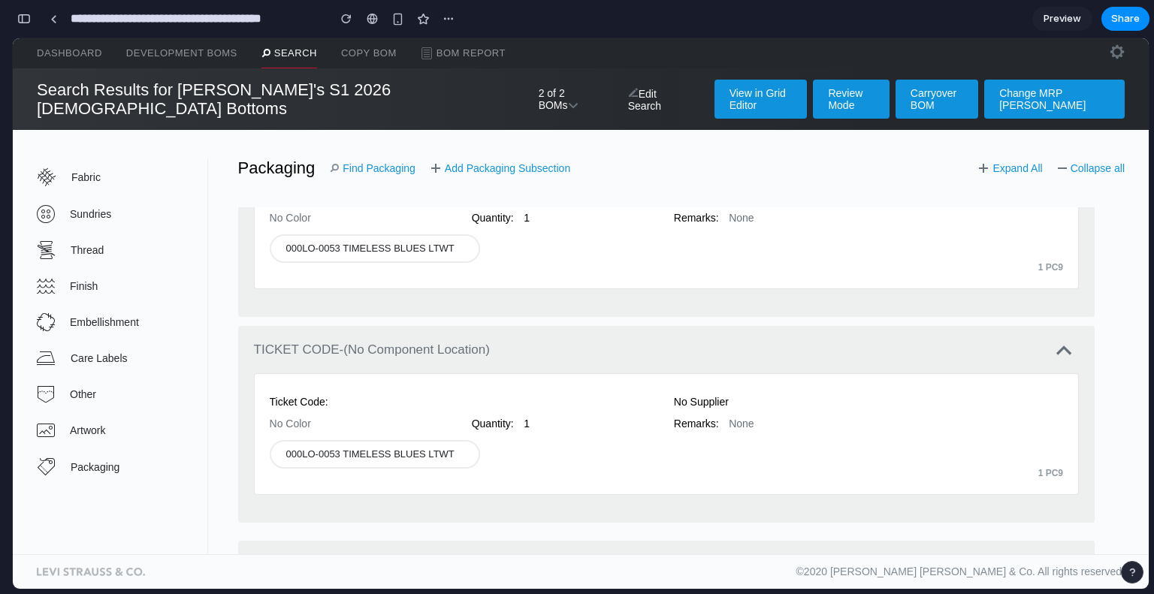
scroll to position [1215, 0]
click at [303, 66] on link "Search" at bounding box center [290, 53] width 56 height 30
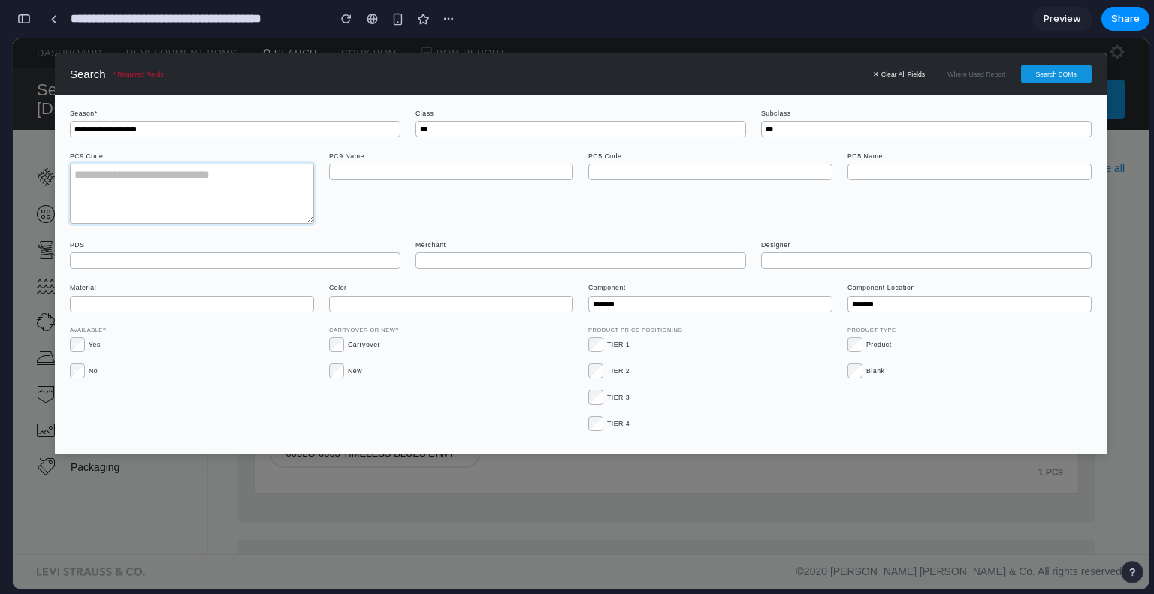
click at [254, 204] on textarea at bounding box center [192, 194] width 244 height 60
paste textarea "**********"
type textarea "**********"
click at [1047, 81] on button "Search BOMs" at bounding box center [1056, 74] width 71 height 19
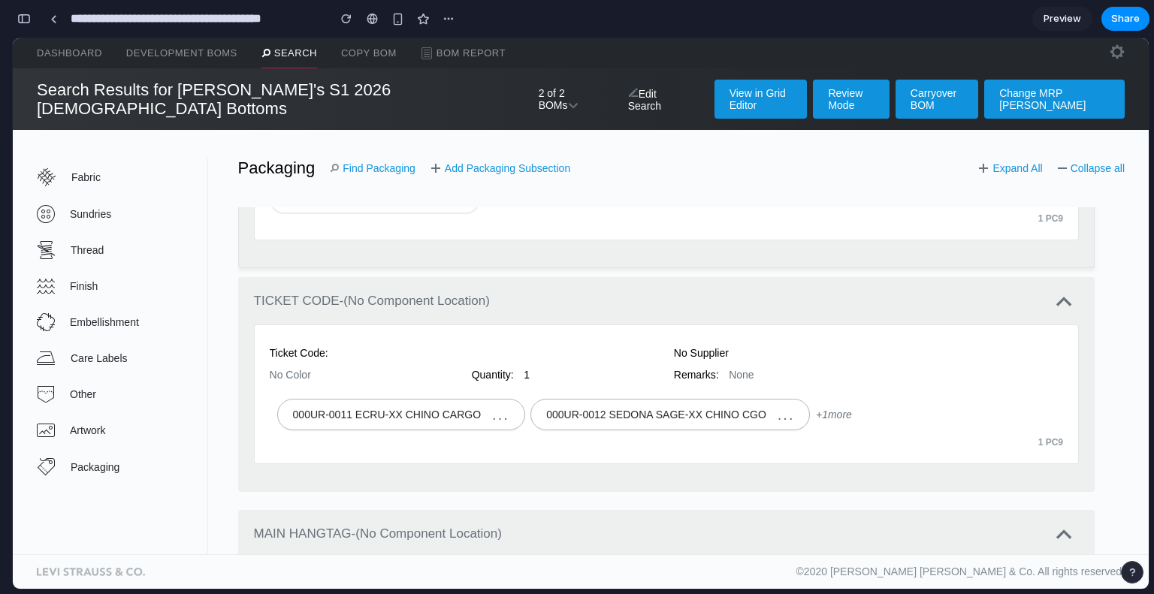
scroll to position [1265, 0]
click at [348, 177] on div "Add Subsection MATCHBOOK - (No Component Location) S119094 Matchbook REDLOOP 51…" at bounding box center [666, 368] width 917 height 382
click at [351, 162] on link "Find Packaging" at bounding box center [373, 168] width 86 height 12
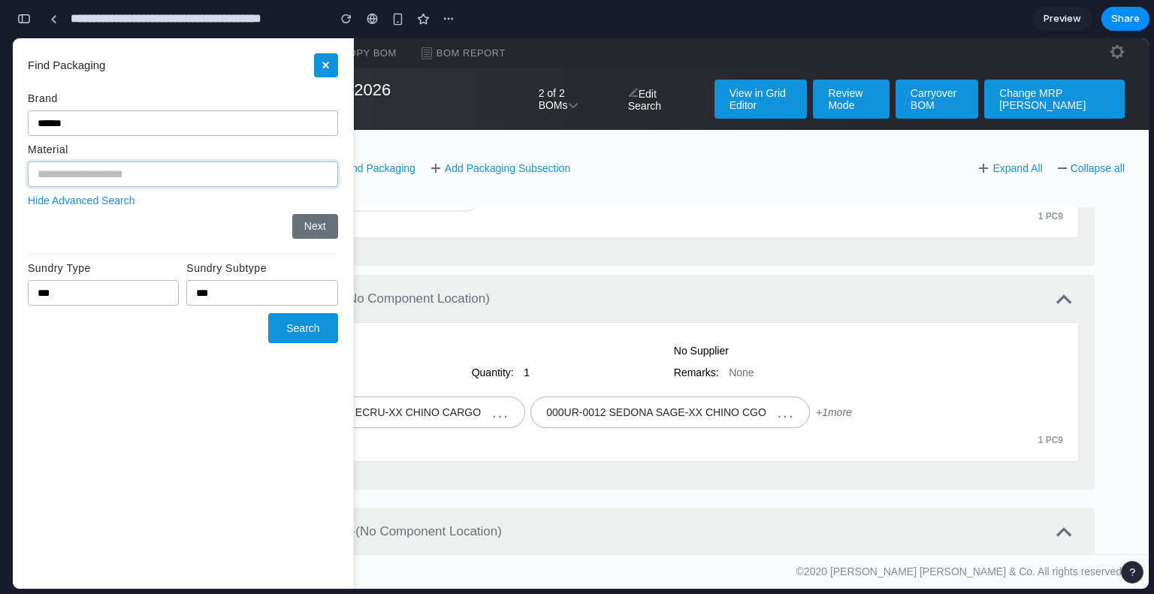
click at [160, 180] on input "text" at bounding box center [183, 175] width 310 height 26
type input "***"
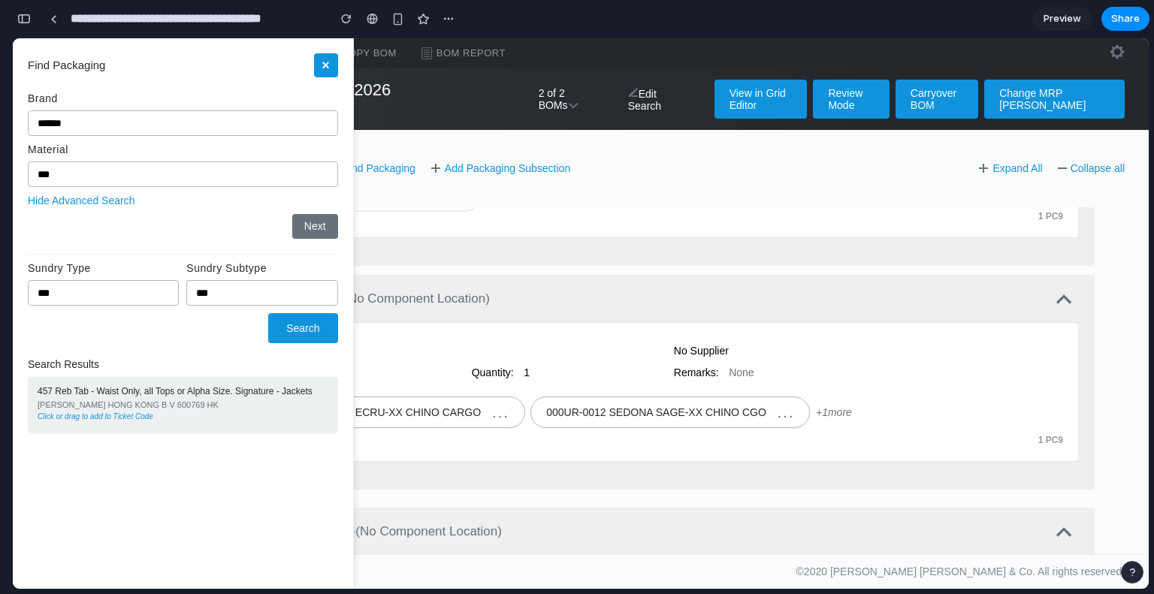
click at [250, 427] on div "457 Reb Tab - Waist Only, all Tops or Alpha Size. Signature - Jackets [PERSON_N…" at bounding box center [183, 404] width 310 height 54
